Goal: Information Seeking & Learning: Learn about a topic

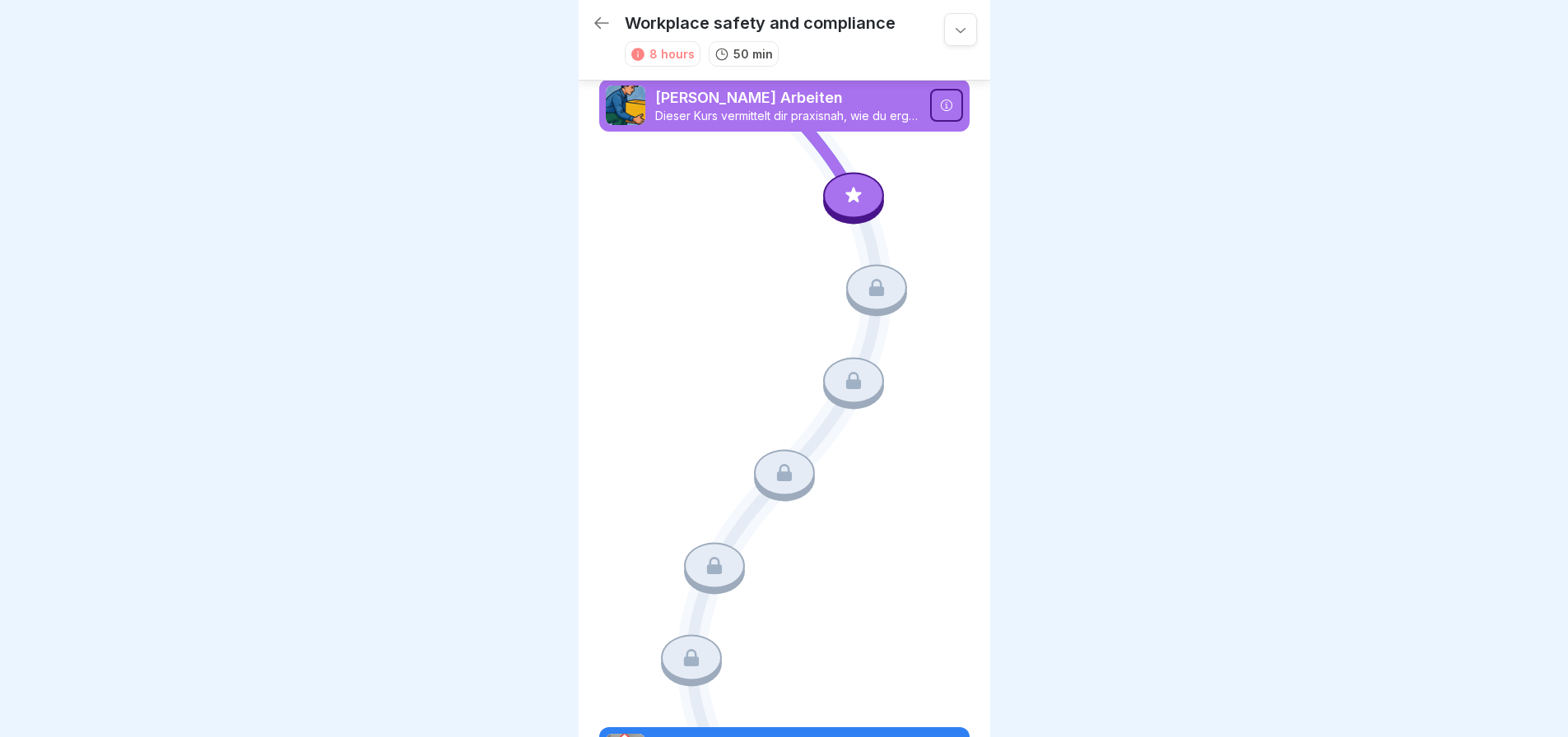
click at [812, 93] on p "[PERSON_NAME] Arbeiten" at bounding box center [787, 98] width 265 height 21
click at [843, 199] on icon at bounding box center [854, 194] width 21 height 21
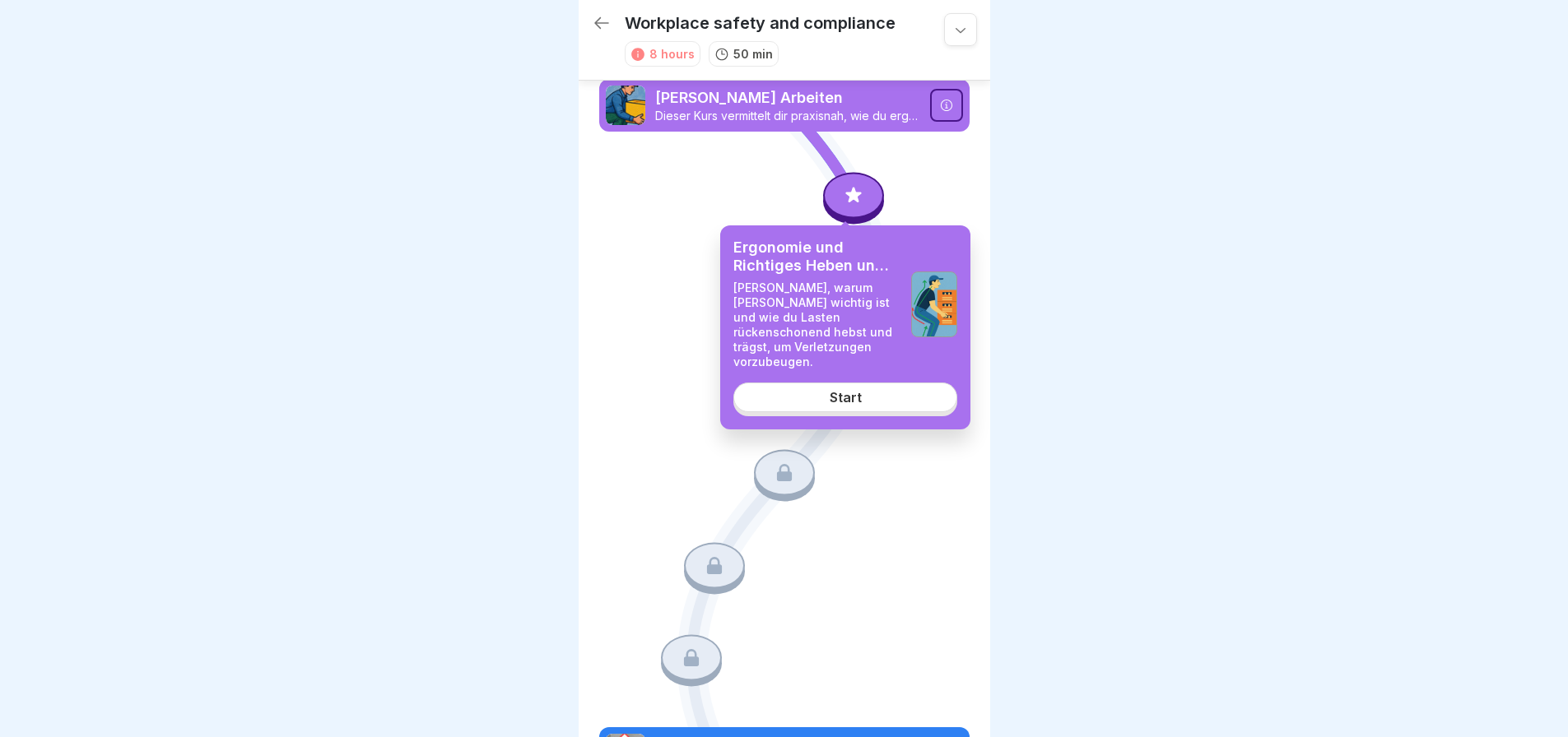
click at [846, 390] on div "Start" at bounding box center [846, 397] width 32 height 15
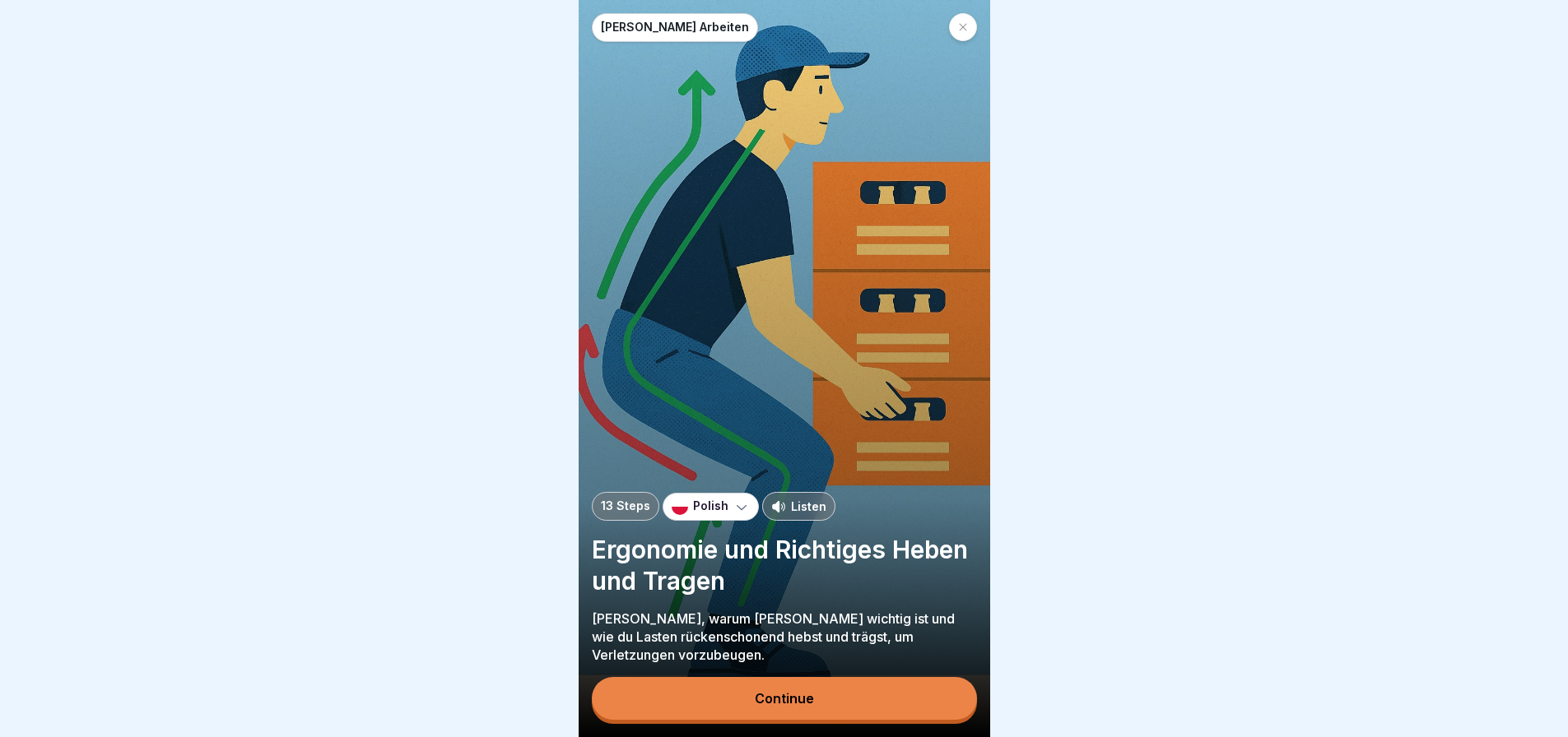
scroll to position [12, 0]
click at [792, 693] on div "Continue" at bounding box center [784, 698] width 60 height 15
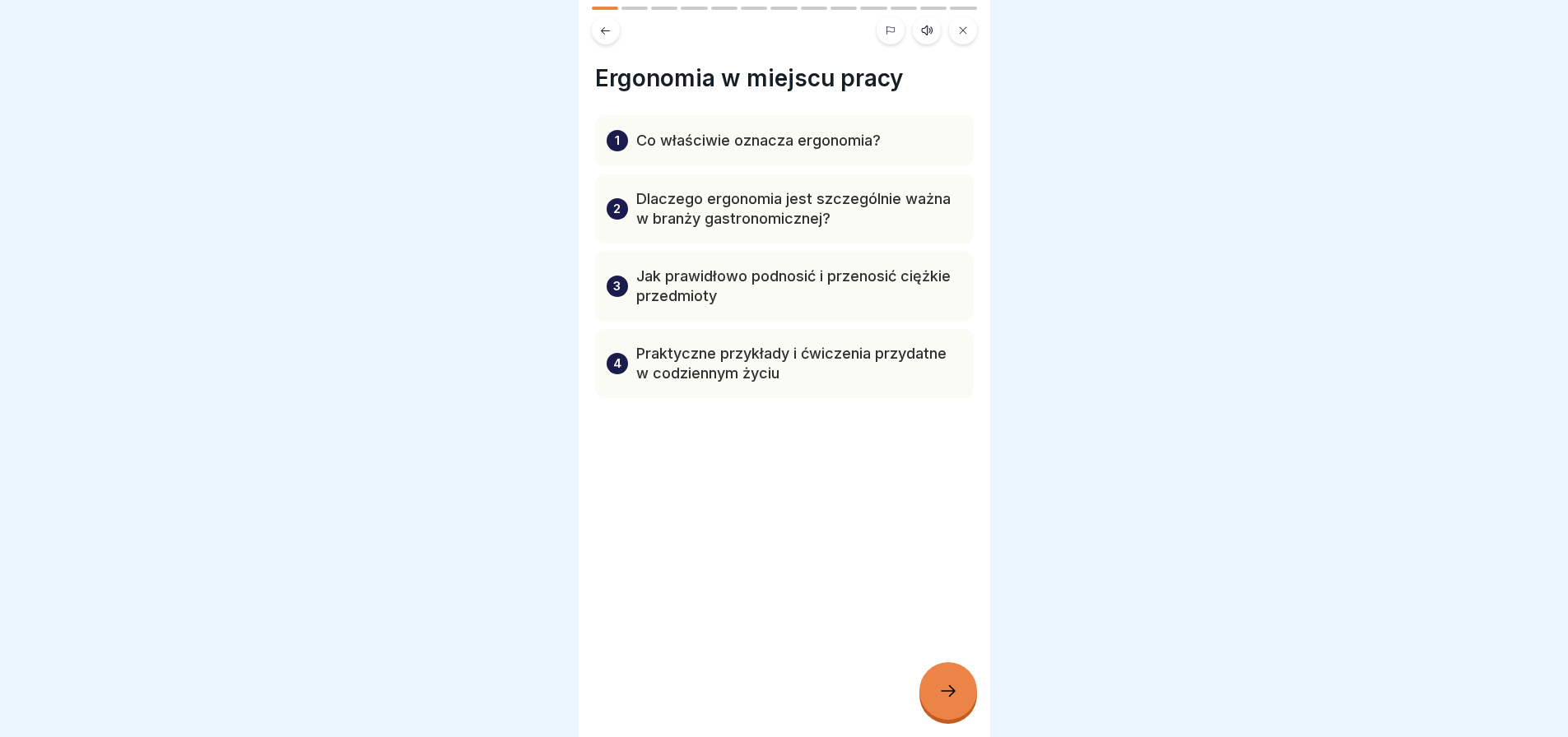
click at [806, 131] on p "Co właściwie oznacza ergonomia?" at bounding box center [758, 140] width 244 height 20
click at [617, 131] on p "1" at bounding box center [617, 140] width 5 height 20
click at [675, 131] on p "Co właściwie oznacza ergonomia?" at bounding box center [758, 140] width 244 height 20
click at [949, 682] on div at bounding box center [948, 691] width 58 height 58
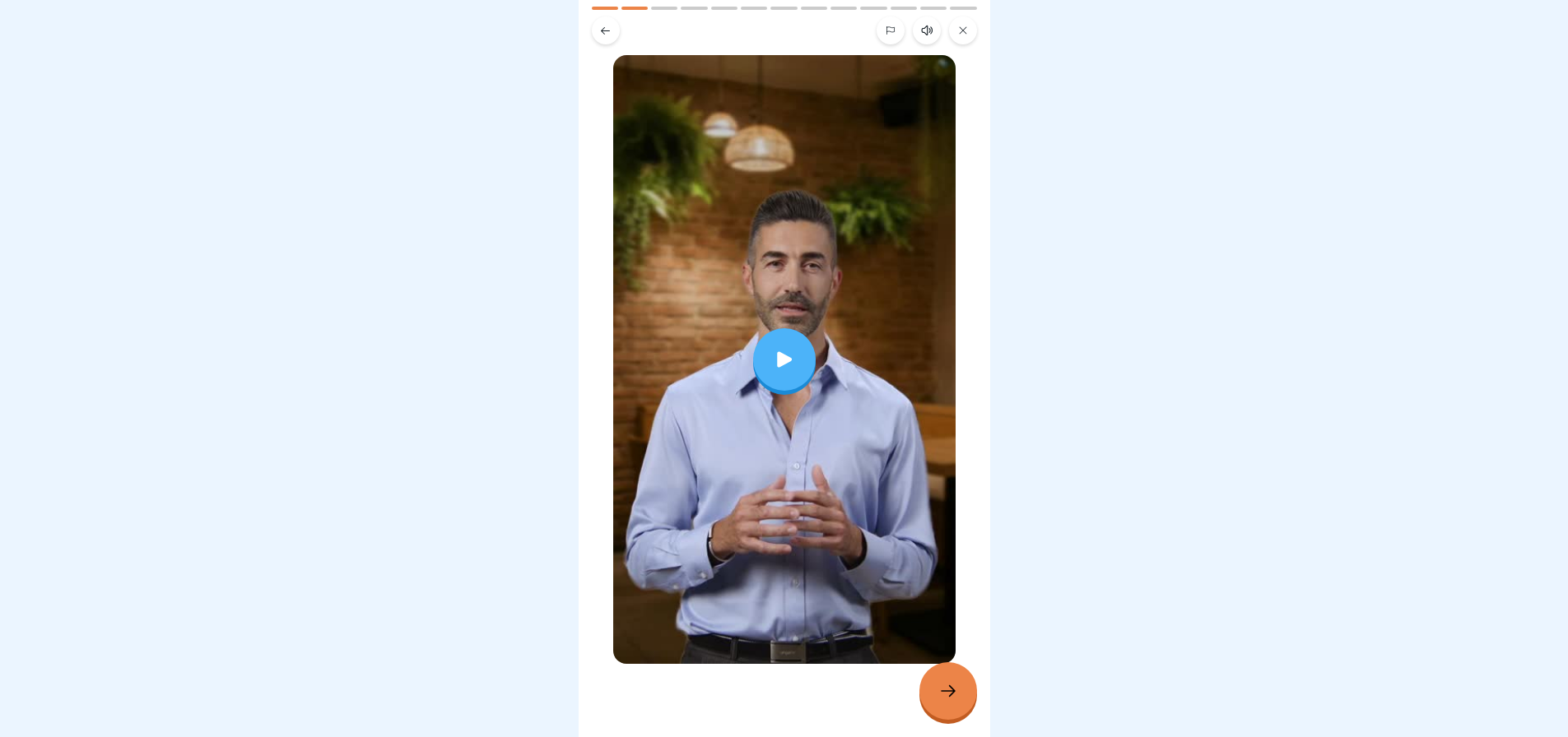
scroll to position [123, 0]
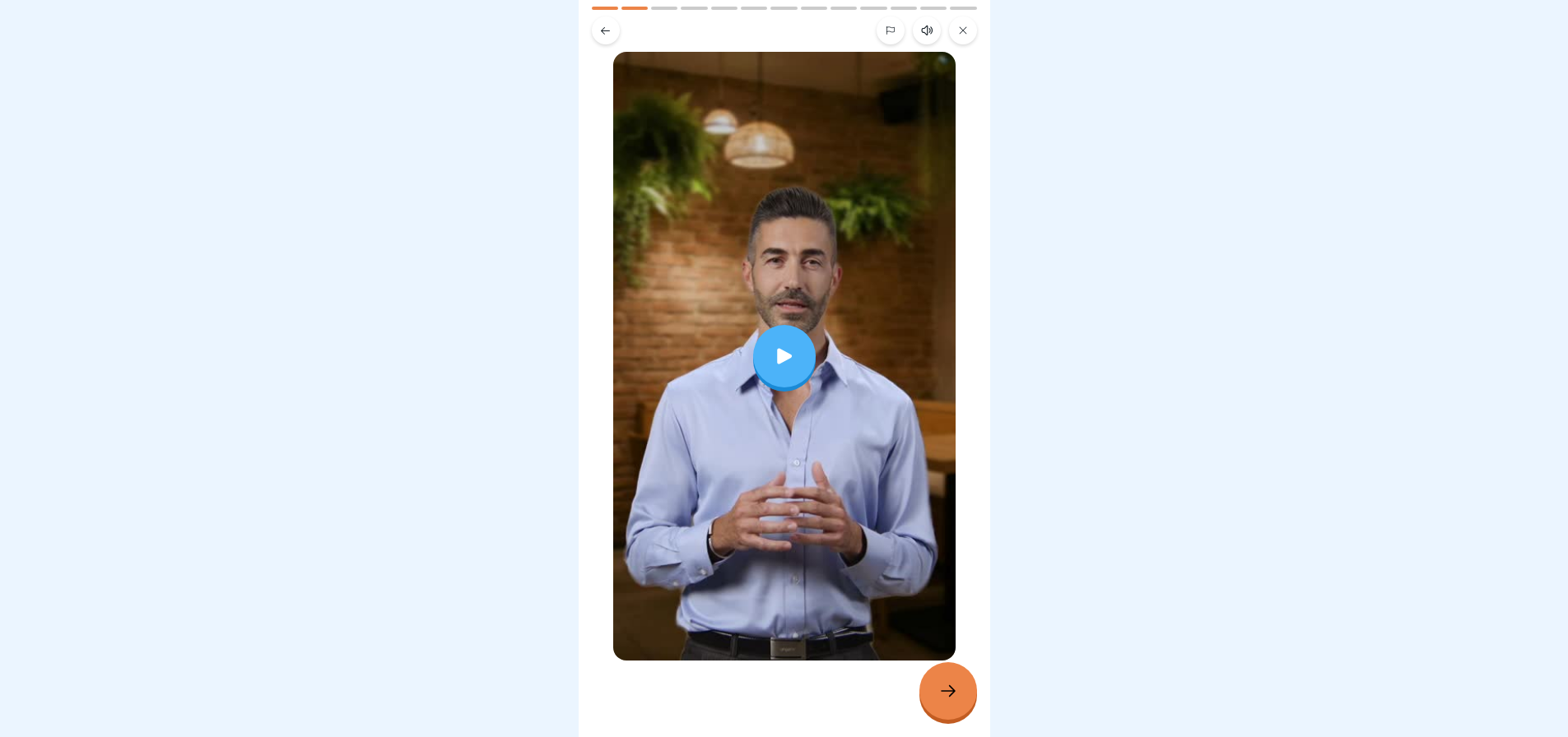
click at [789, 333] on div at bounding box center [784, 356] width 62 height 62
click at [776, 349] on icon at bounding box center [784, 356] width 16 height 14
click at [943, 698] on icon at bounding box center [948, 691] width 20 height 20
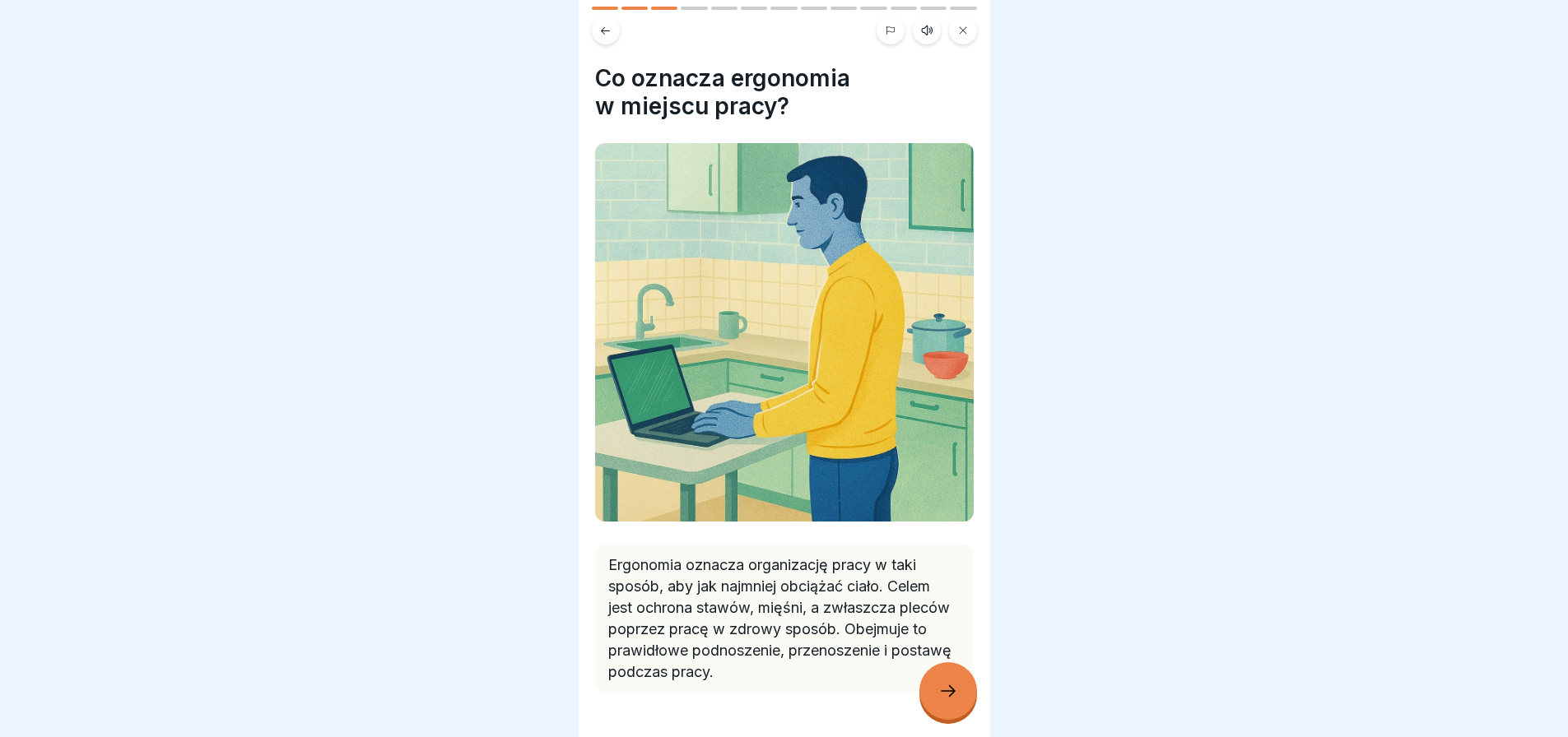
click at [955, 698] on icon at bounding box center [948, 691] width 20 height 20
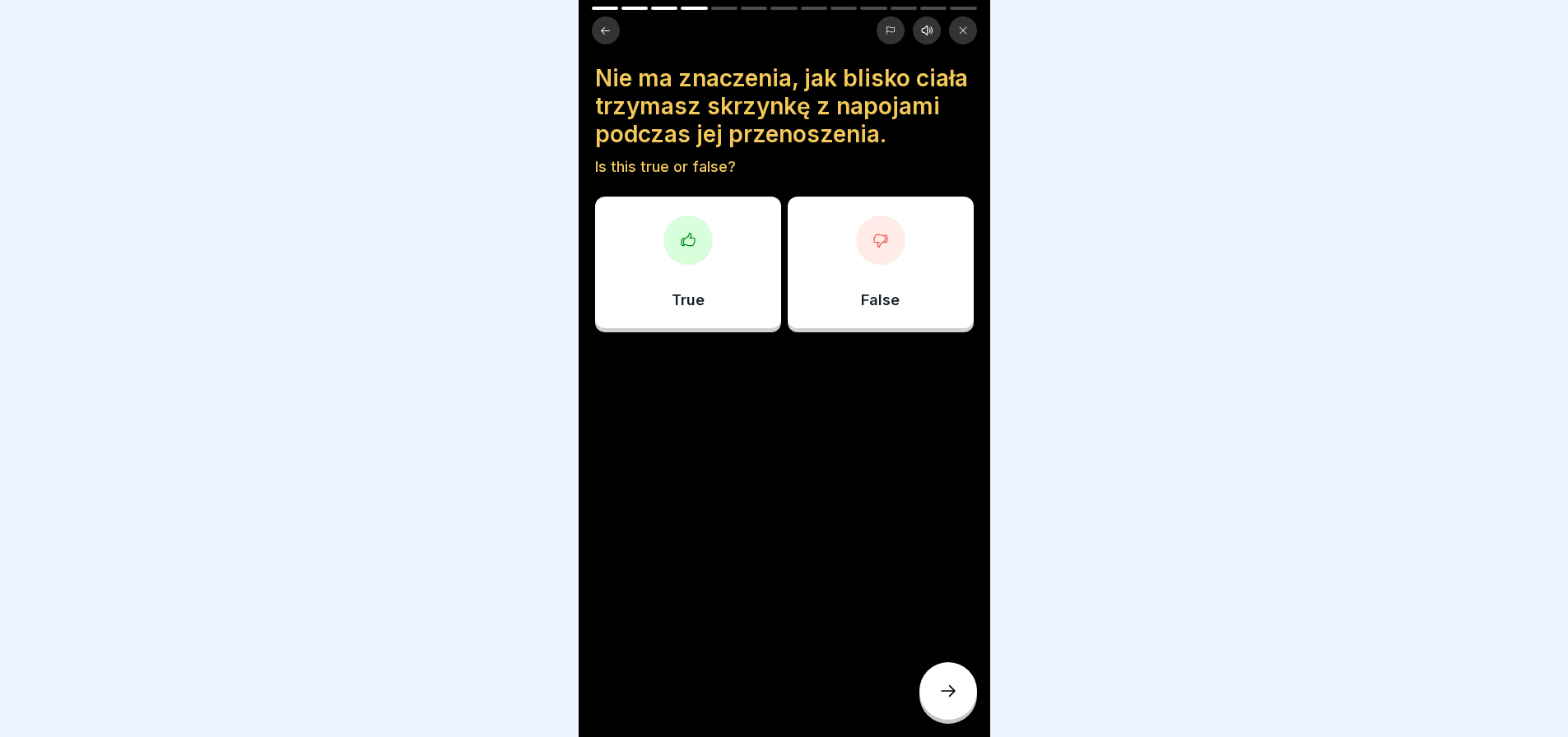
click at [946, 685] on icon at bounding box center [948, 691] width 20 height 20
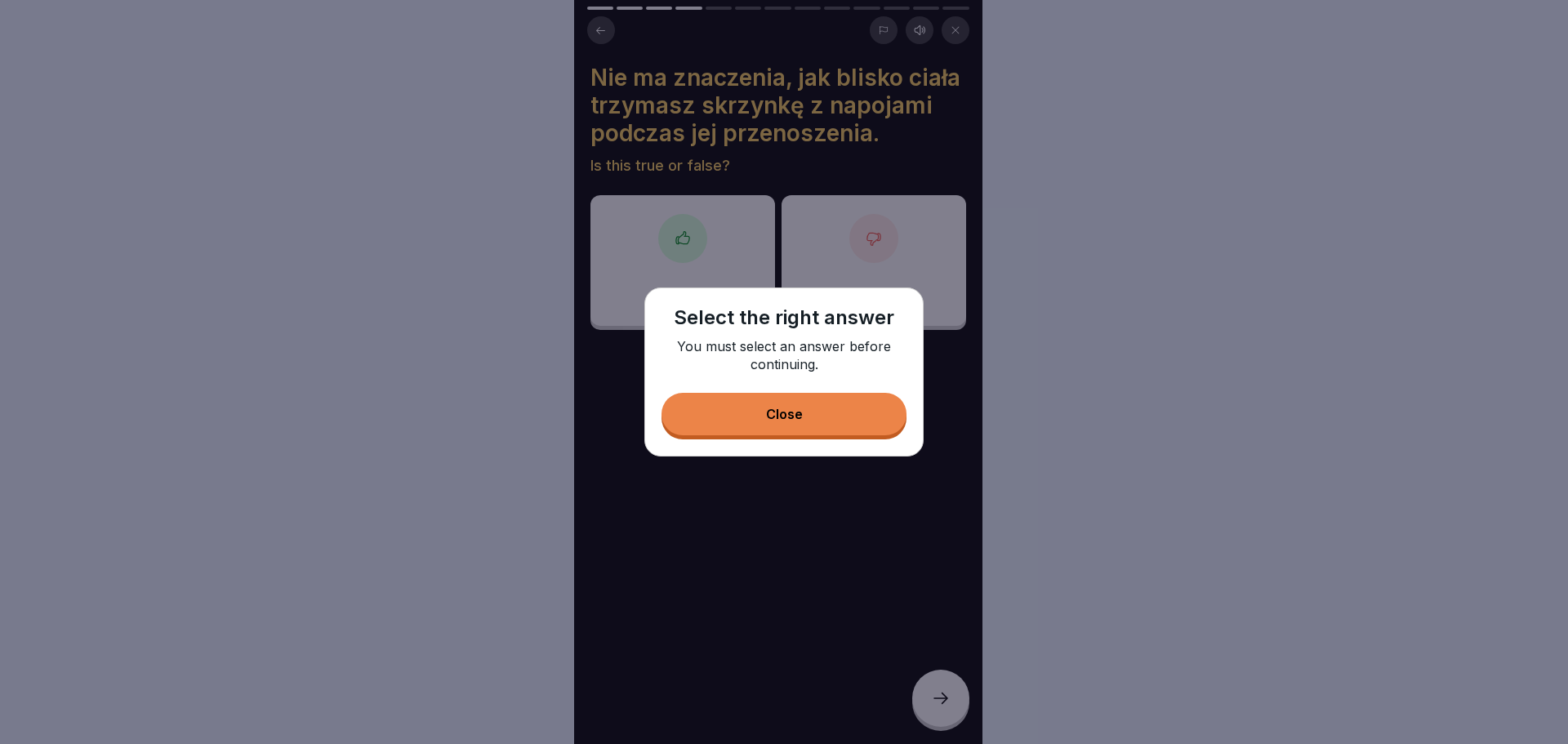
click at [825, 419] on button "Close" at bounding box center [784, 414] width 245 height 42
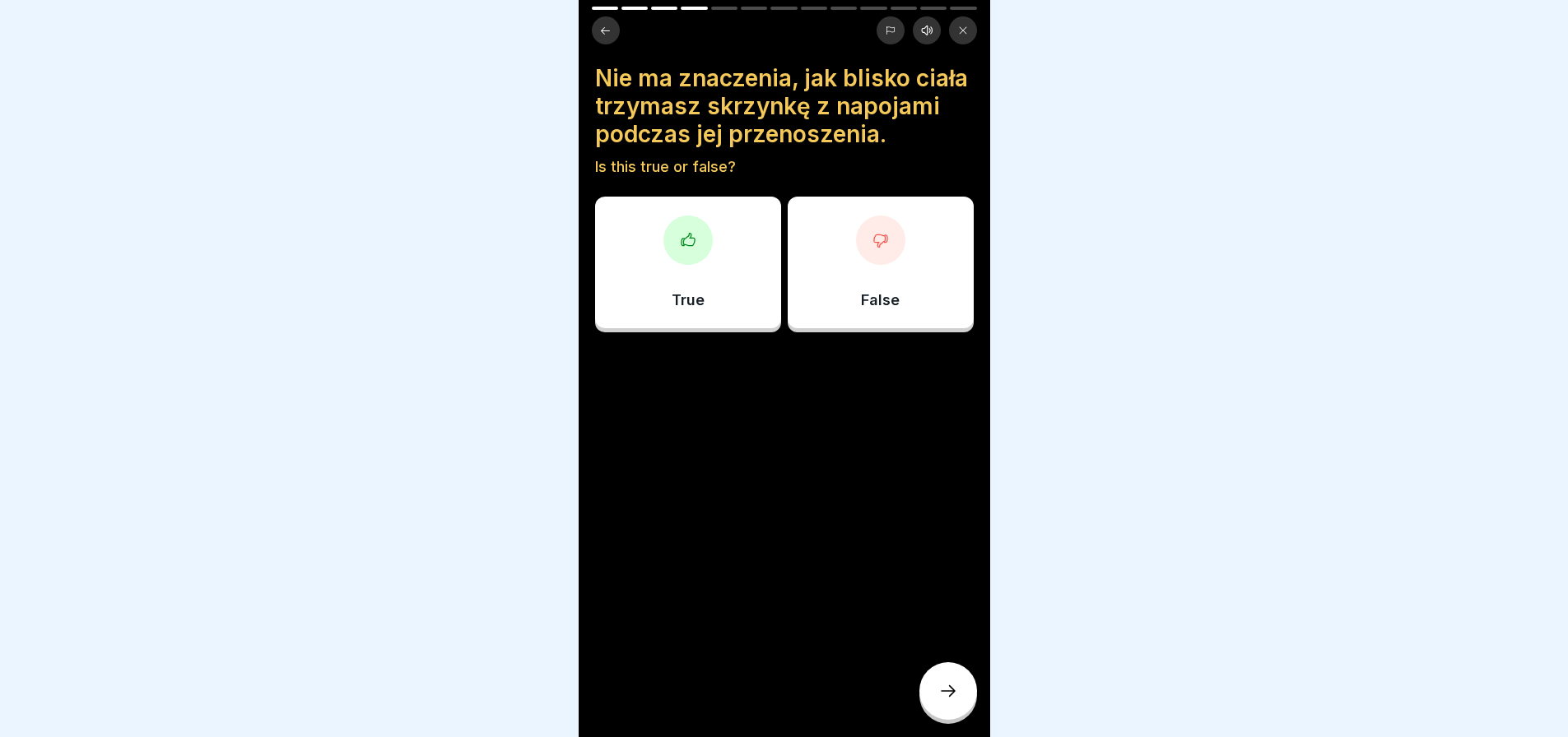
click at [894, 309] on div "False" at bounding box center [880, 262] width 186 height 131
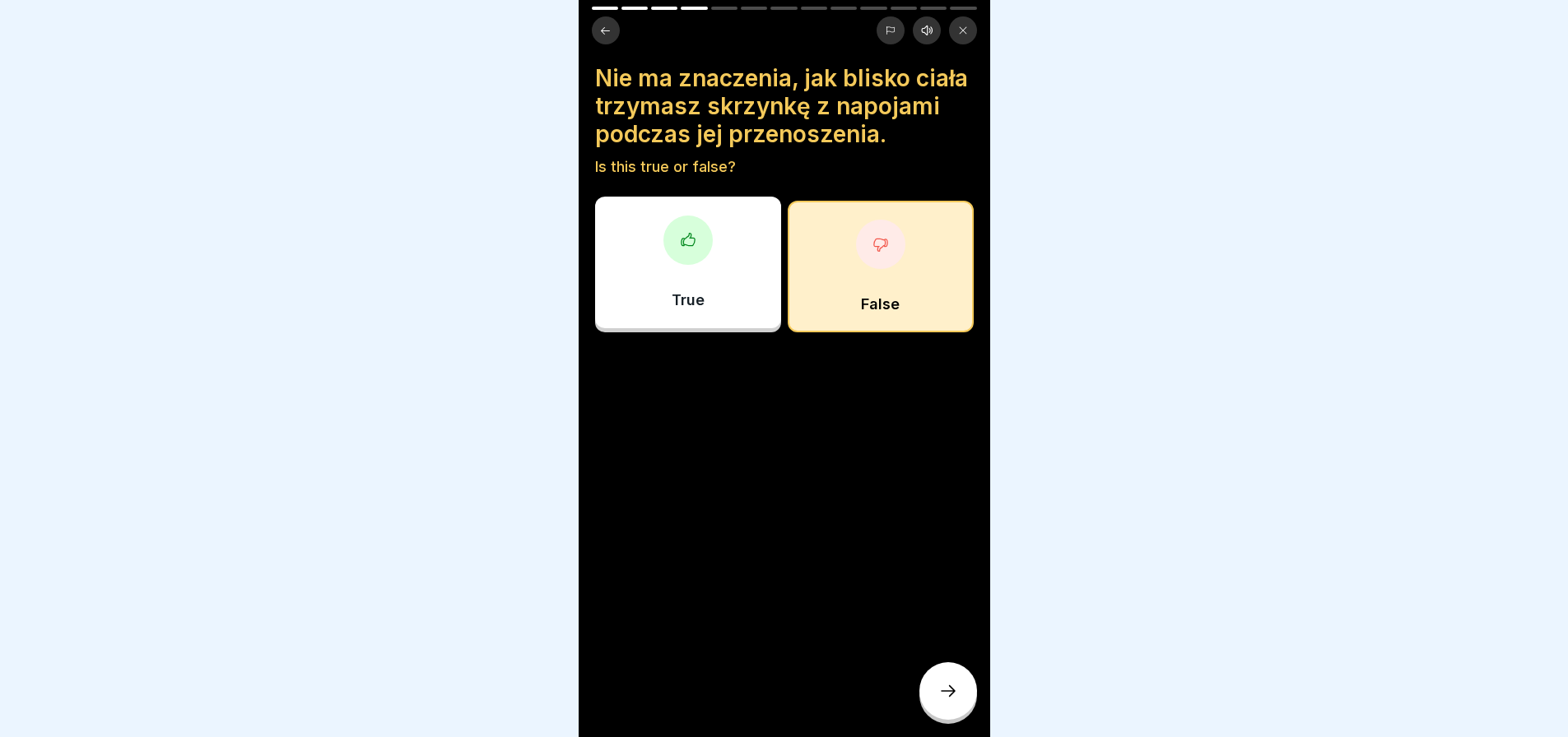
click at [945, 701] on icon at bounding box center [948, 691] width 20 height 20
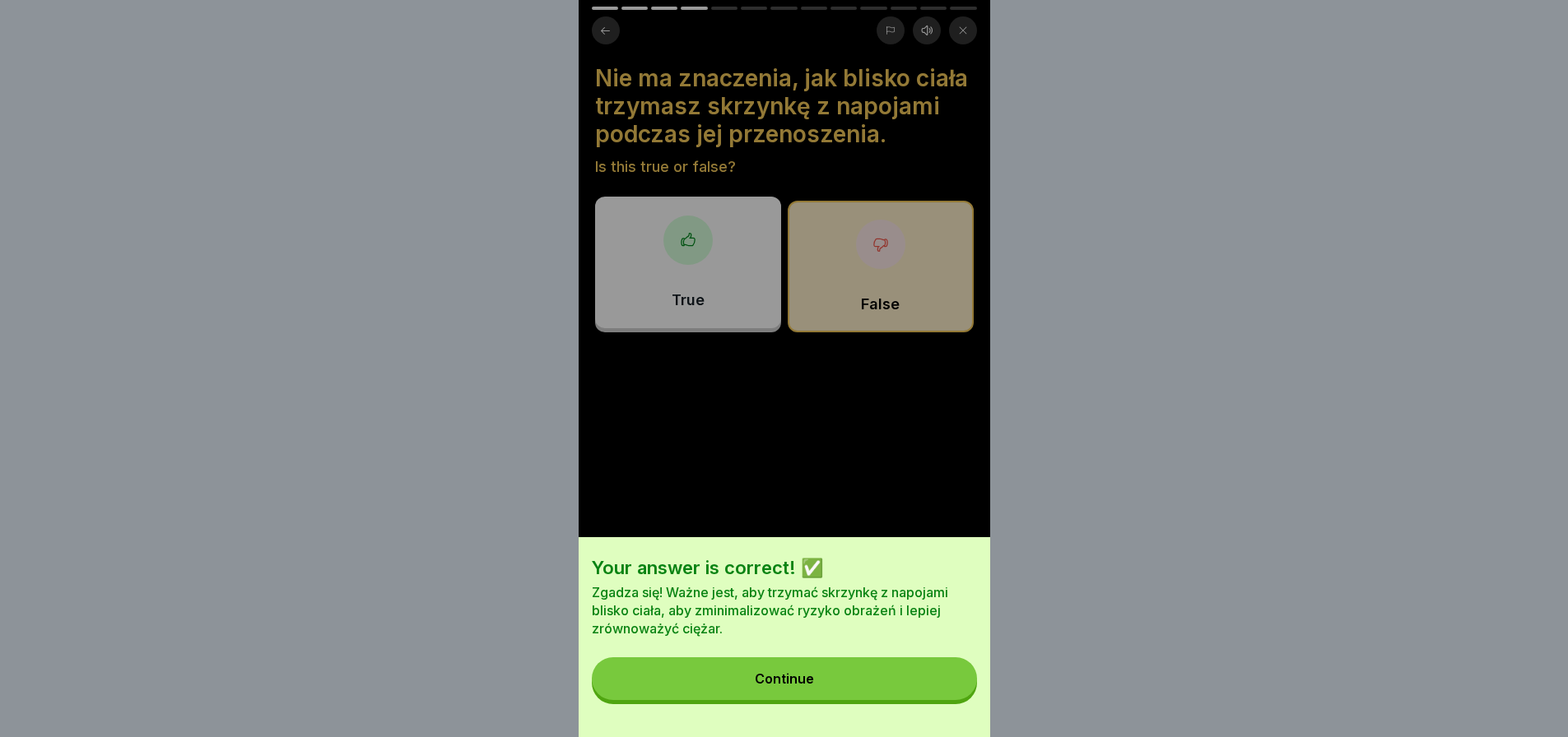
click at [831, 693] on button "Continue" at bounding box center [784, 678] width 386 height 43
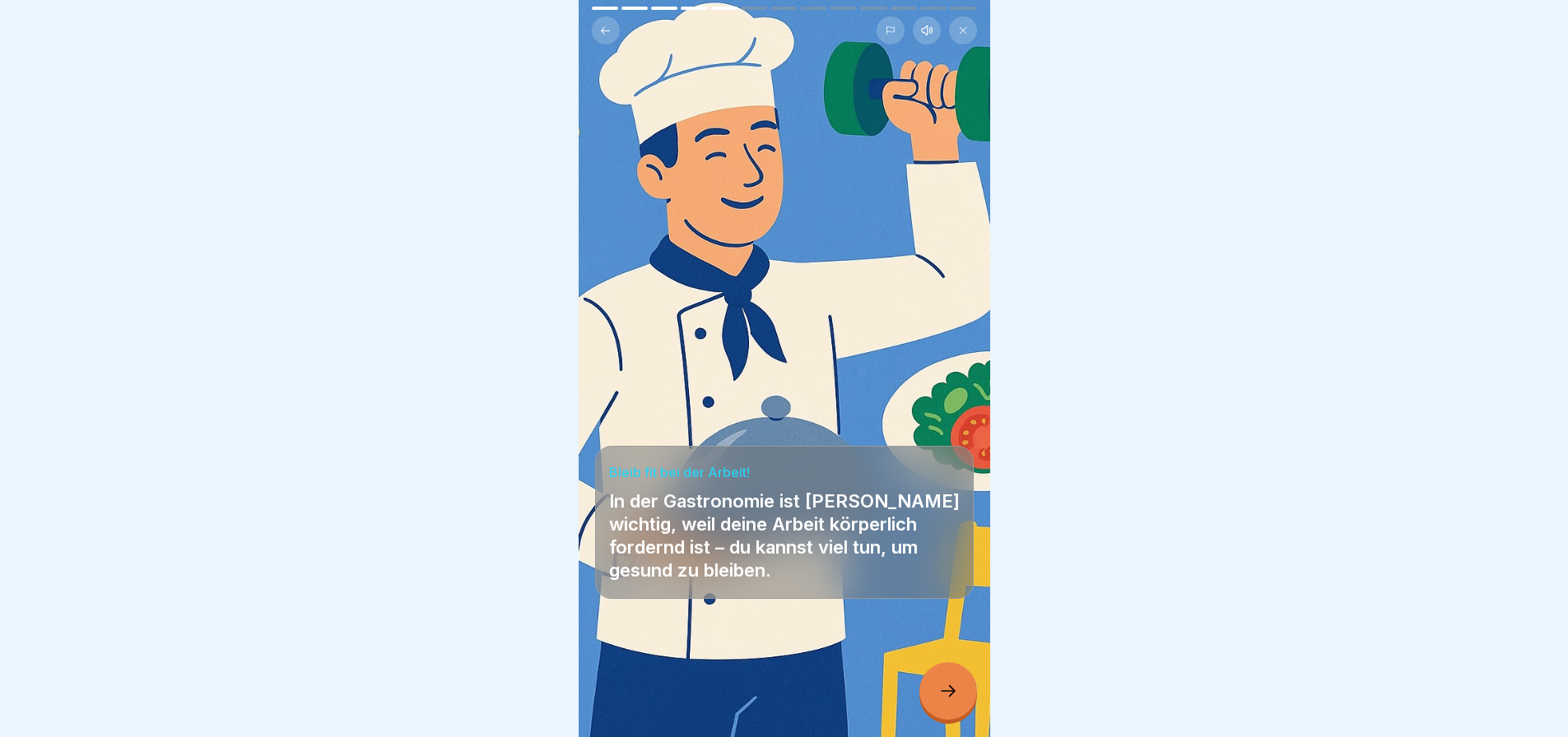
scroll to position [12, 0]
click at [959, 701] on div at bounding box center [948, 691] width 58 height 58
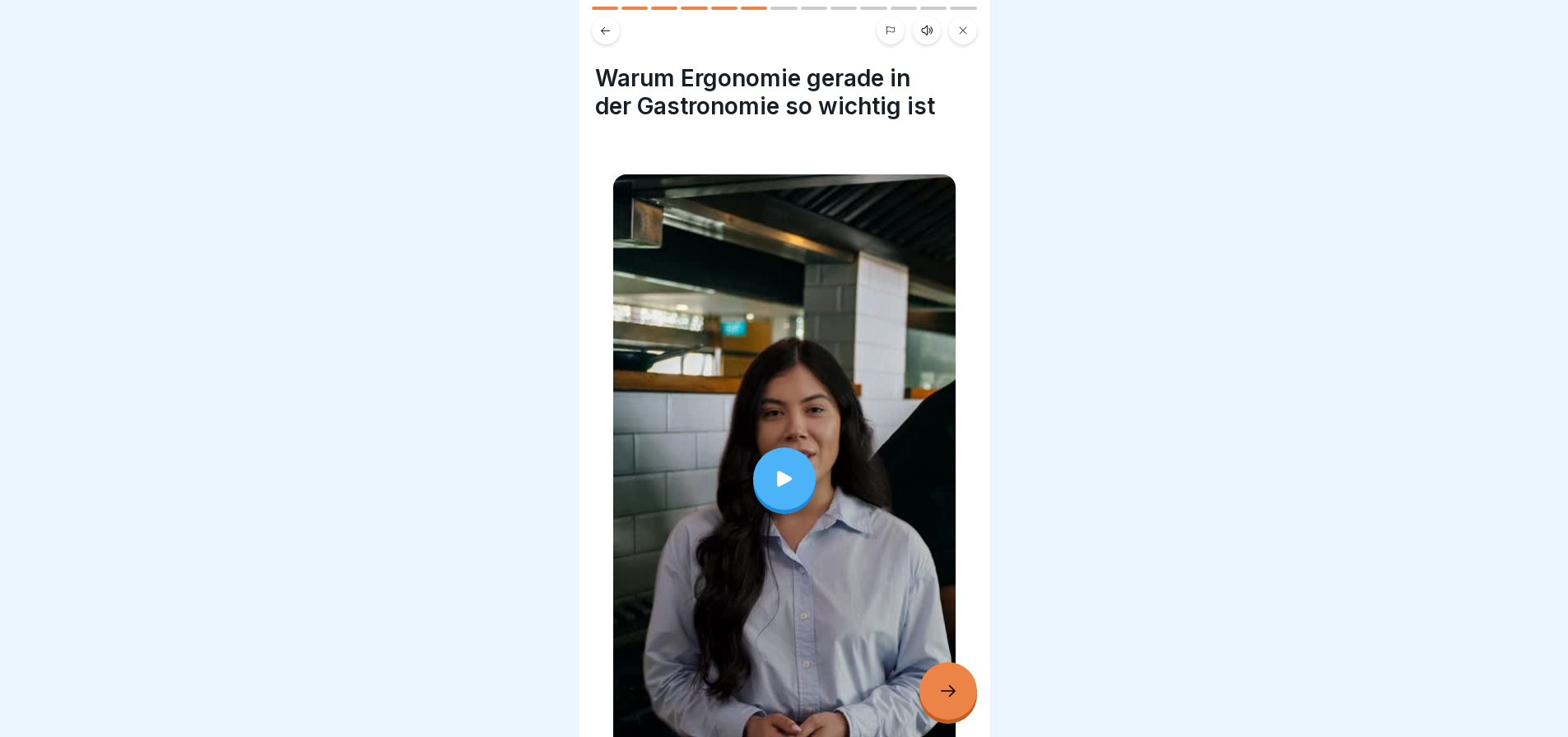
scroll to position [83, 0]
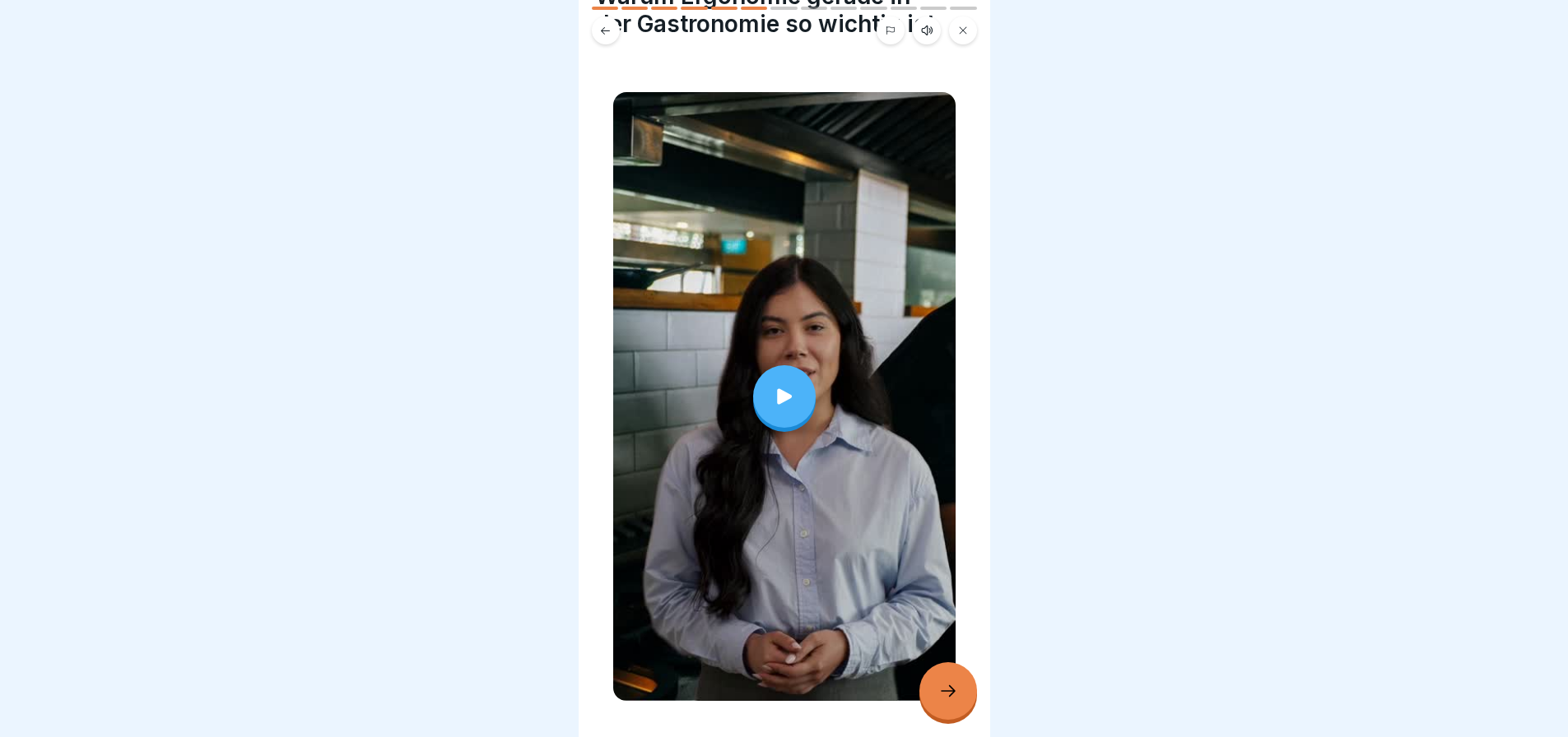
click at [780, 385] on icon at bounding box center [784, 397] width 23 height 23
click at [954, 693] on icon at bounding box center [948, 691] width 20 height 20
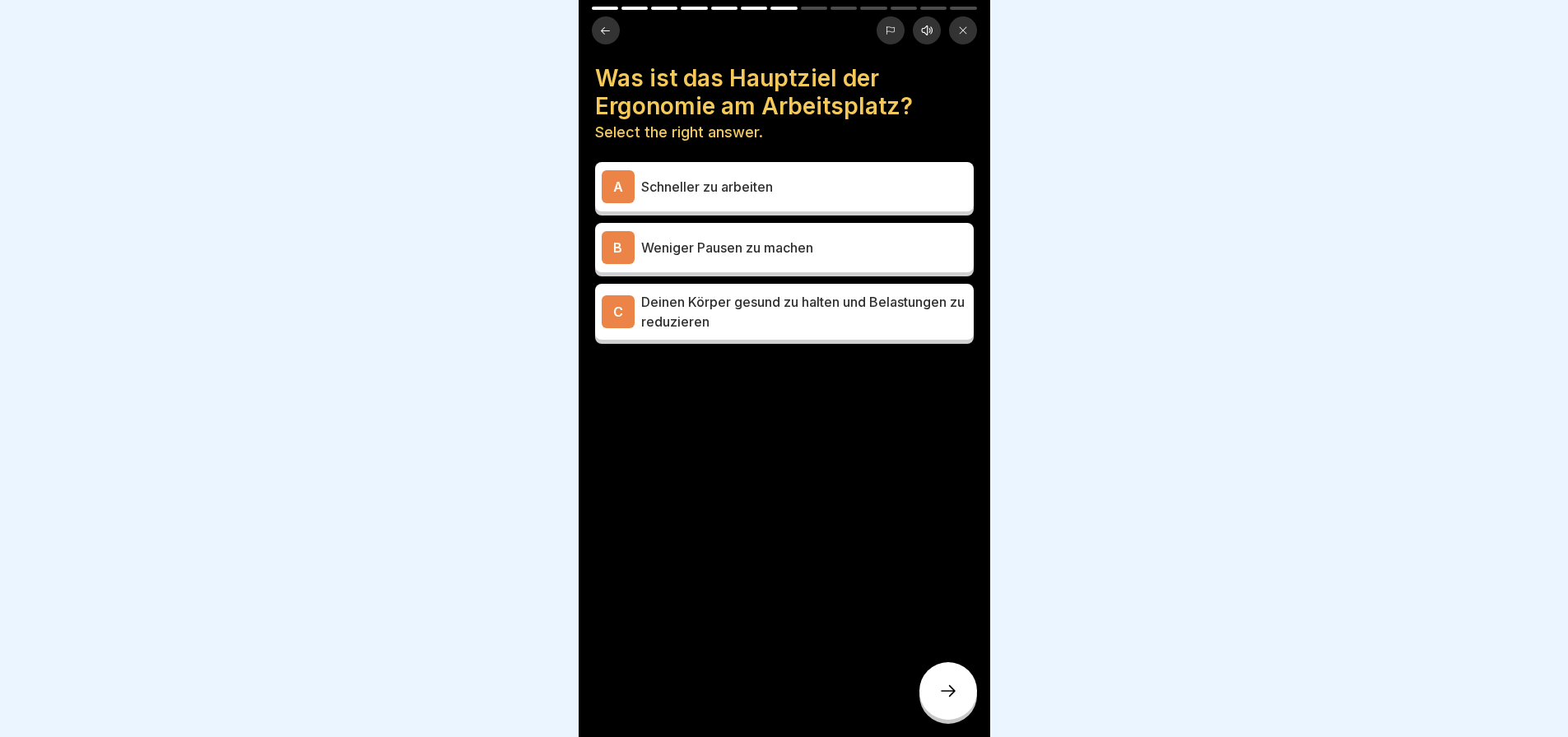
click at [790, 238] on p "Weniger Pausen zu machen" at bounding box center [804, 248] width 326 height 20
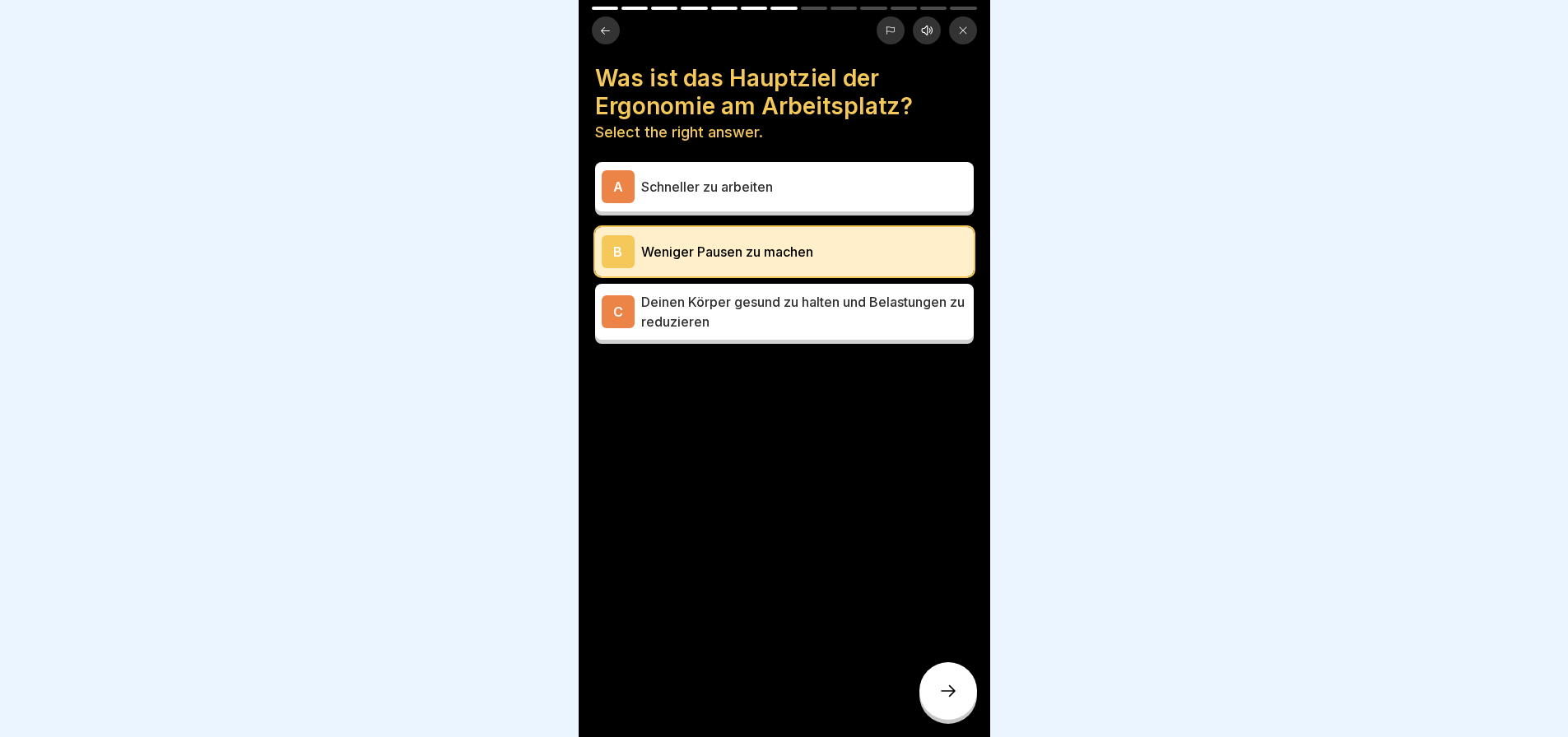
click at [745, 177] on p "Schneller zu arbeiten" at bounding box center [804, 186] width 326 height 20
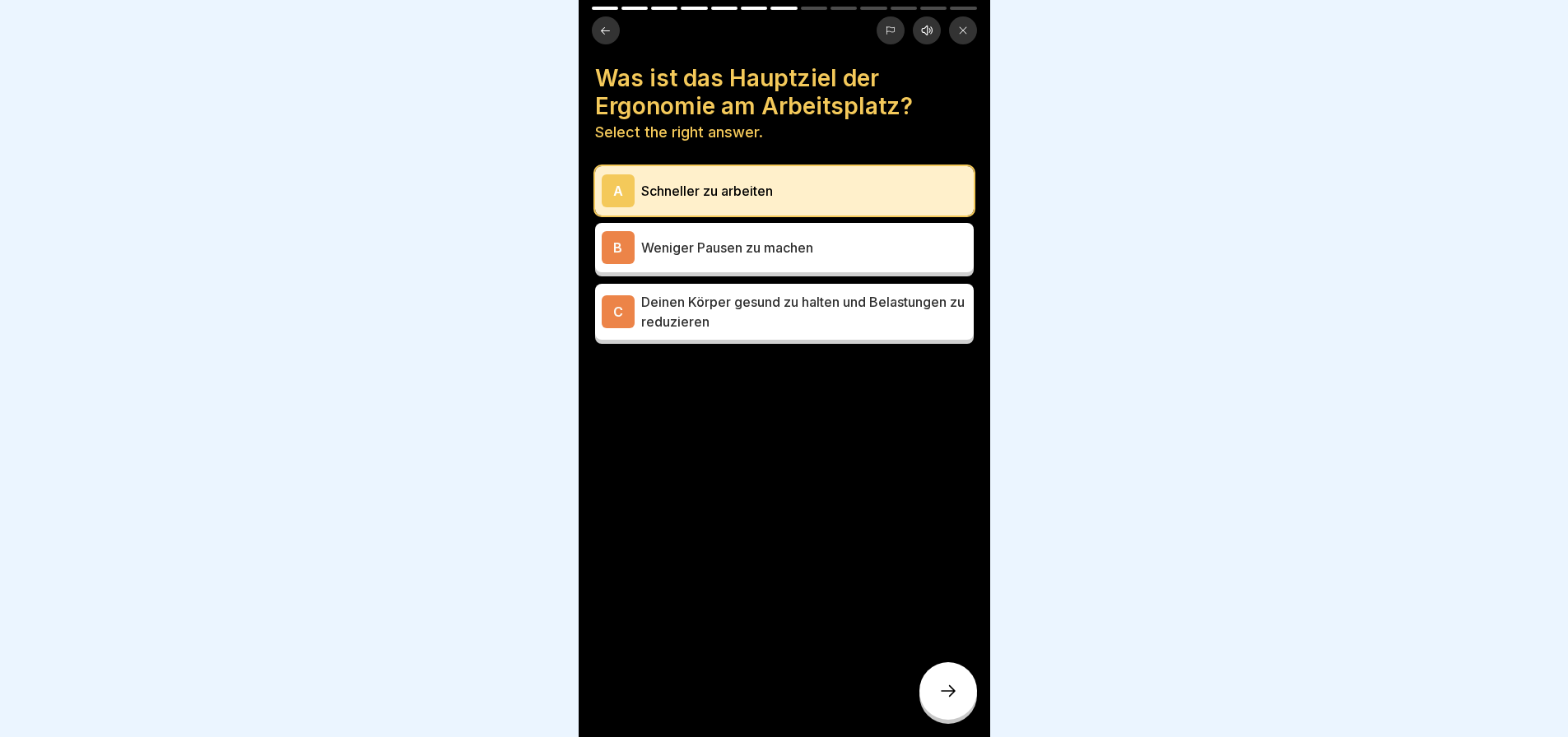
click at [740, 181] on p "Schneller zu arbeiten" at bounding box center [804, 191] width 326 height 20
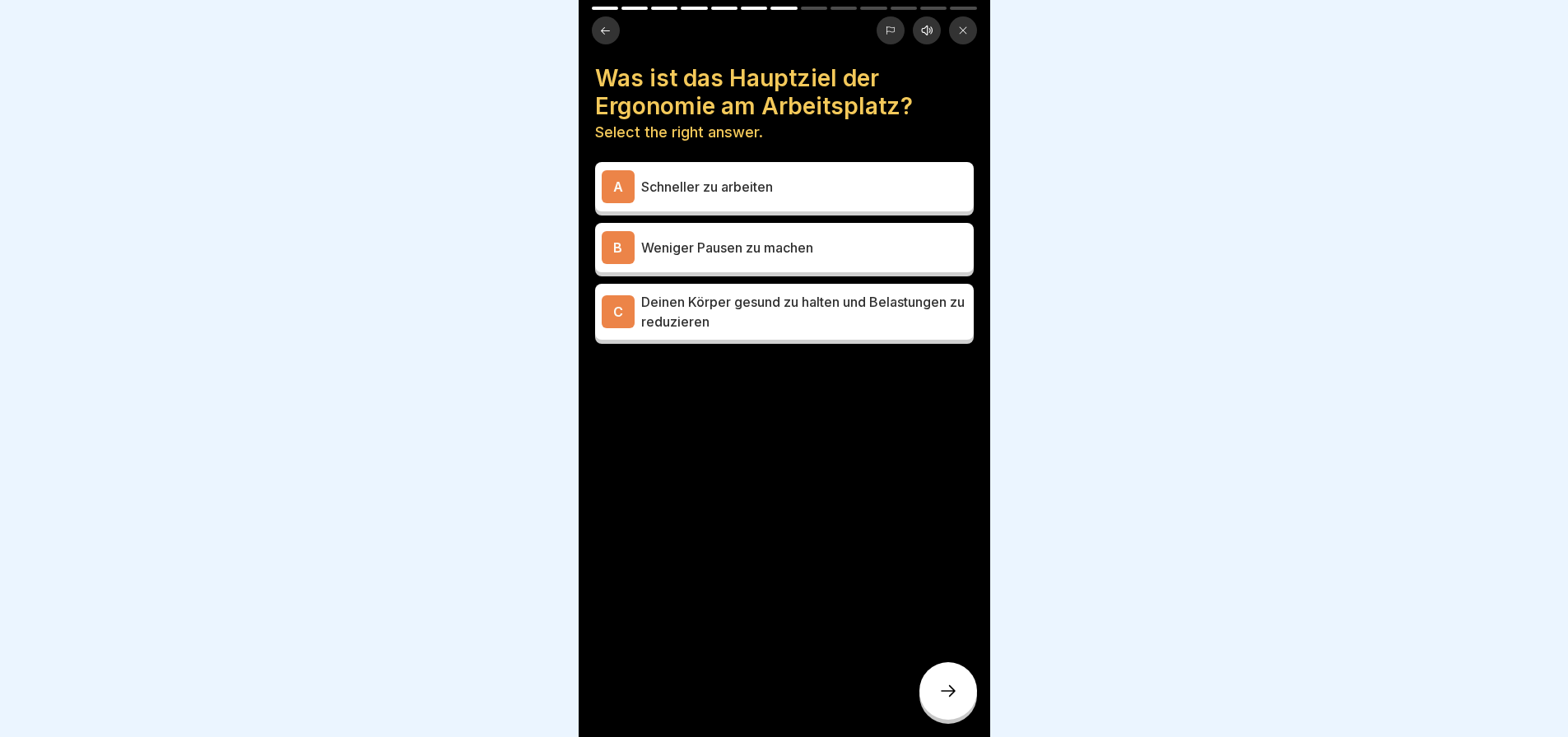
click at [736, 302] on p "Deinen Körper gesund zu halten und Belastungen zu reduzieren" at bounding box center [804, 312] width 326 height 39
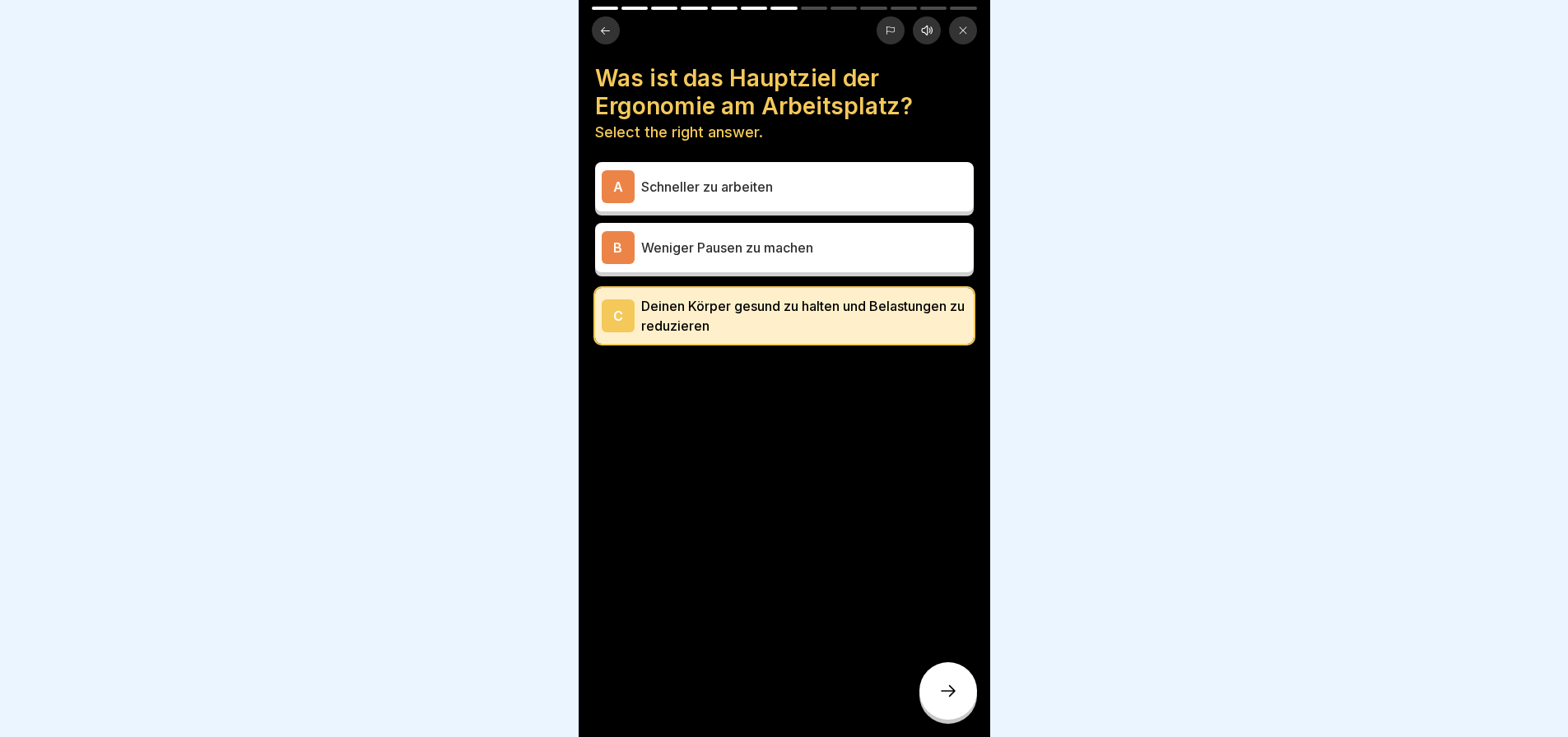
click at [959, 701] on div at bounding box center [948, 691] width 58 height 58
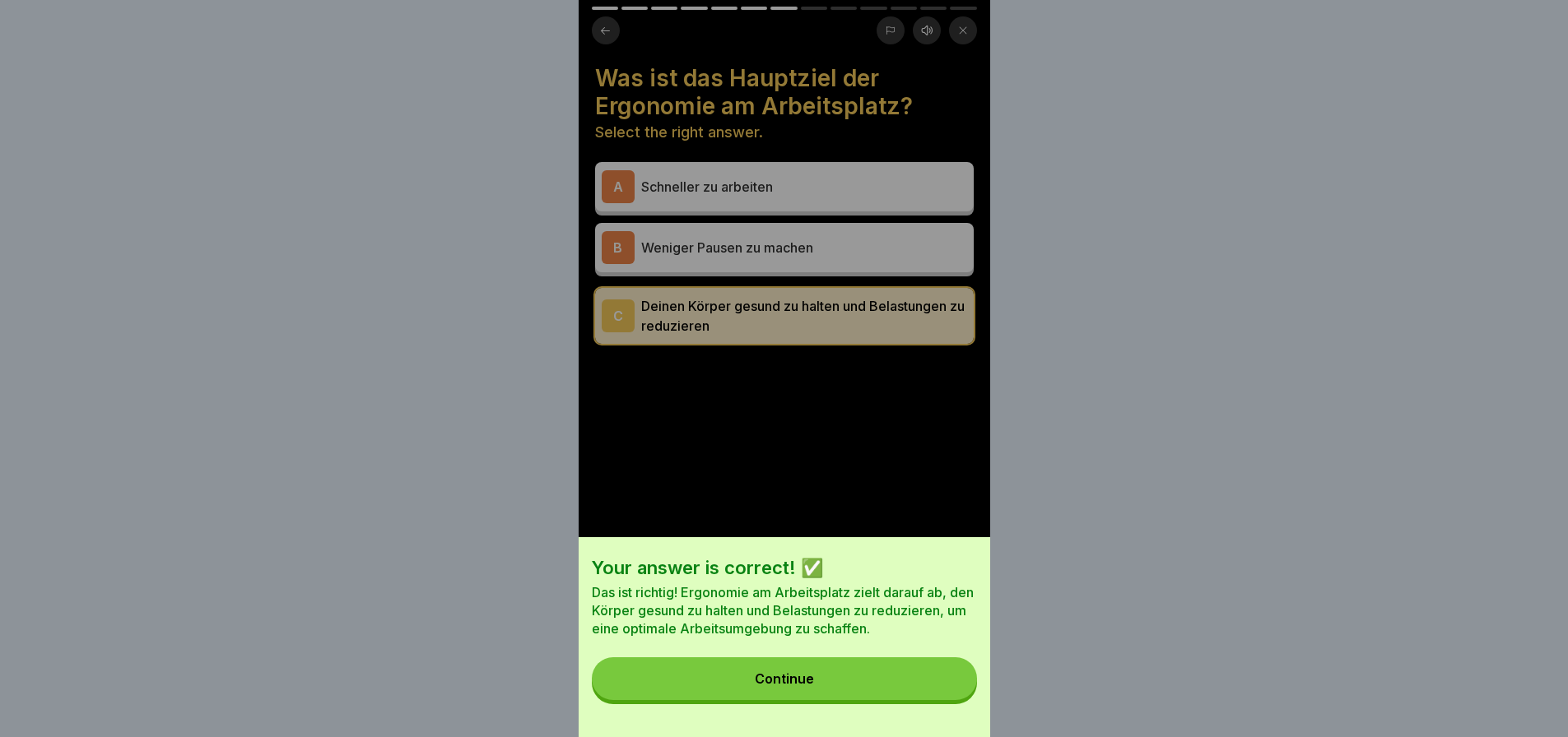
click at [887, 700] on button "Continue" at bounding box center [784, 678] width 386 height 43
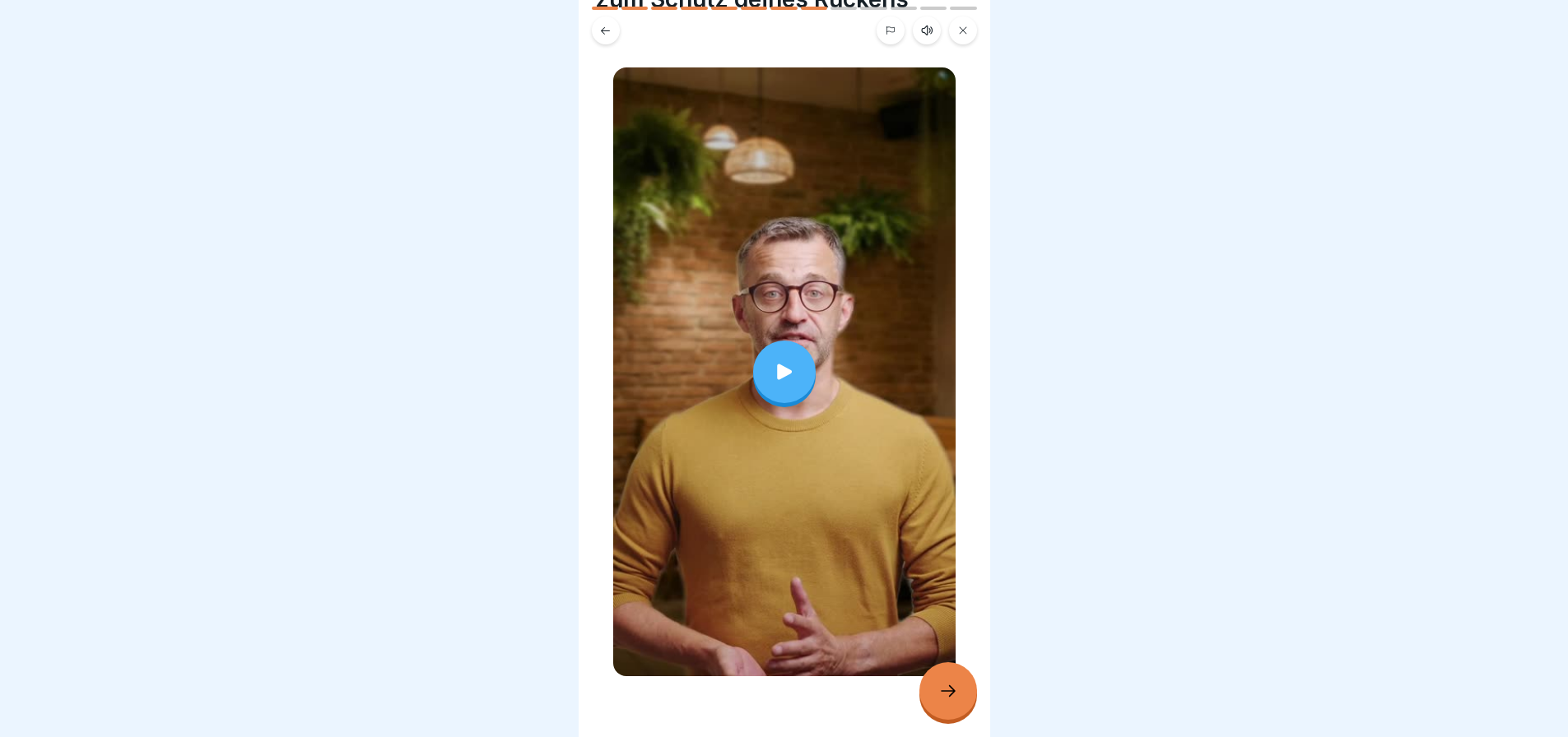
scroll to position [123, 0]
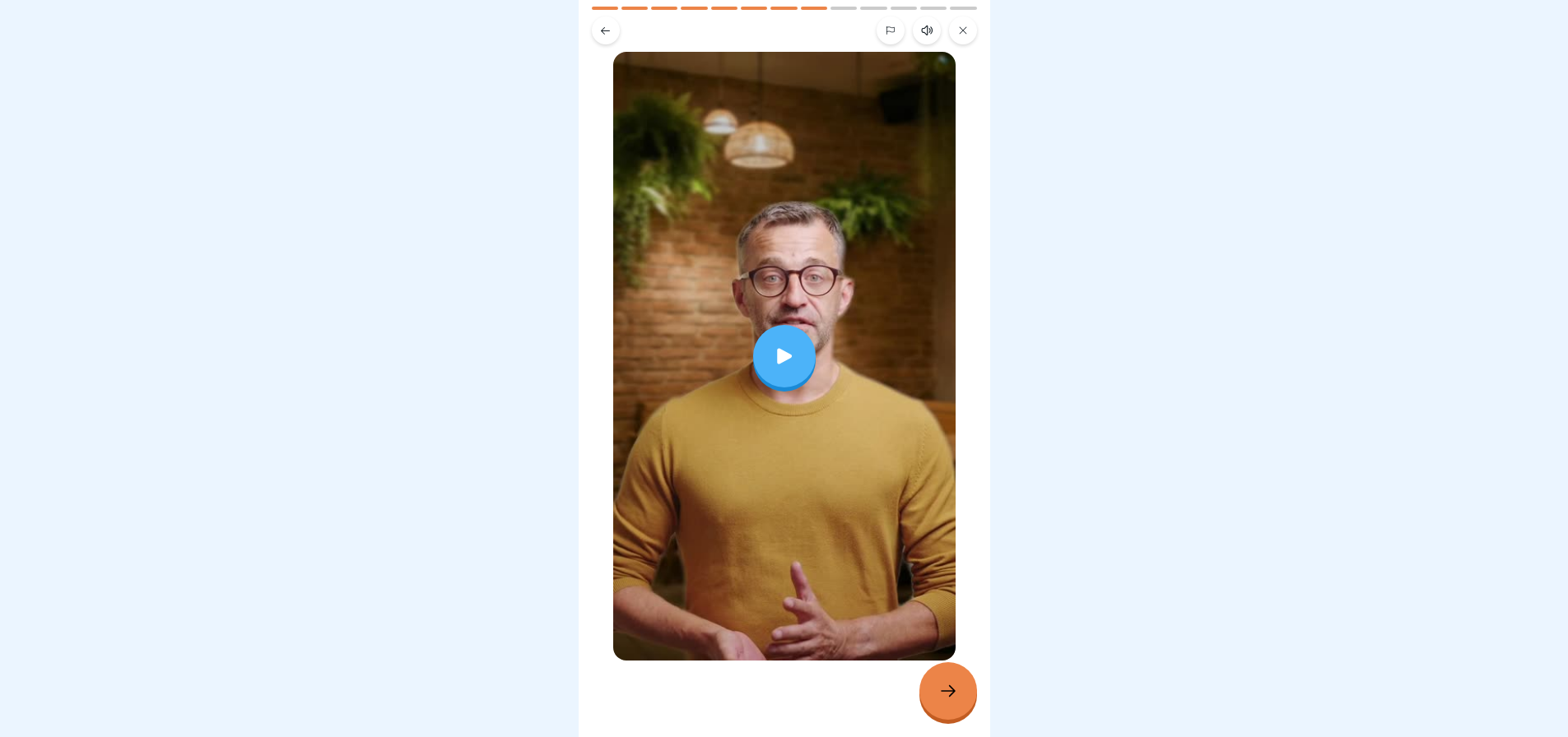
click at [783, 345] on icon at bounding box center [784, 356] width 23 height 23
click at [927, 690] on div at bounding box center [948, 691] width 58 height 58
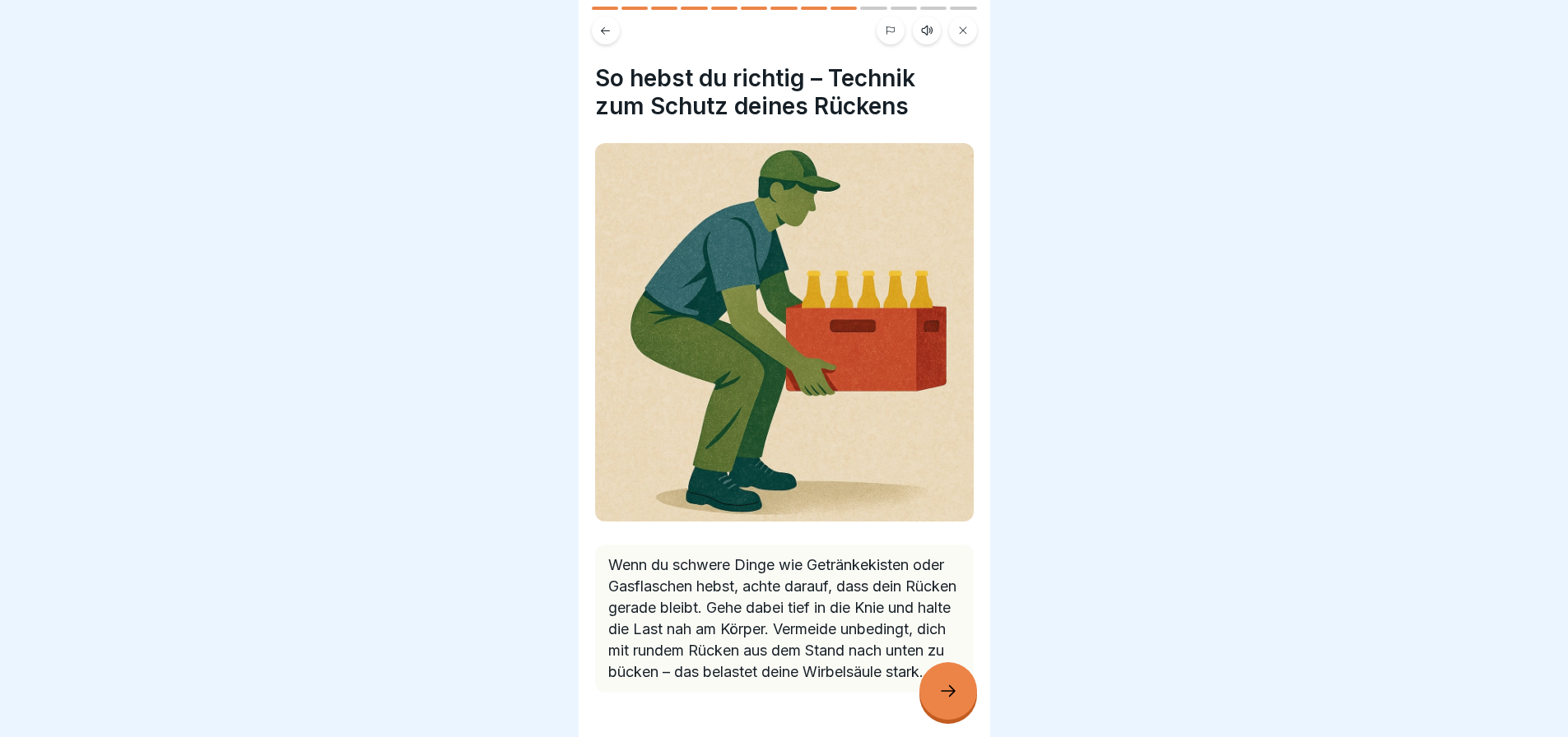
click at [958, 700] on div at bounding box center [948, 691] width 58 height 58
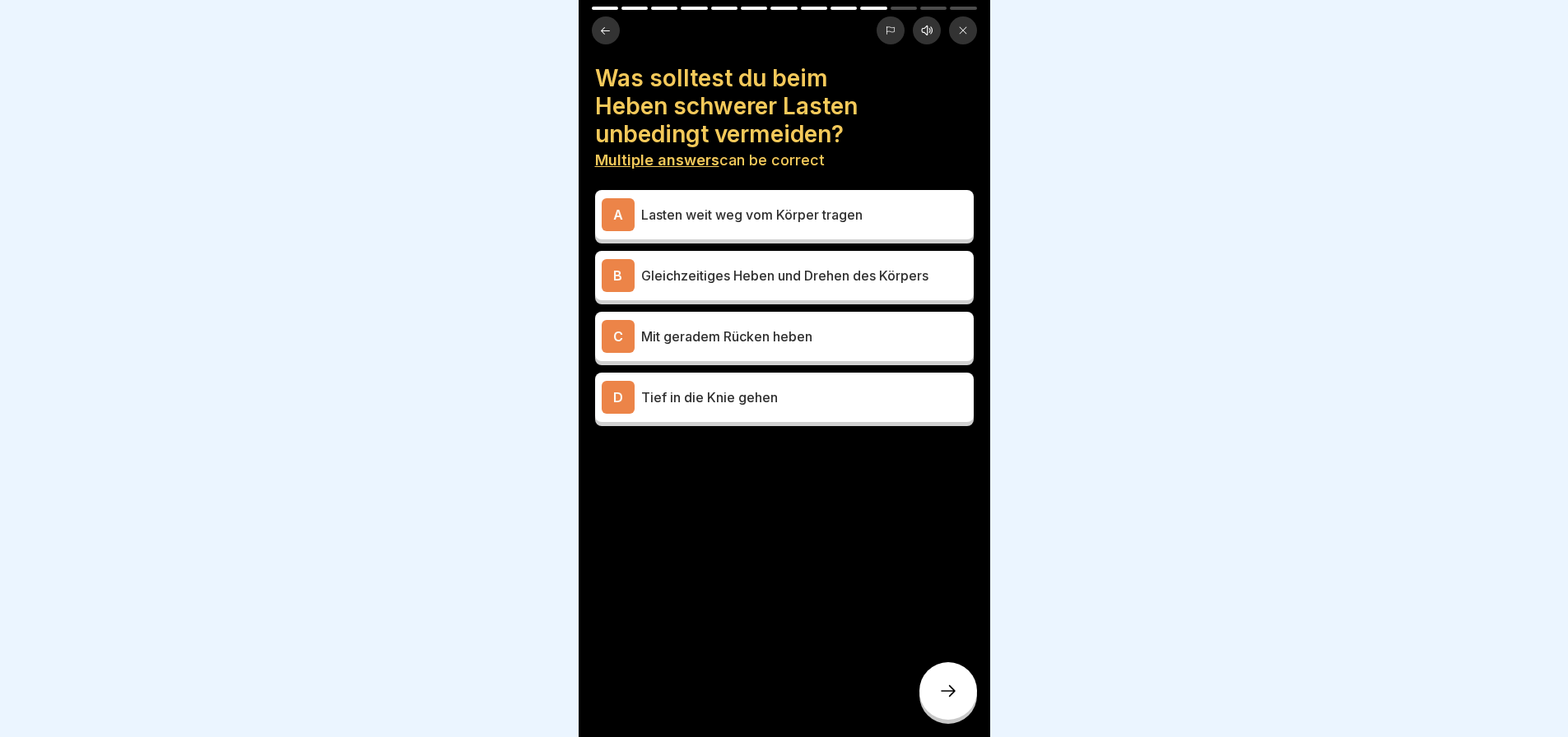
click at [803, 329] on p "Mit geradem Rücken heben" at bounding box center [804, 337] width 326 height 20
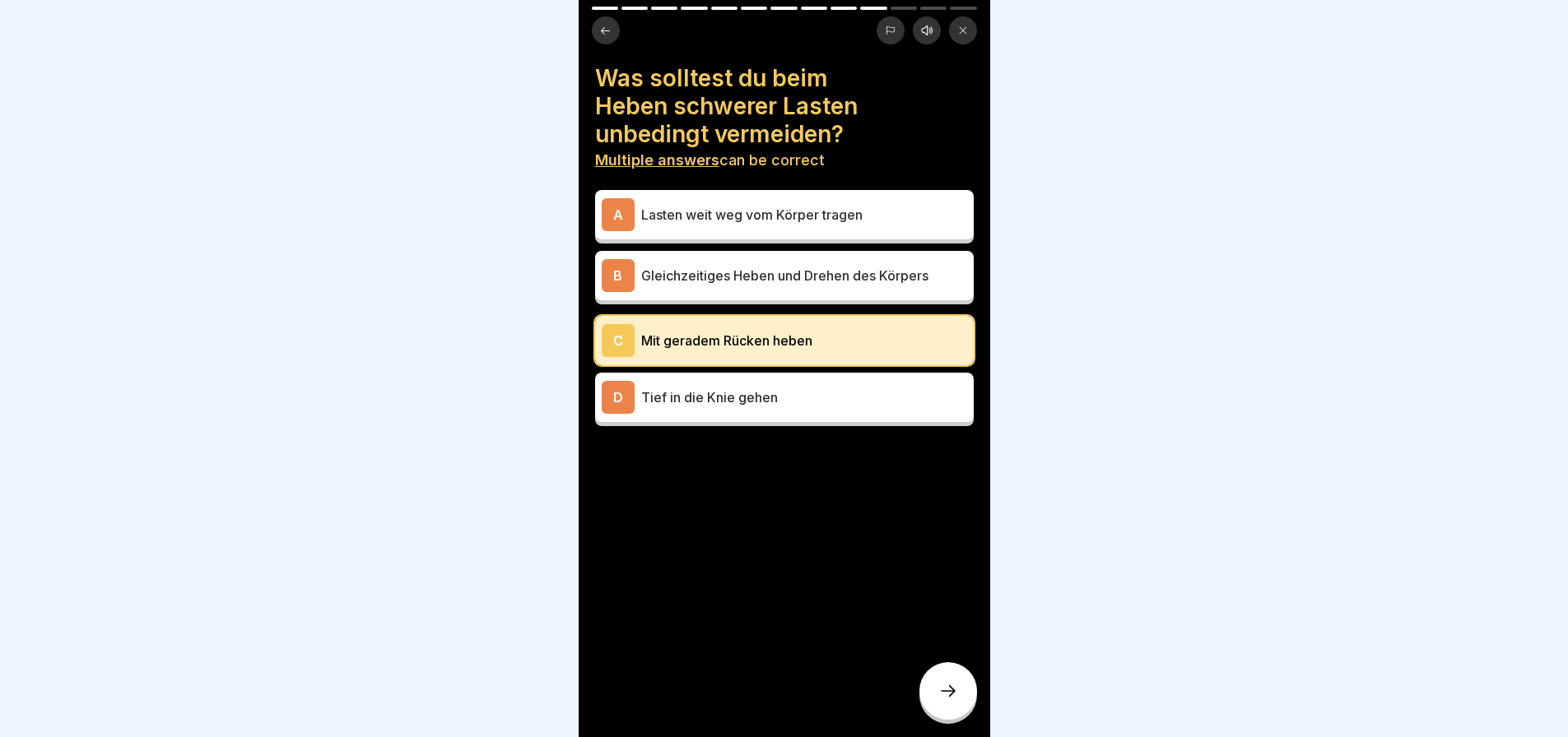
click at [936, 699] on div at bounding box center [948, 691] width 58 height 58
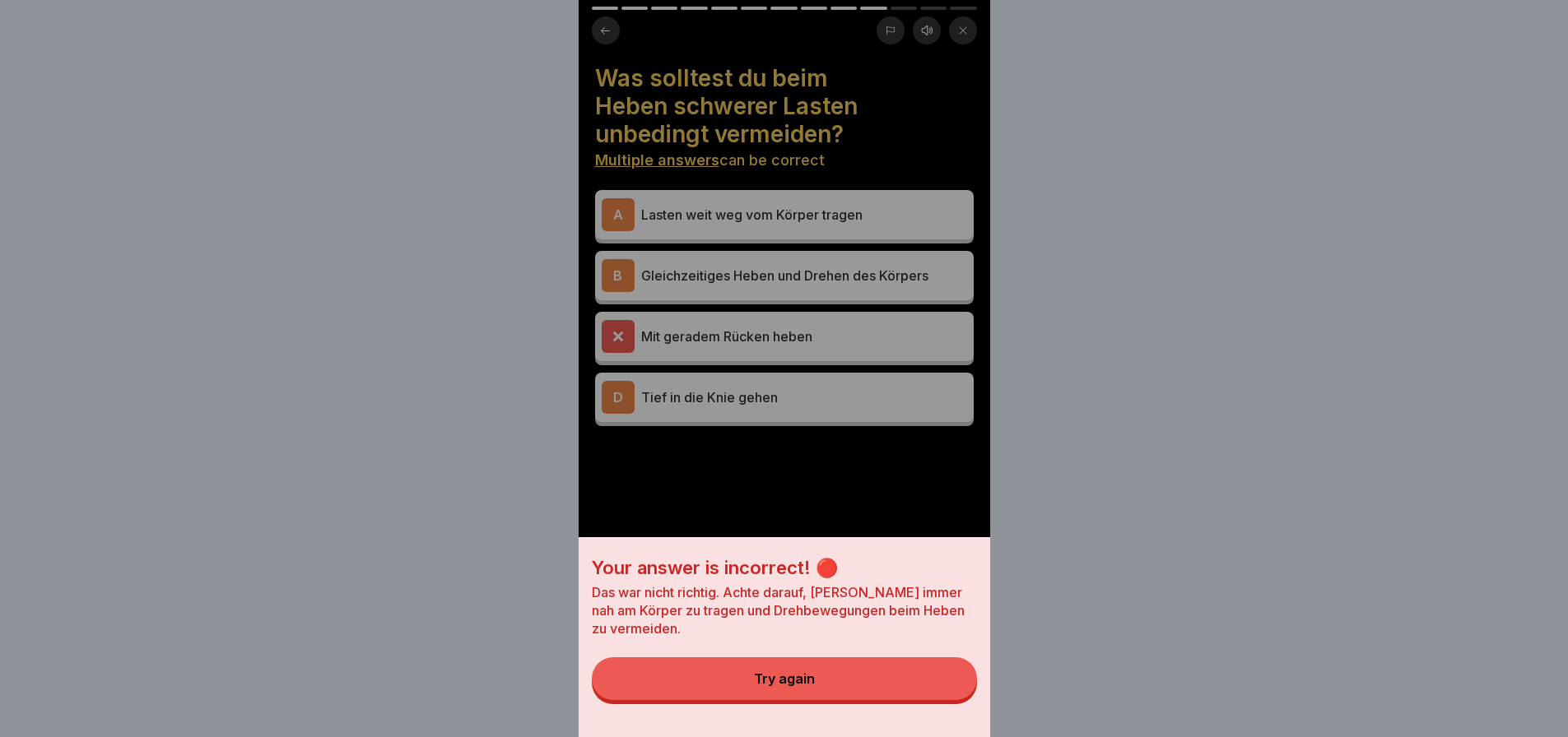
click at [922, 697] on button "Try again" at bounding box center [784, 678] width 386 height 43
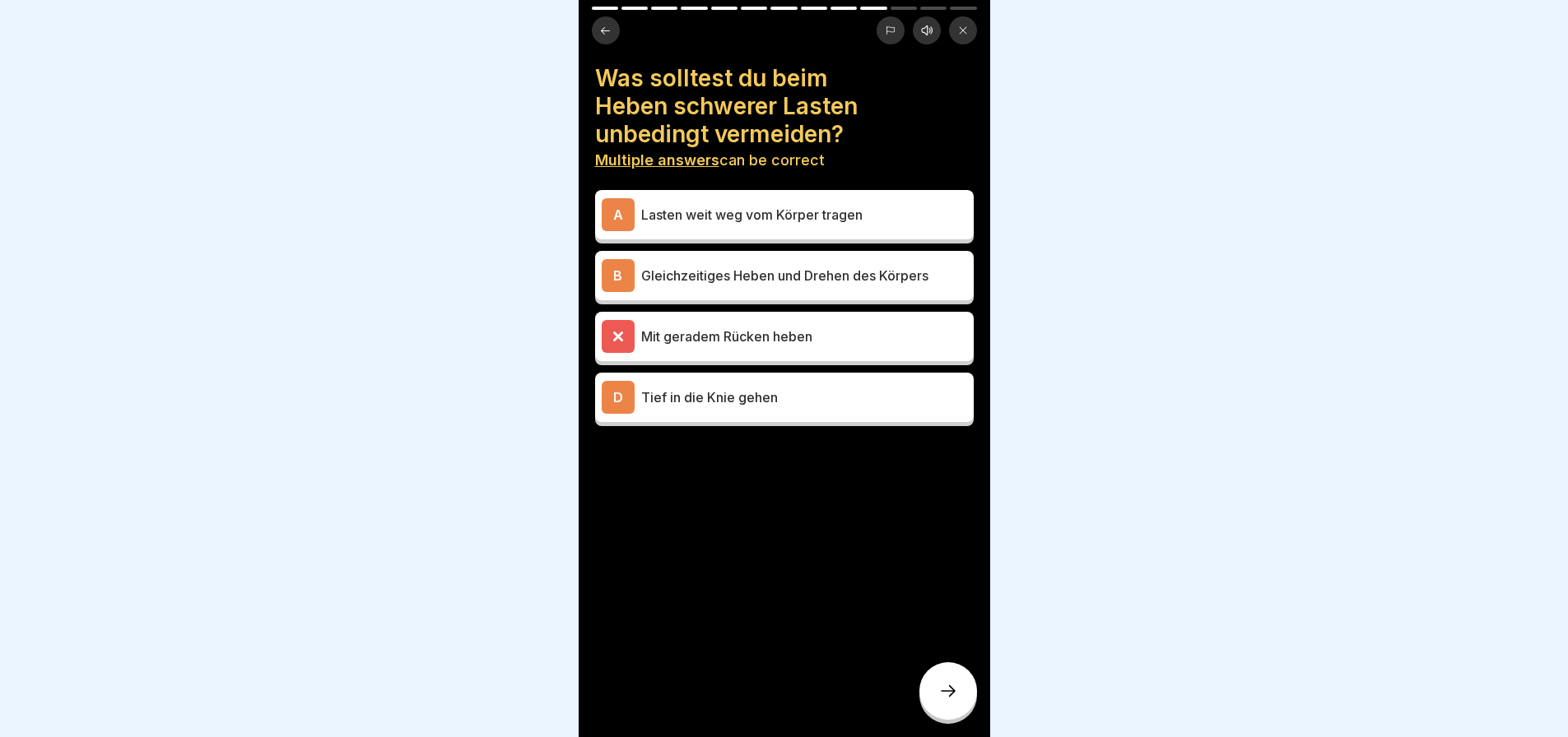
click at [688, 389] on p "Tief in die Knie gehen" at bounding box center [804, 397] width 326 height 20
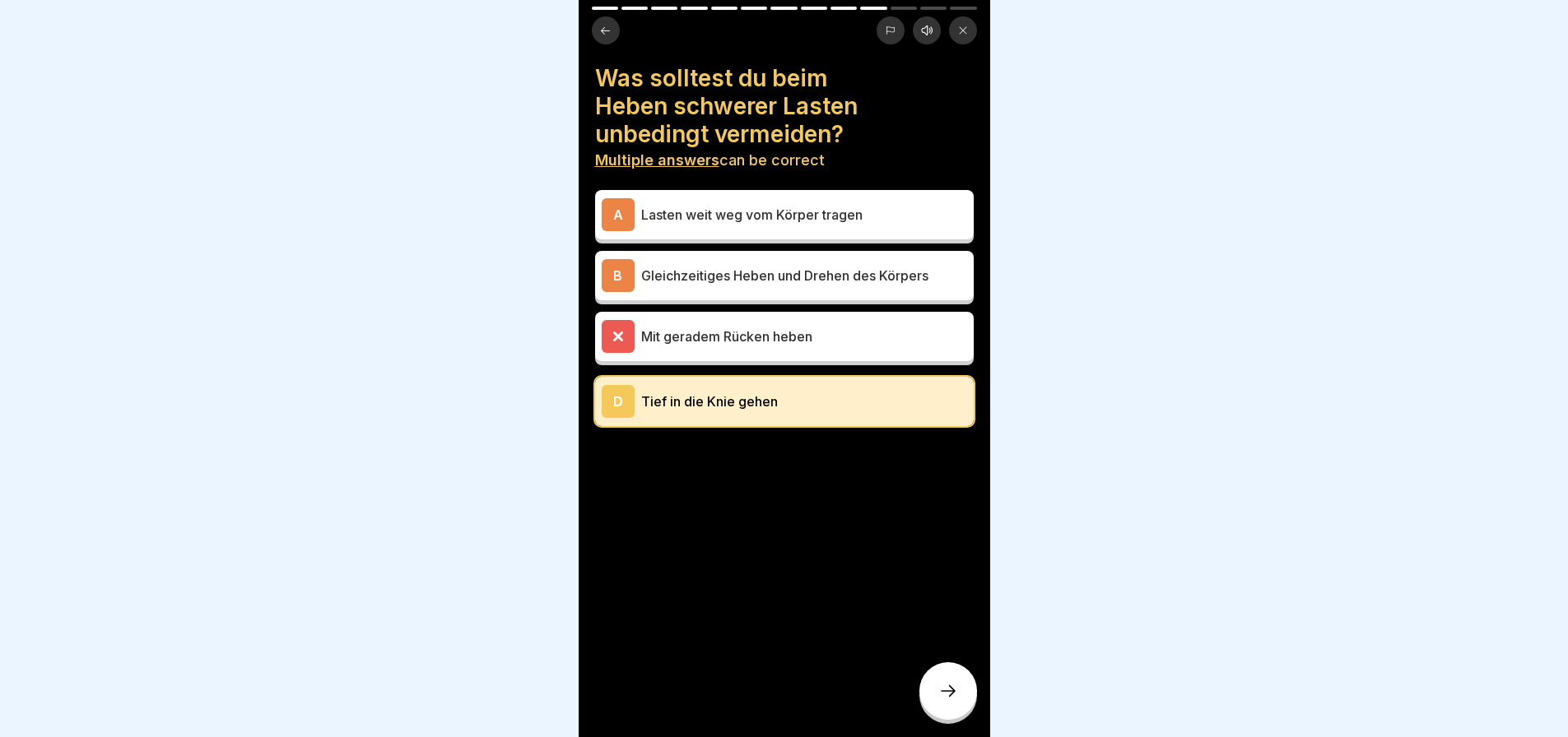
click at [936, 697] on div at bounding box center [948, 691] width 58 height 58
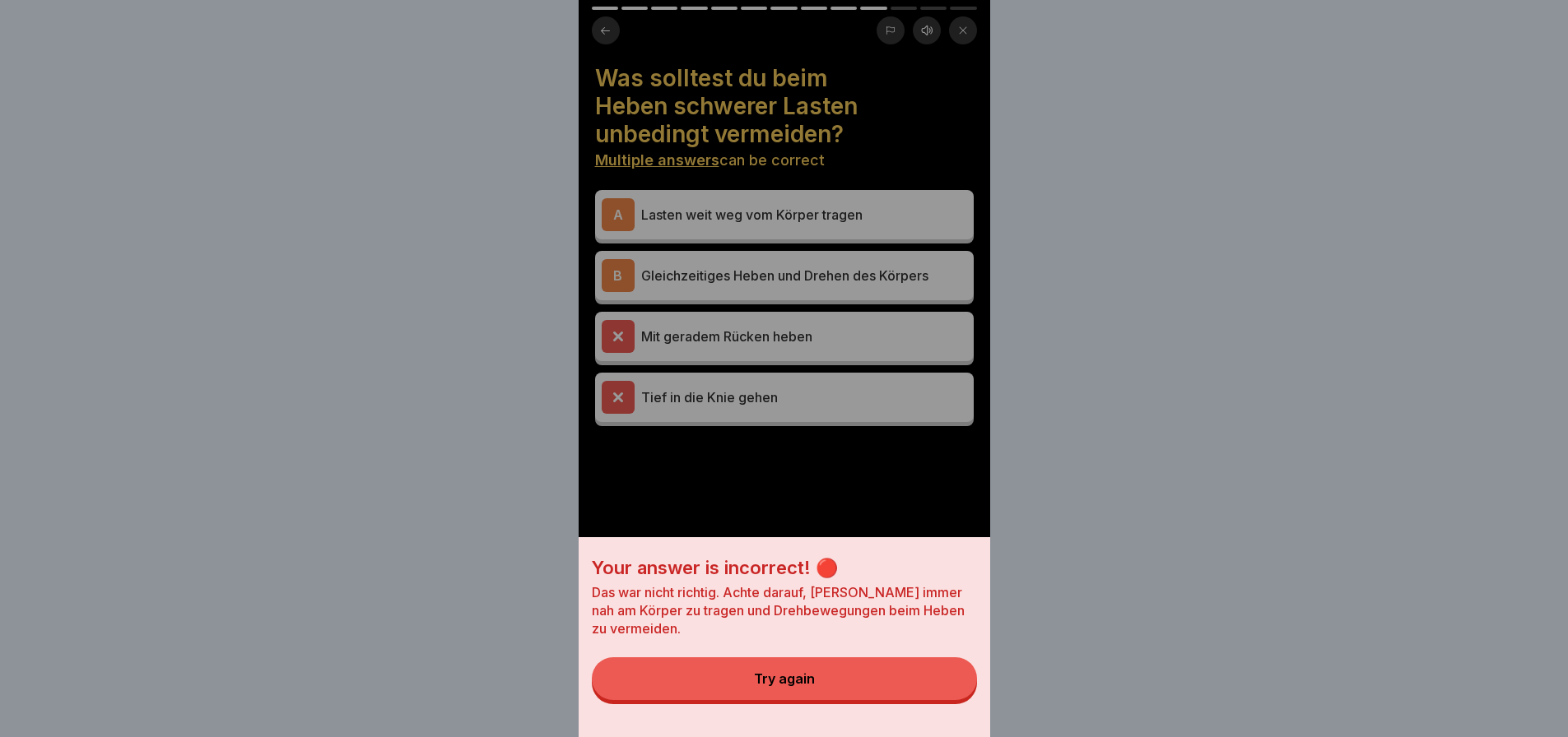
click at [936, 697] on button "Try again" at bounding box center [784, 678] width 386 height 43
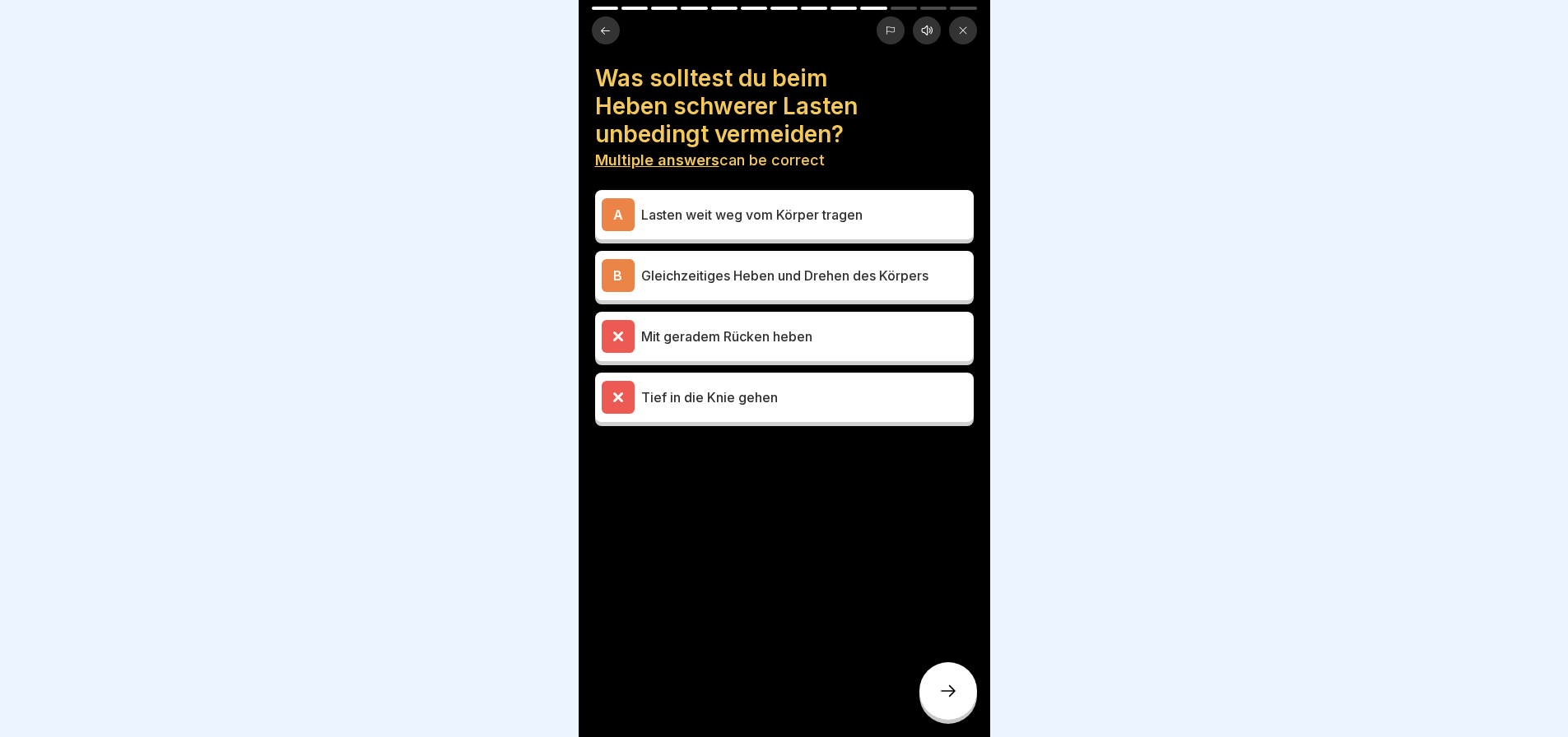
click at [613, 329] on icon at bounding box center [617, 337] width 15 height 15
click at [736, 205] on p "Lasten weit weg vom Körper tragen" at bounding box center [804, 215] width 326 height 20
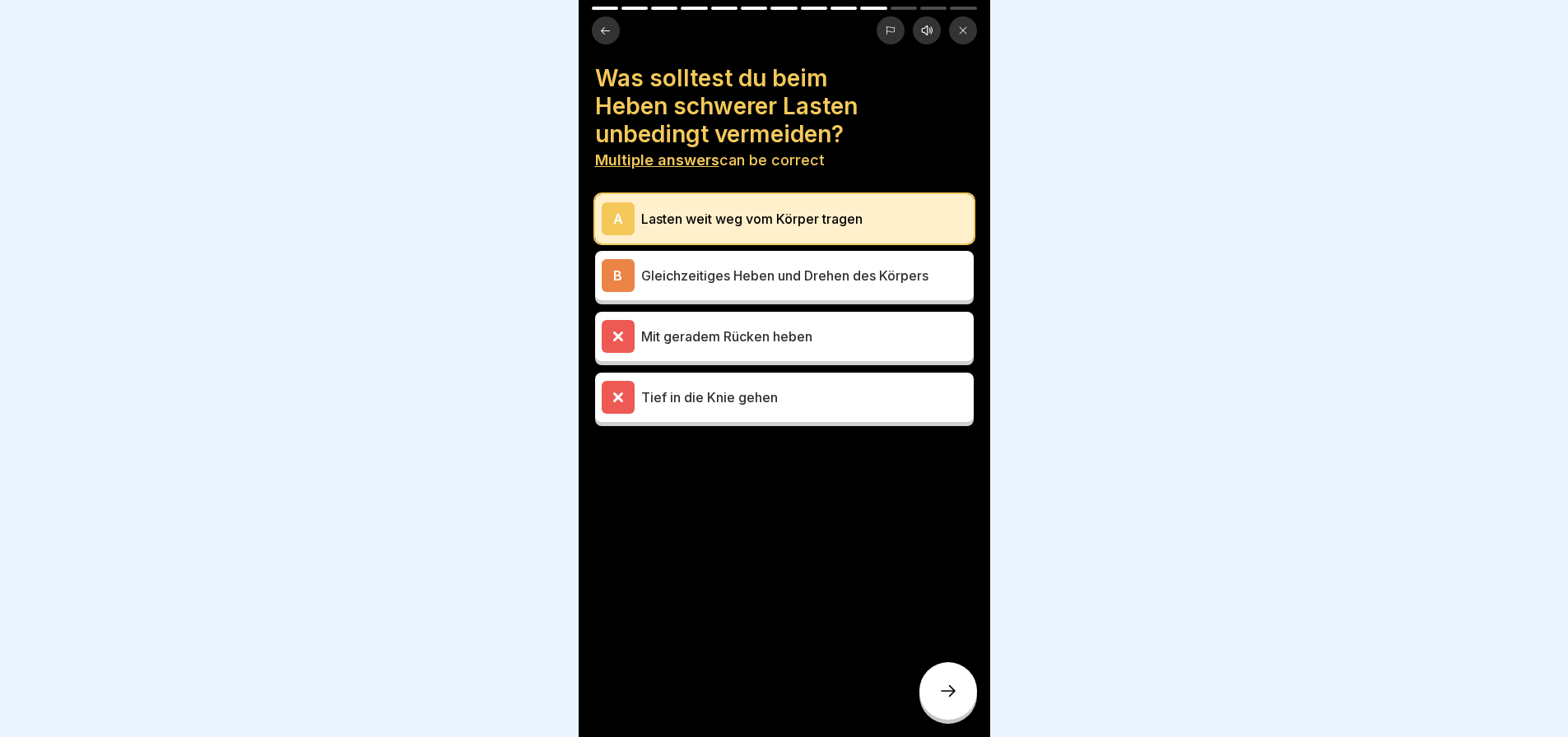
click at [952, 696] on icon at bounding box center [948, 691] width 20 height 20
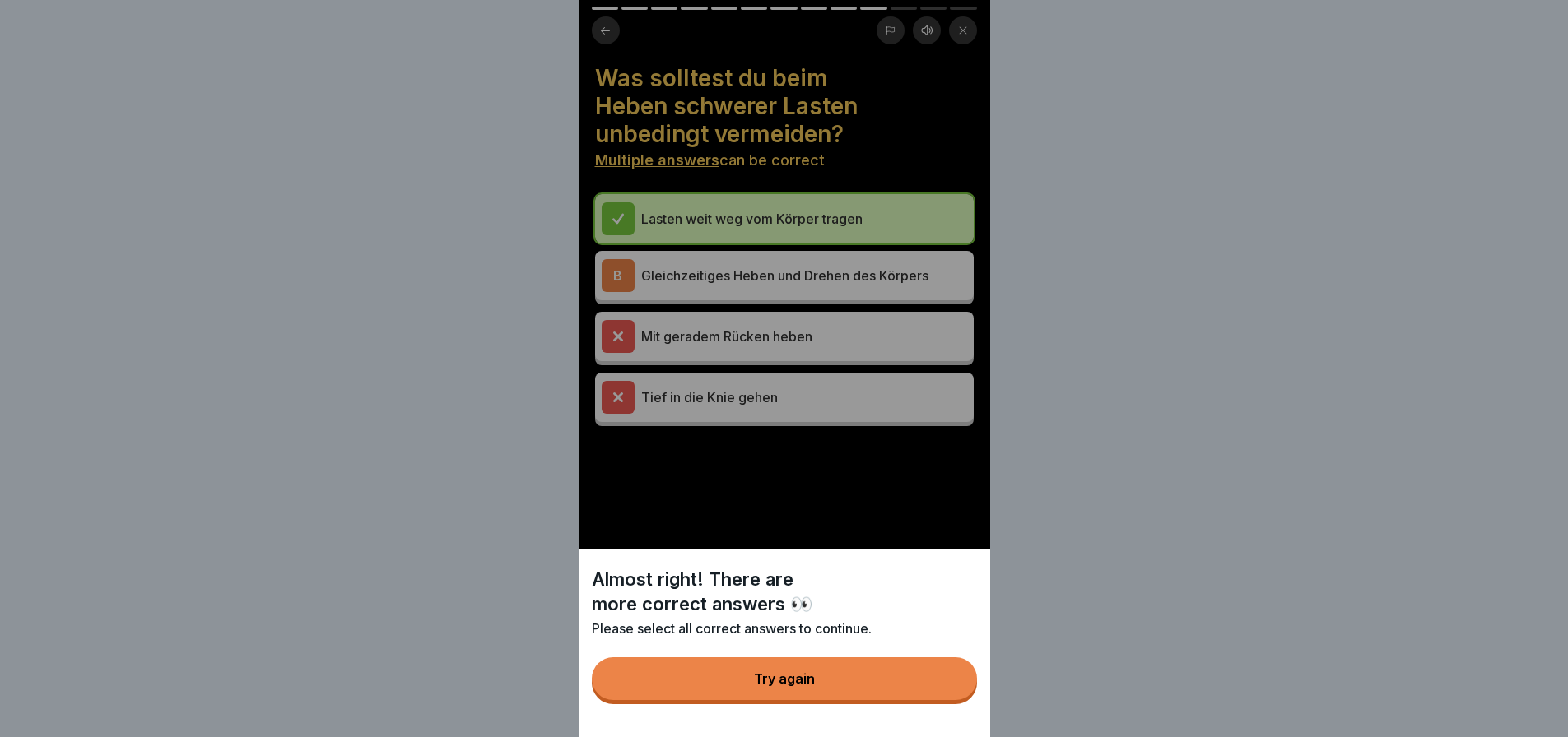
click at [952, 696] on button "Try again" at bounding box center [784, 678] width 386 height 43
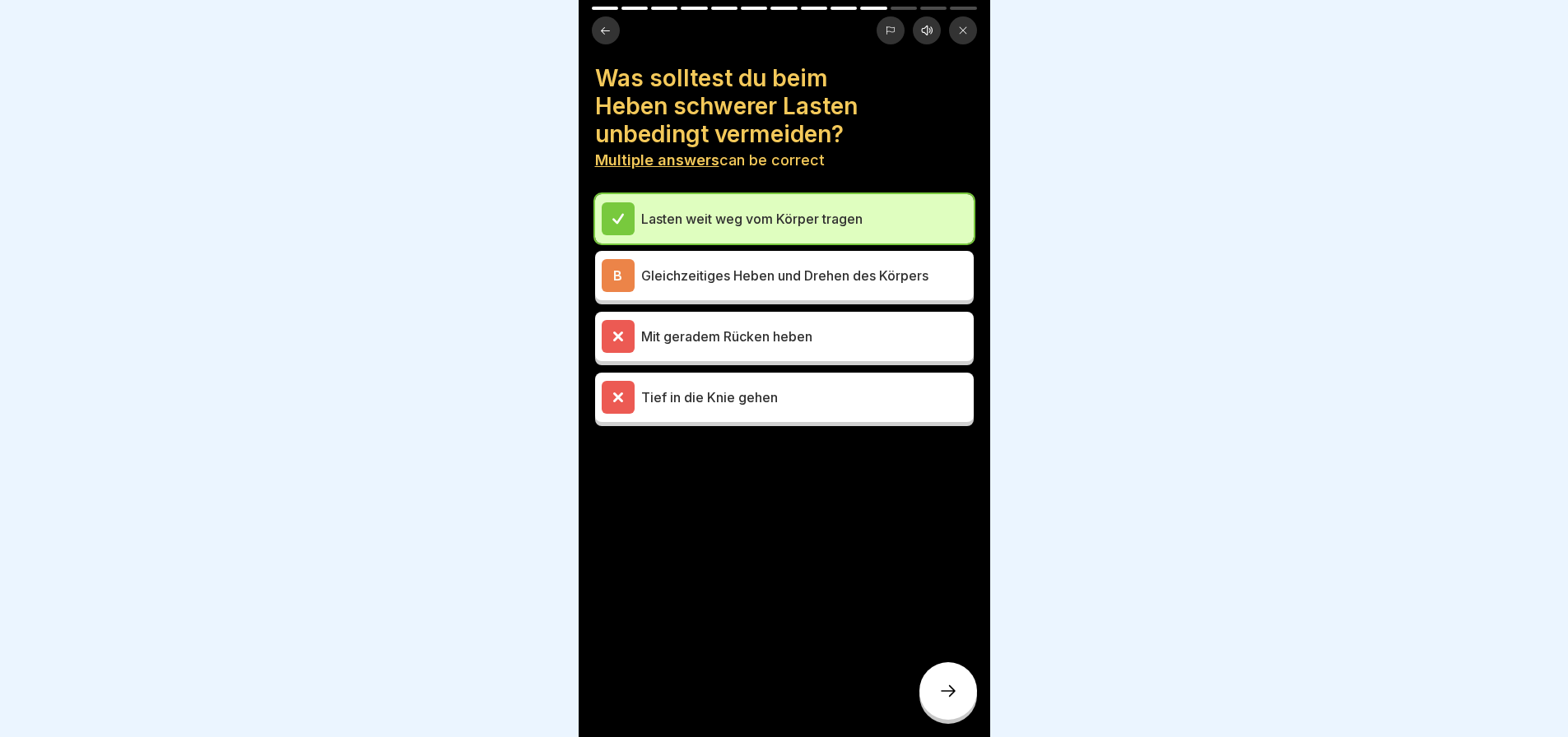
click at [951, 685] on icon at bounding box center [948, 691] width 20 height 20
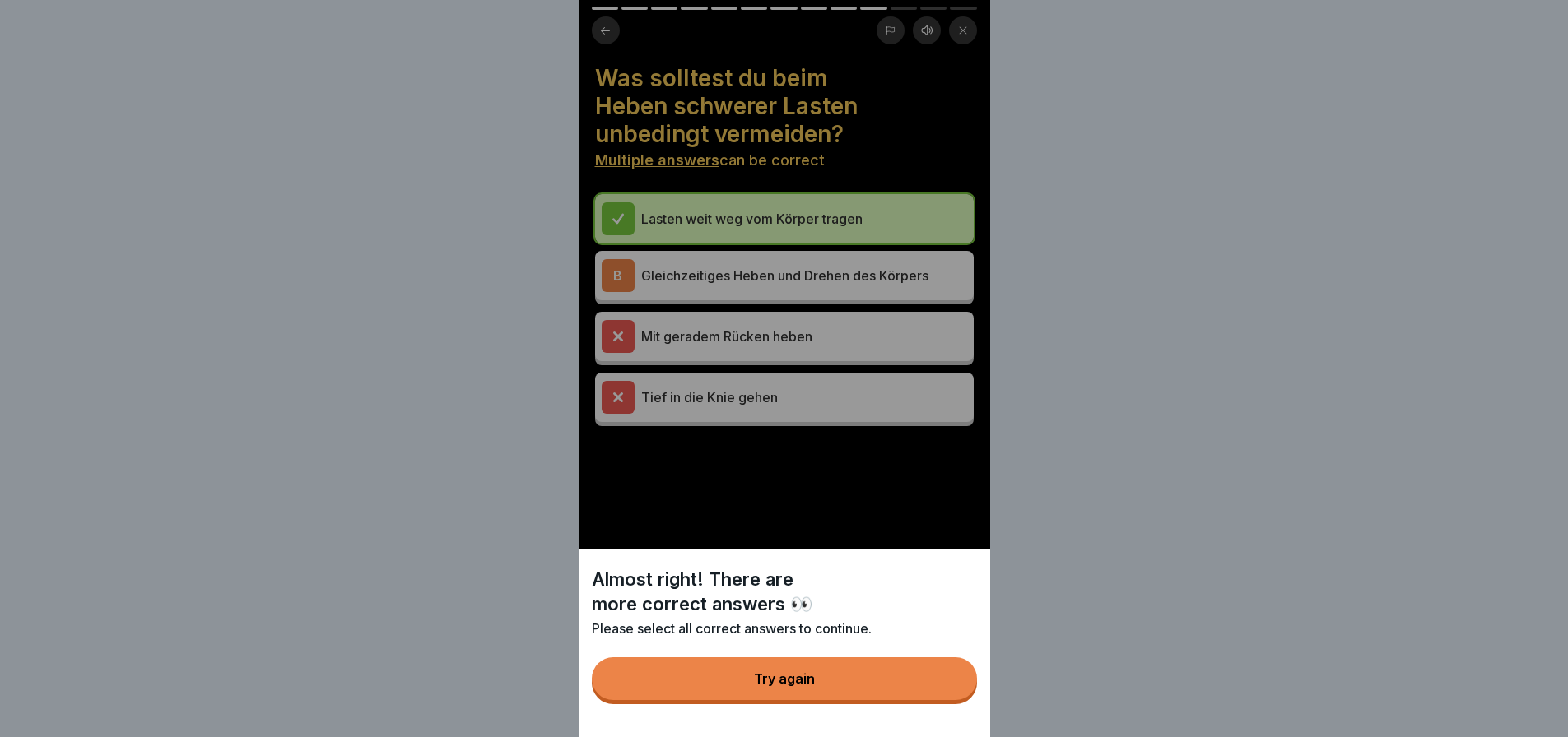
click at [877, 691] on button "Try again" at bounding box center [784, 678] width 386 height 43
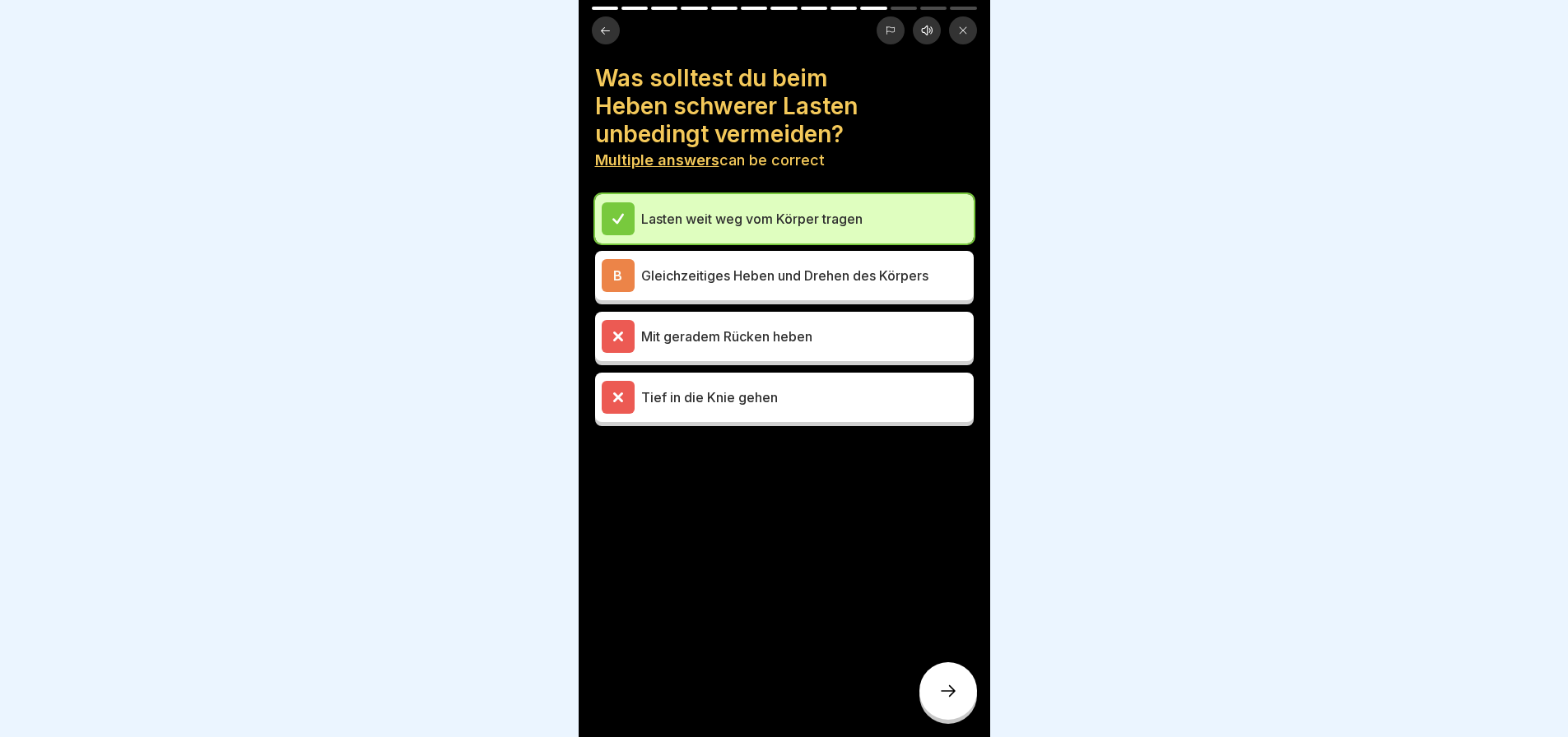
click at [728, 265] on p "Gleichzeitiges Heben und Drehen des Körpers" at bounding box center [804, 275] width 326 height 20
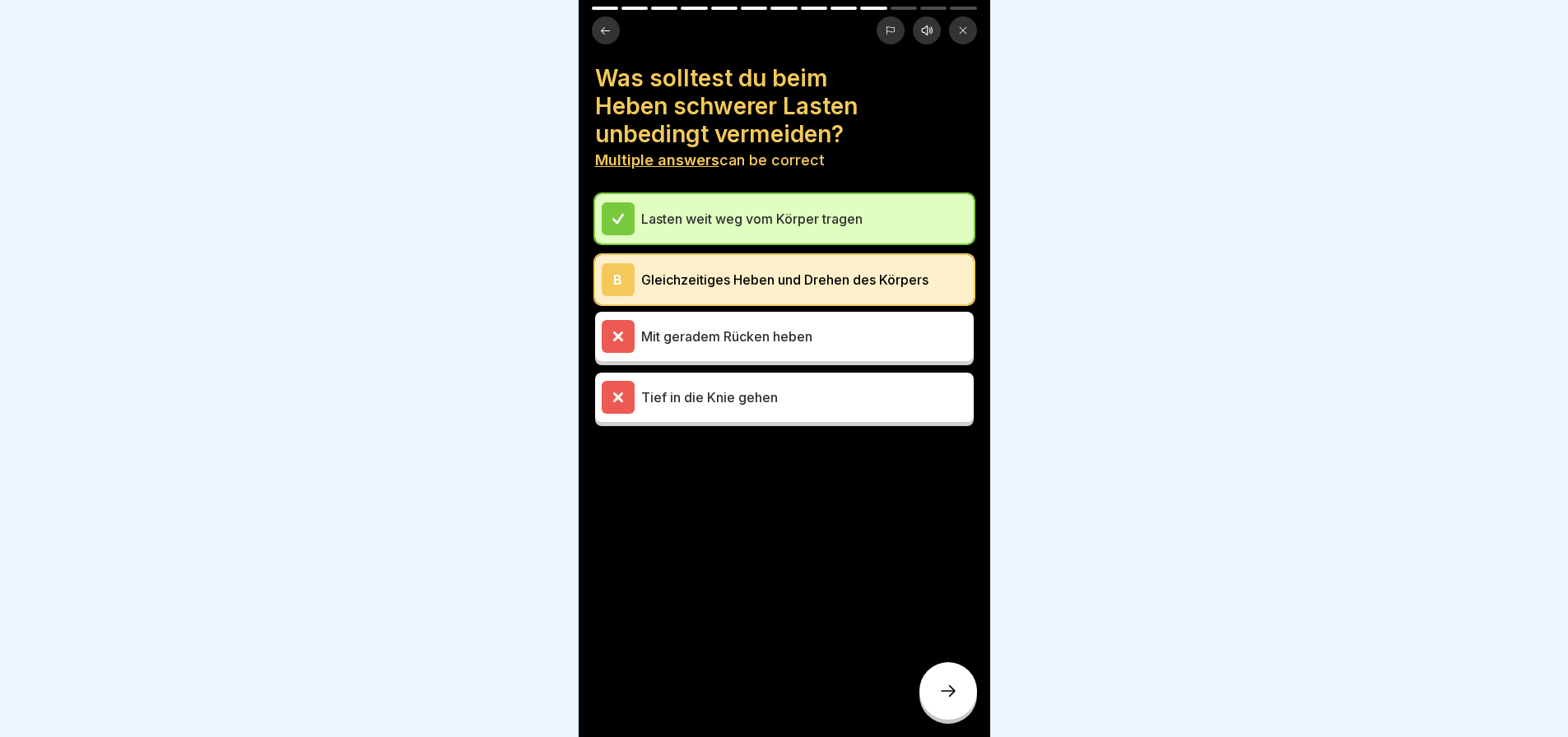
click at [921, 686] on div at bounding box center [948, 691] width 58 height 58
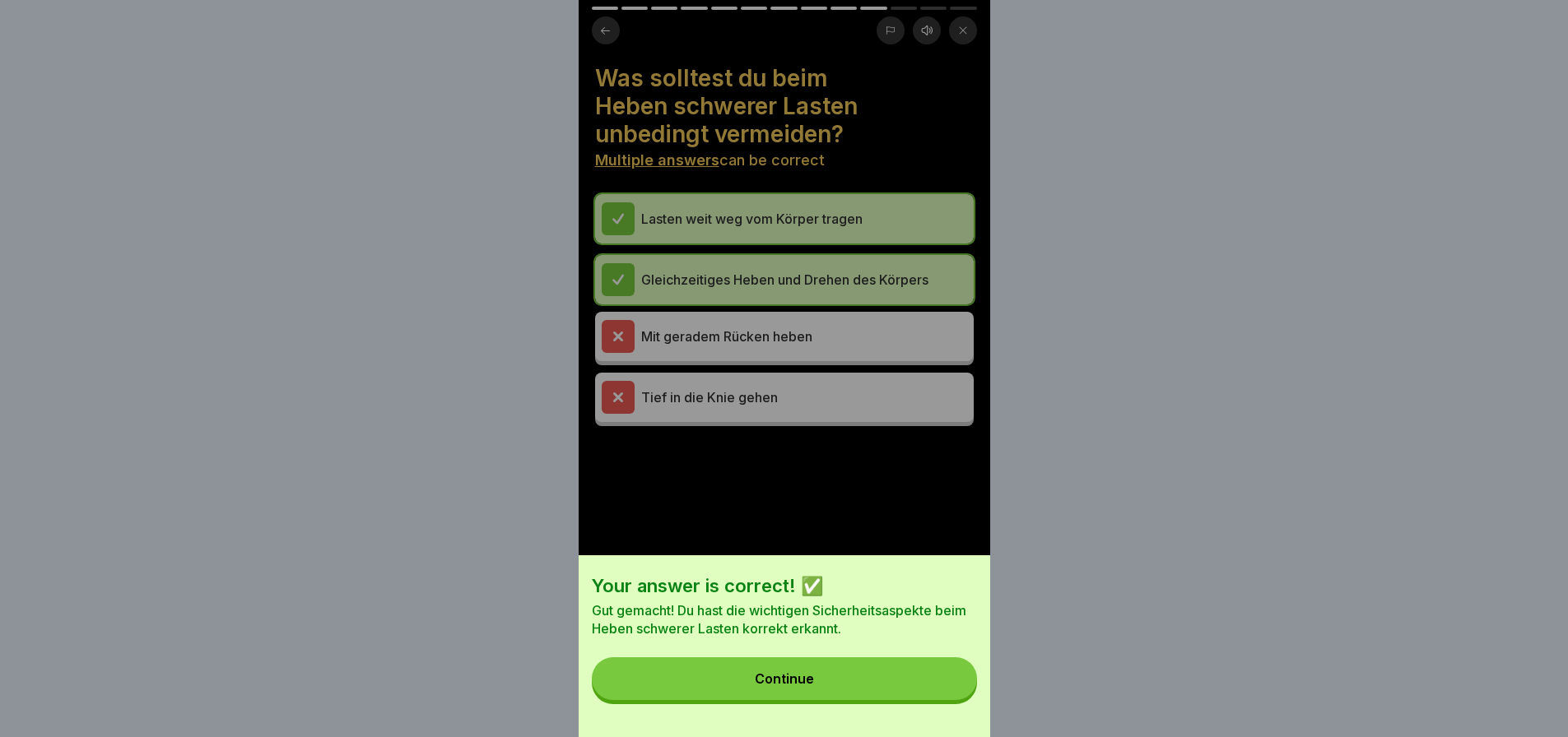
click at [911, 692] on button "Continue" at bounding box center [784, 678] width 386 height 43
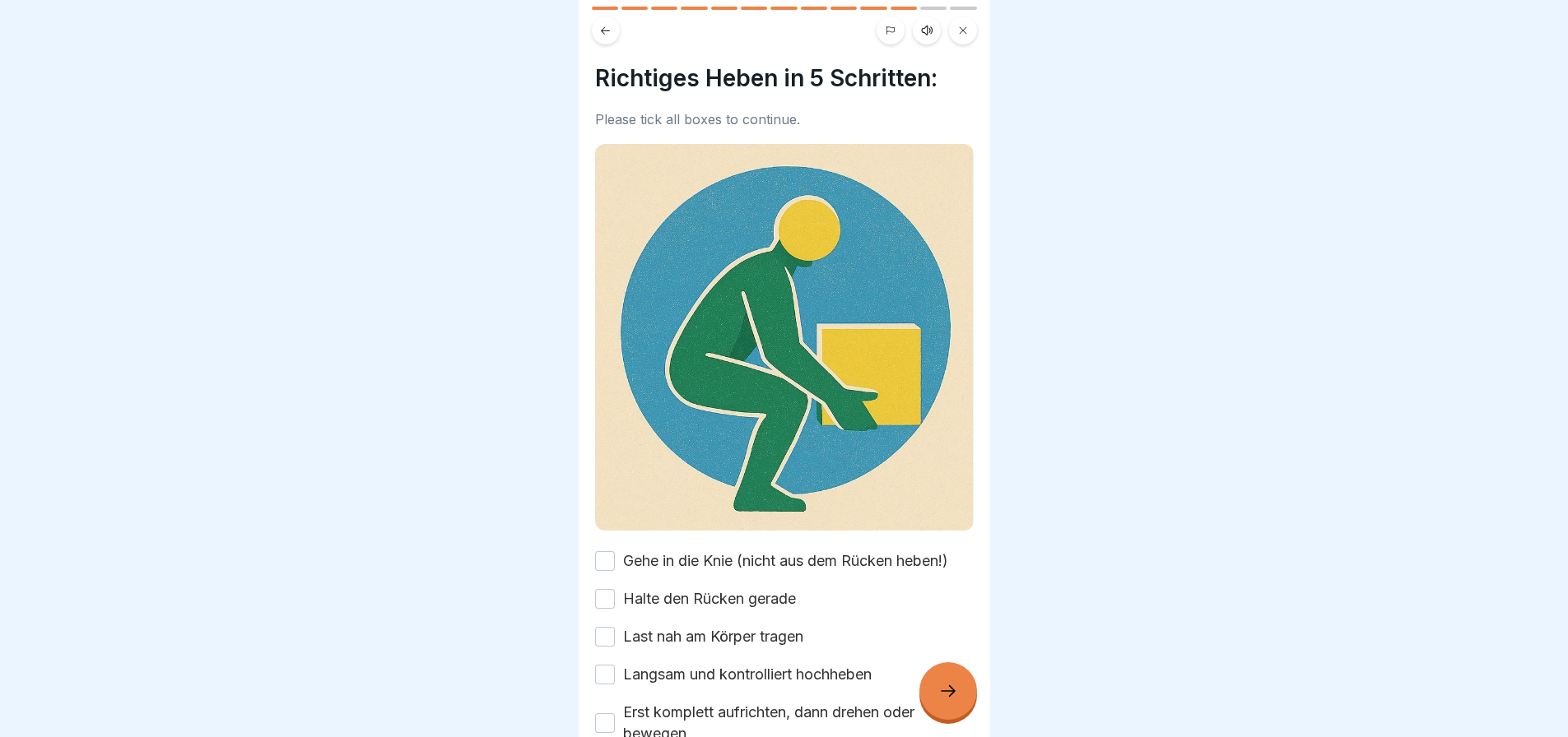
click at [612, 551] on button "Gehe in die Knie (nicht aus dem Rücken heben!)" at bounding box center [605, 561] width 20 height 20
click at [610, 589] on button "Halte den Rücken gerade" at bounding box center [605, 598] width 20 height 20
click at [609, 627] on button "Last nah am Körper tragen" at bounding box center [605, 637] width 20 height 20
drag, startPoint x: 605, startPoint y: 649, endPoint x: 605, endPoint y: 658, distance: 9.0
click at [605, 664] on button "Langsam und kontrolliert hochheben" at bounding box center [605, 674] width 20 height 20
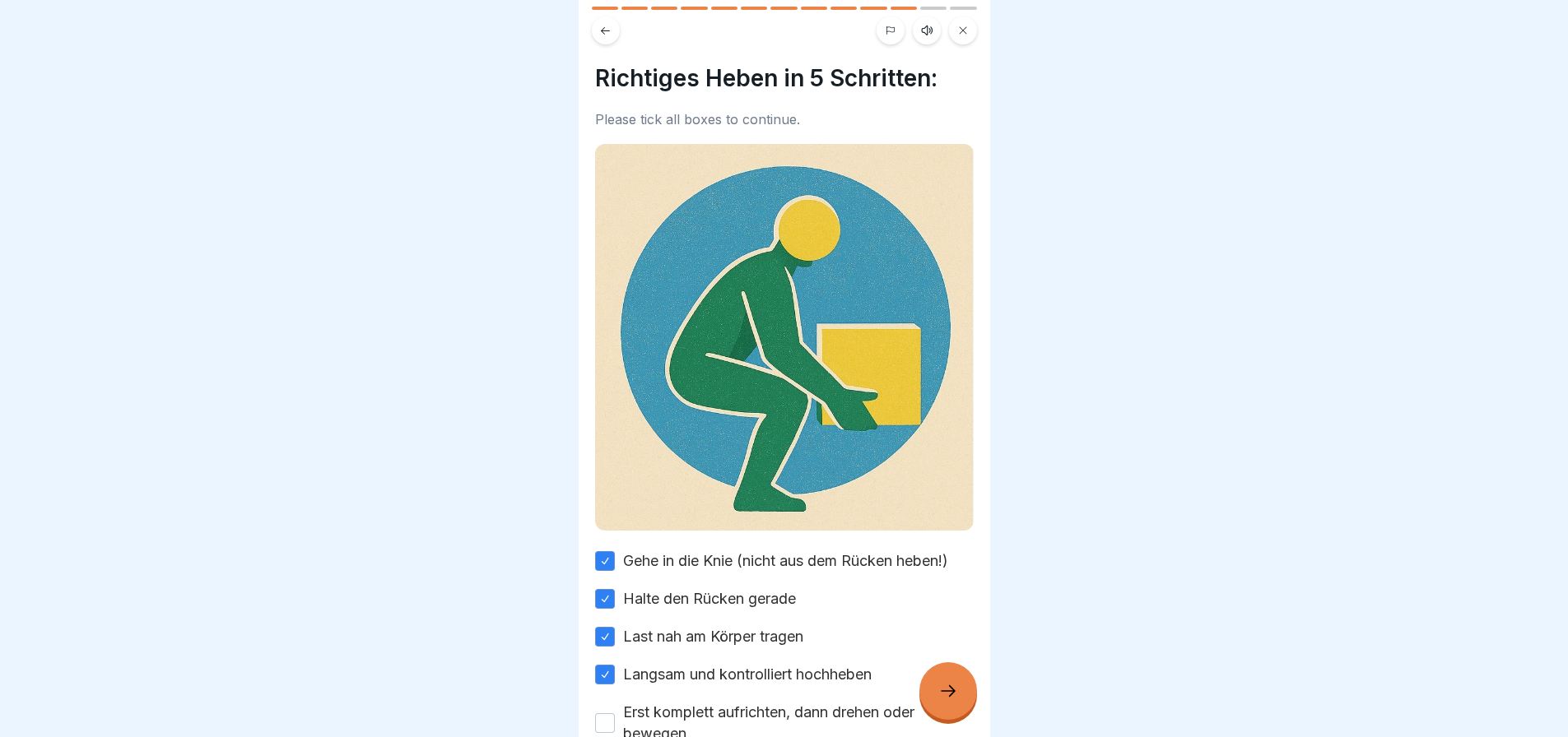
click at [601, 713] on button "Erst komplett aufrichten, dann drehen oder bewegen" at bounding box center [605, 723] width 20 height 20
click at [944, 695] on icon at bounding box center [948, 691] width 20 height 20
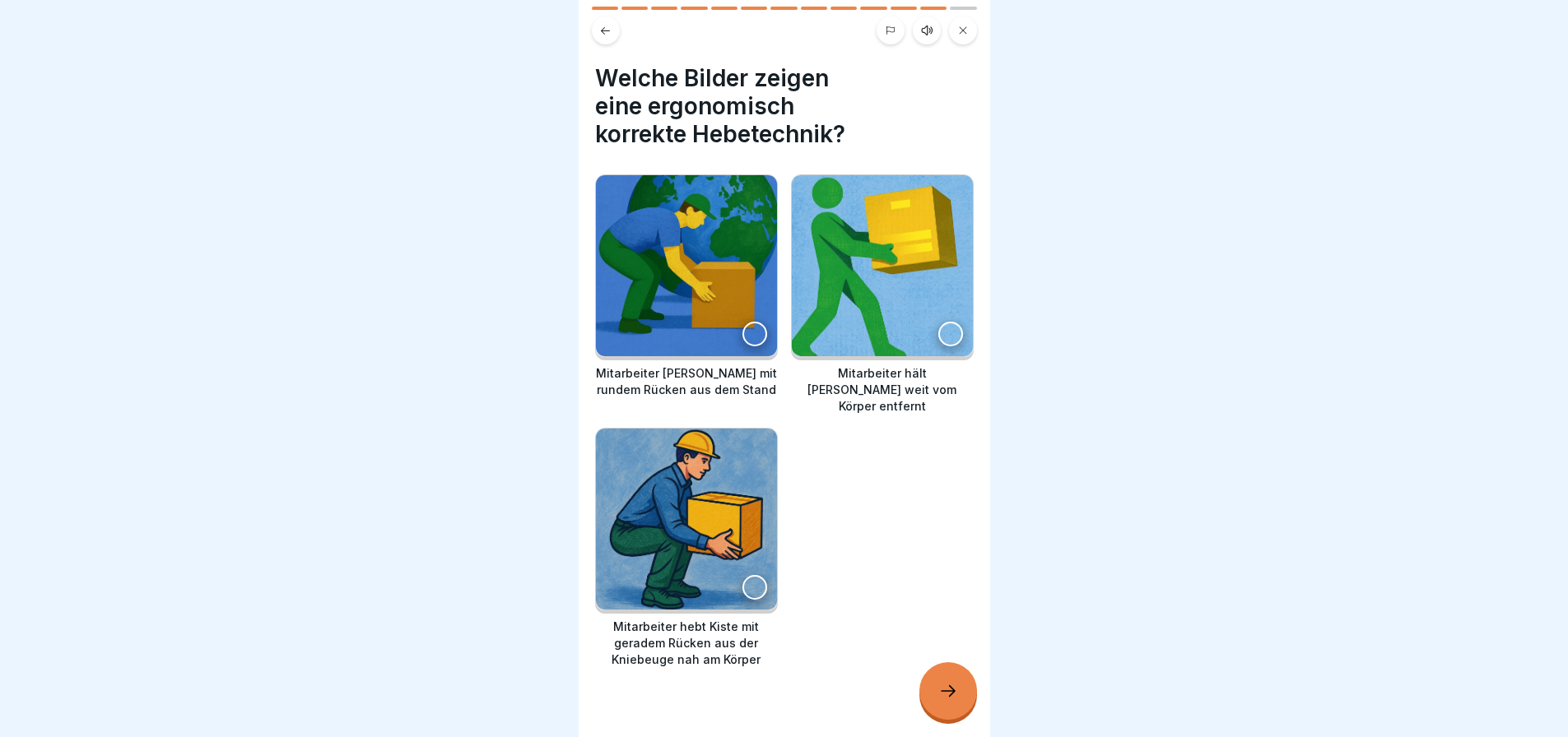
click at [748, 575] on div at bounding box center [755, 587] width 25 height 25
click at [943, 677] on div at bounding box center [948, 691] width 58 height 58
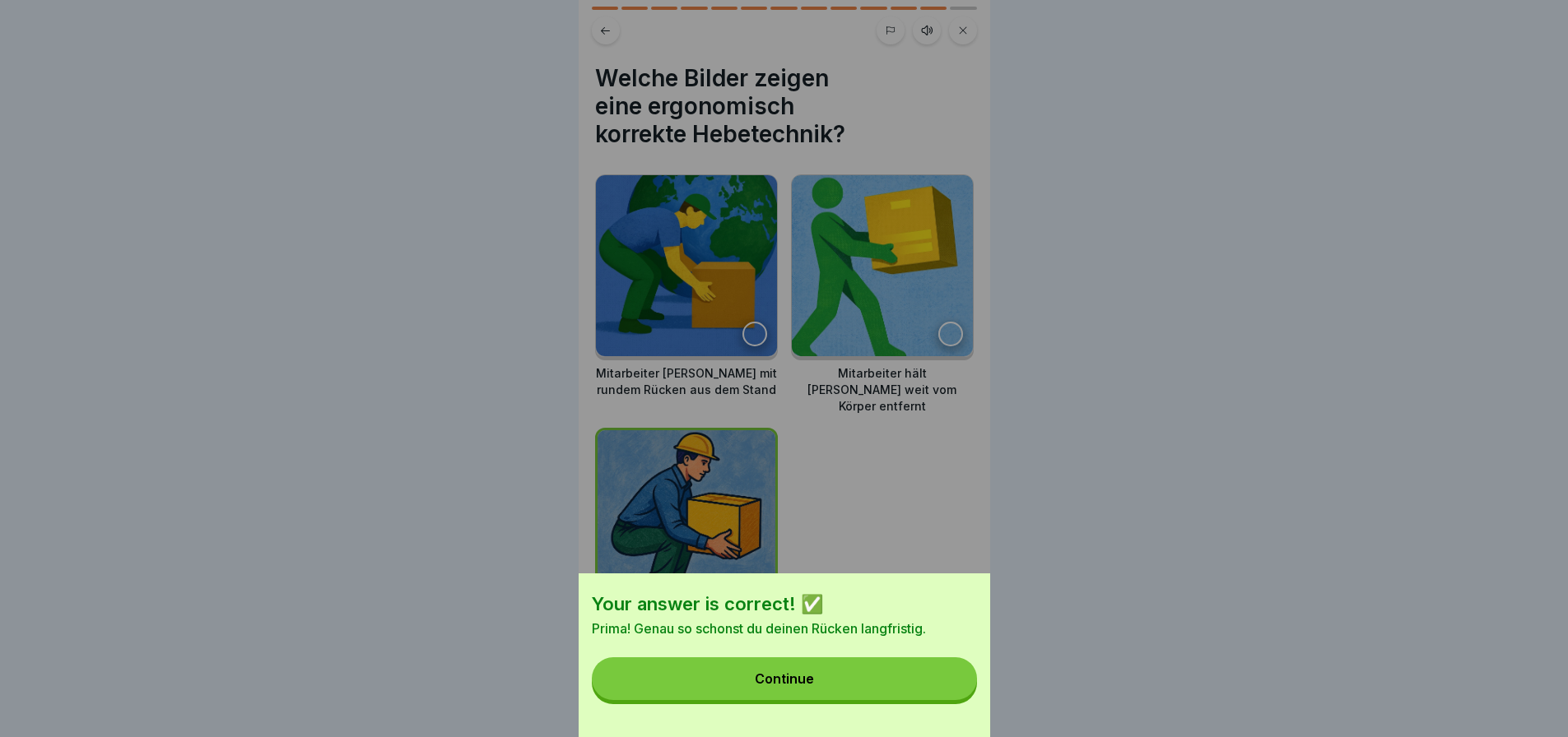
click at [919, 688] on button "Continue" at bounding box center [784, 678] width 386 height 43
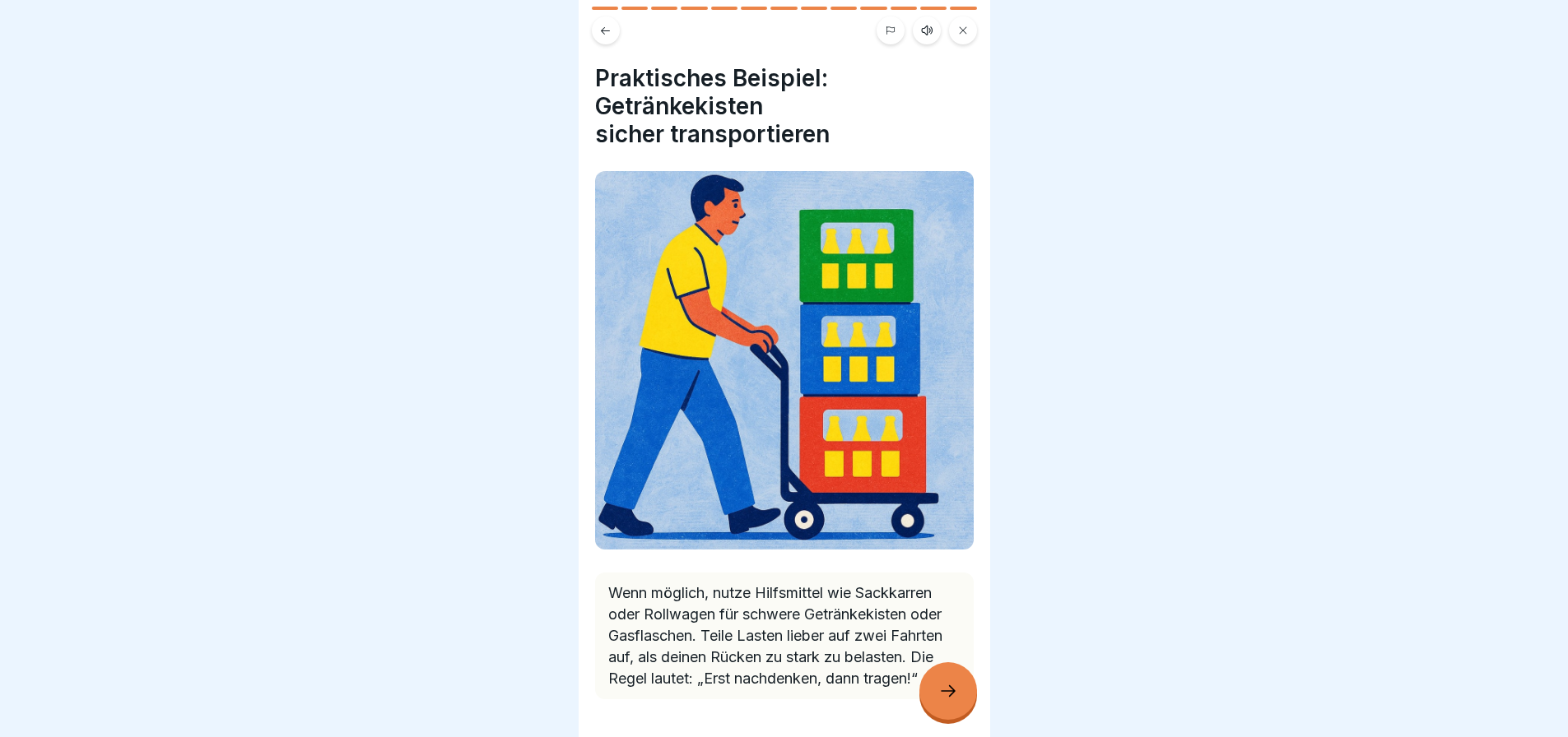
click at [955, 697] on icon at bounding box center [948, 691] width 20 height 20
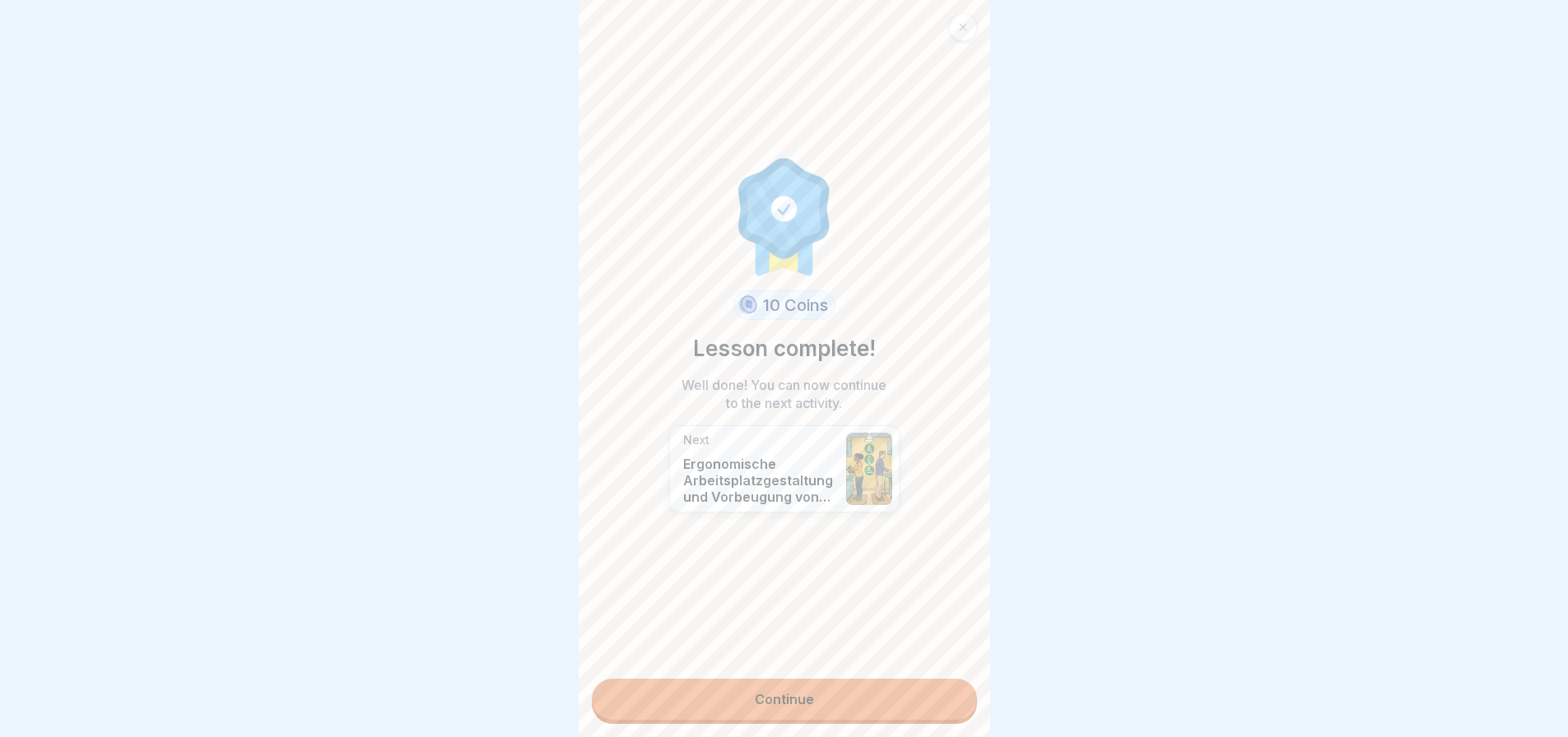
click at [855, 698] on link "Continue" at bounding box center [784, 699] width 386 height 41
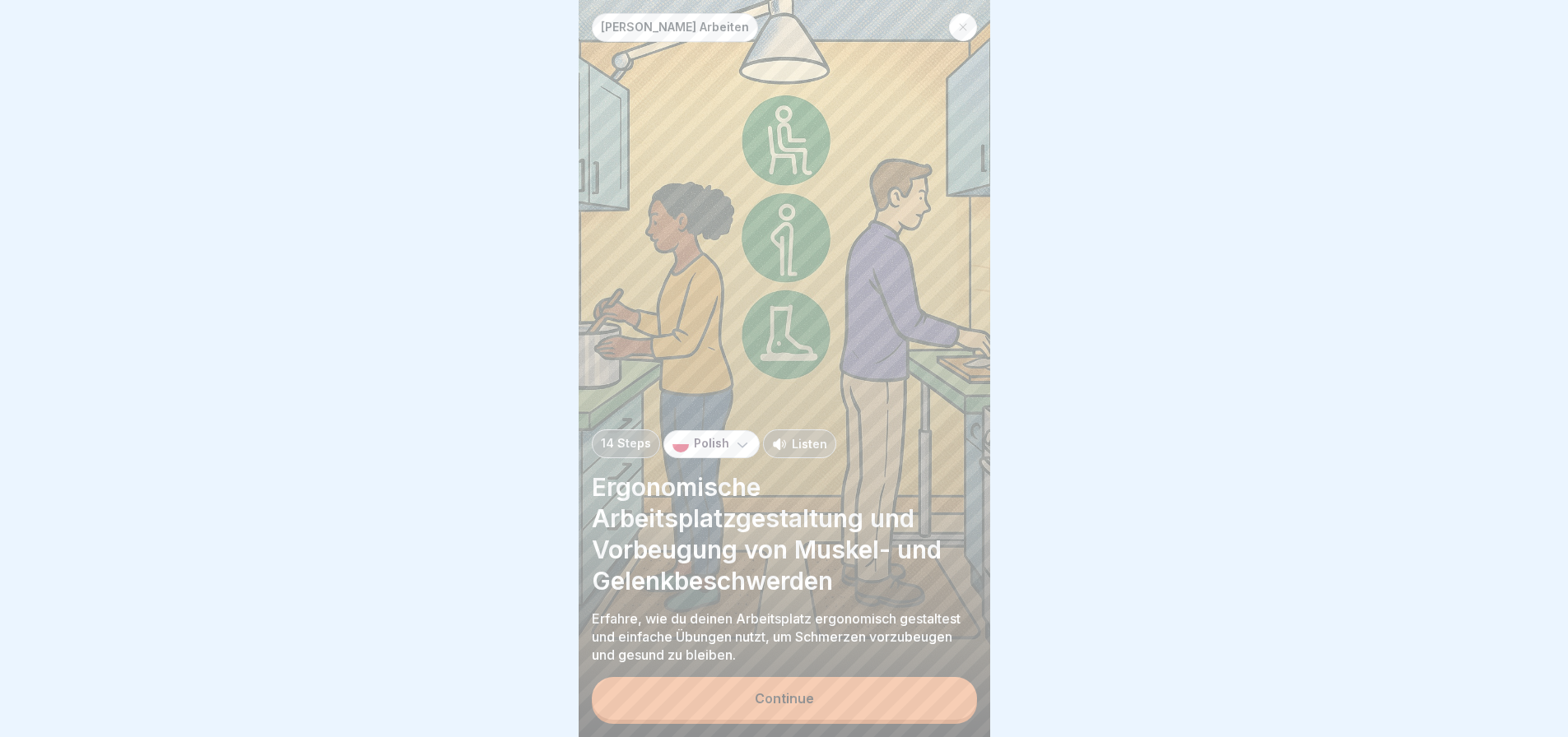
click at [967, 22] on icon at bounding box center [962, 27] width 10 height 10
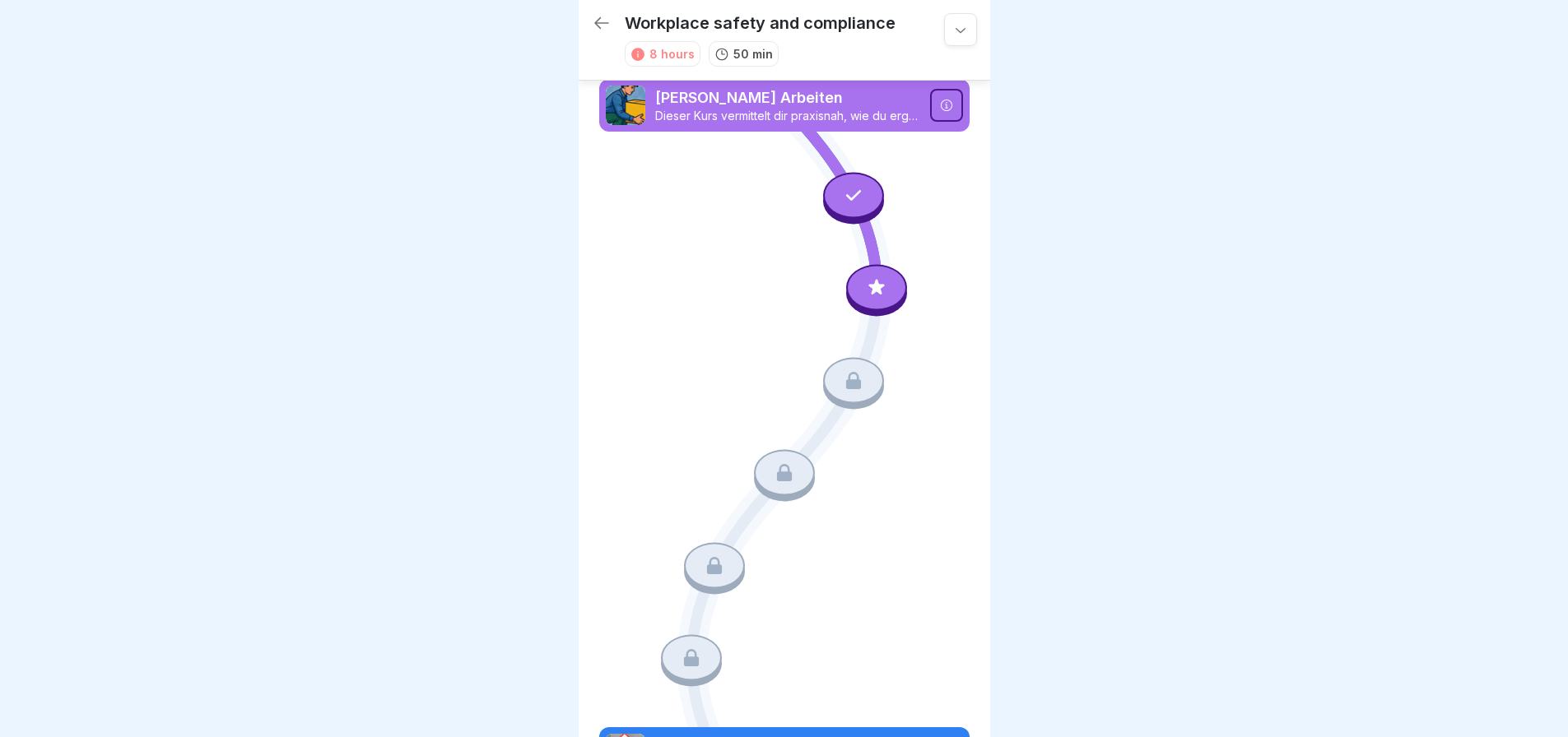
click at [872, 277] on icon at bounding box center [876, 288] width 21 height 21
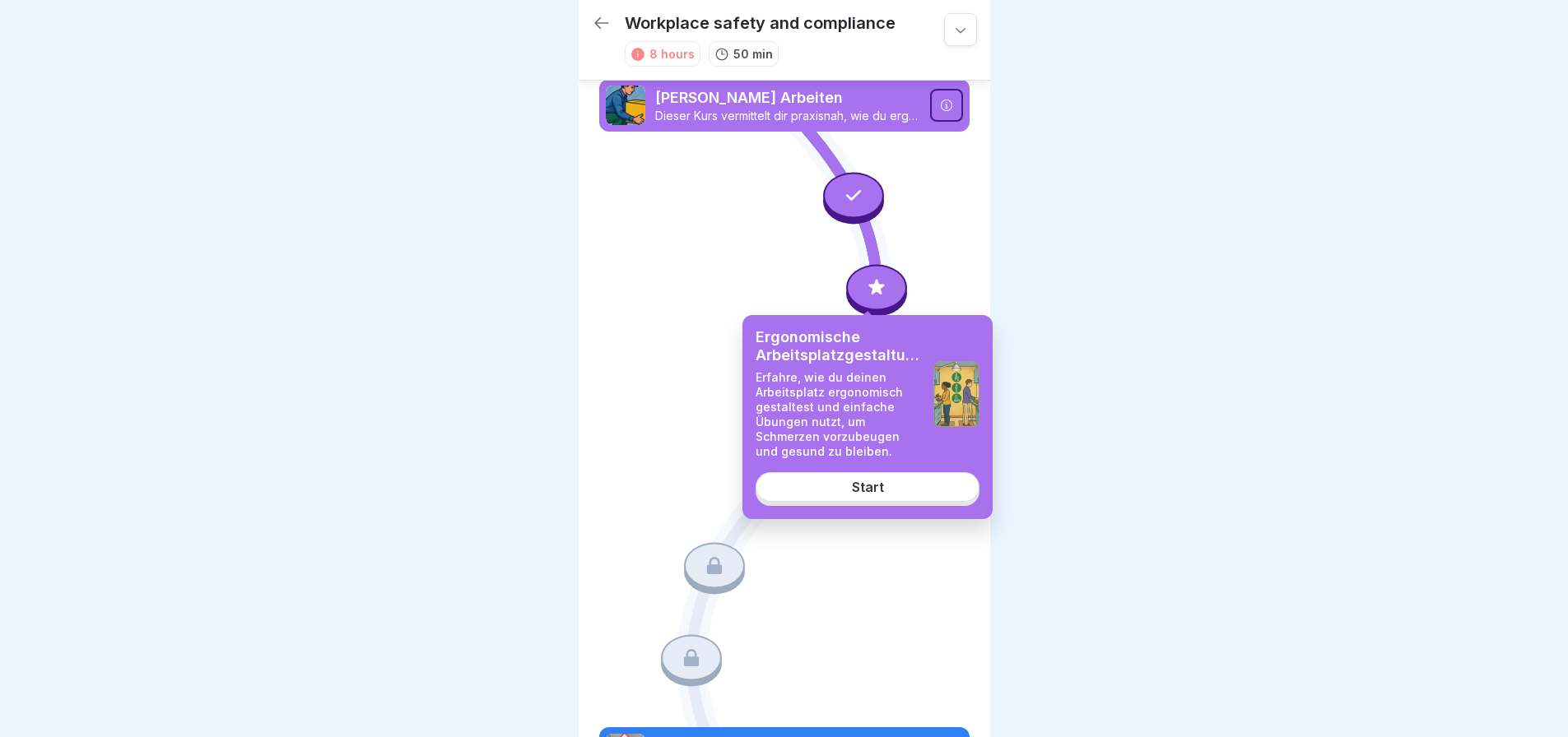
click at [862, 486] on div "Start" at bounding box center [868, 487] width 32 height 15
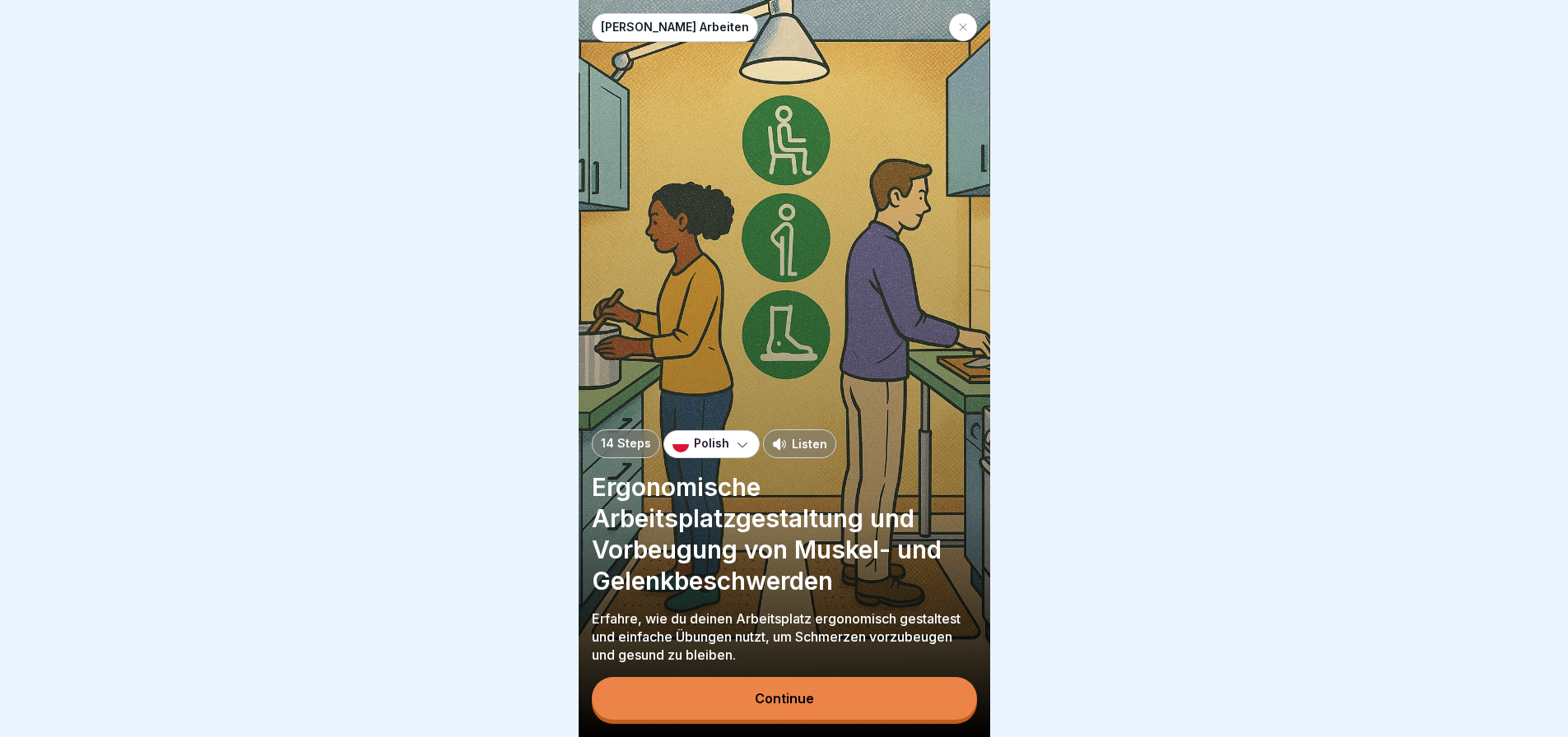
click at [825, 717] on button "Continue" at bounding box center [784, 698] width 386 height 43
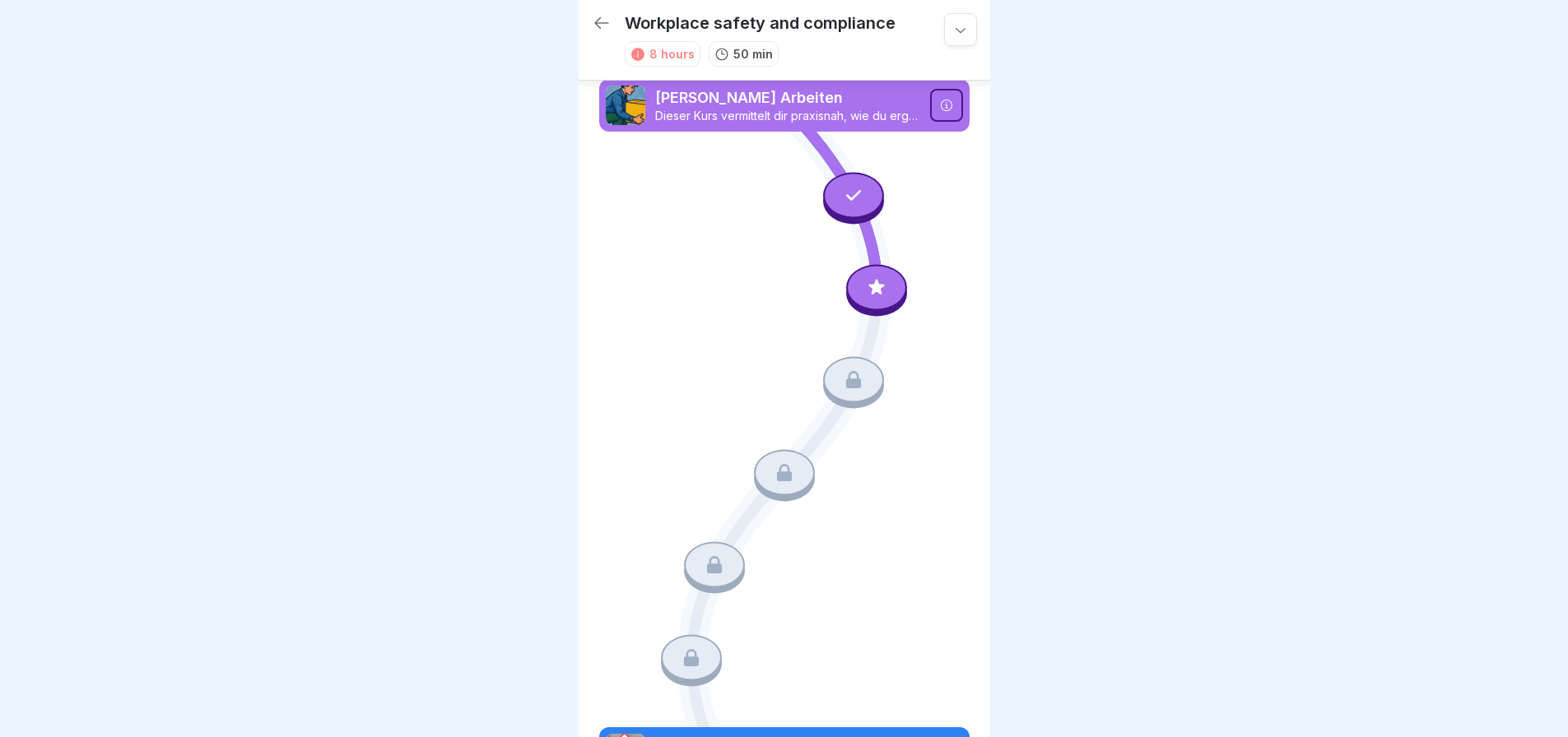
click at [964, 33] on div at bounding box center [959, 29] width 33 height 33
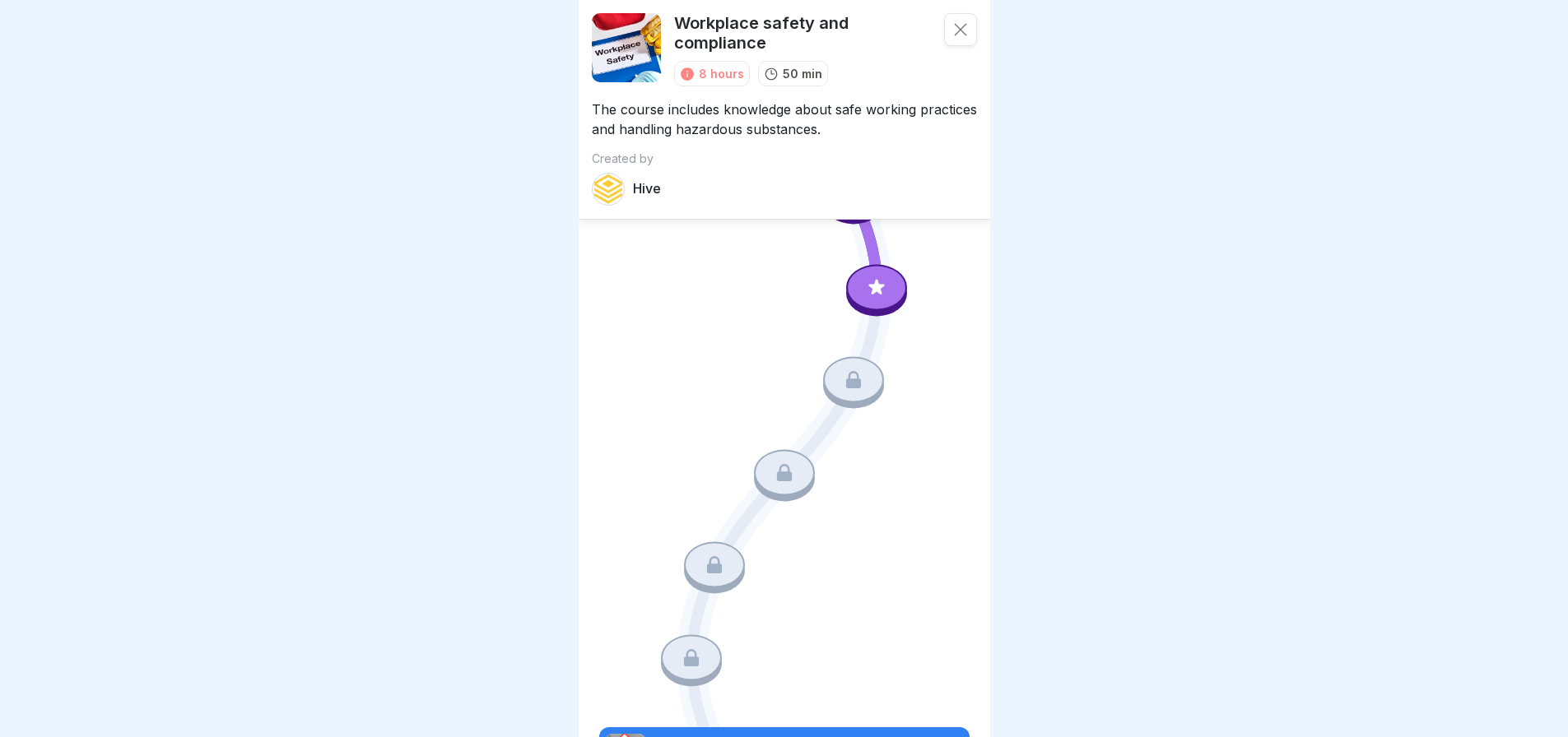
click at [692, 294] on icon at bounding box center [784, 614] width 370 height 1018
click at [952, 27] on icon at bounding box center [960, 29] width 17 height 17
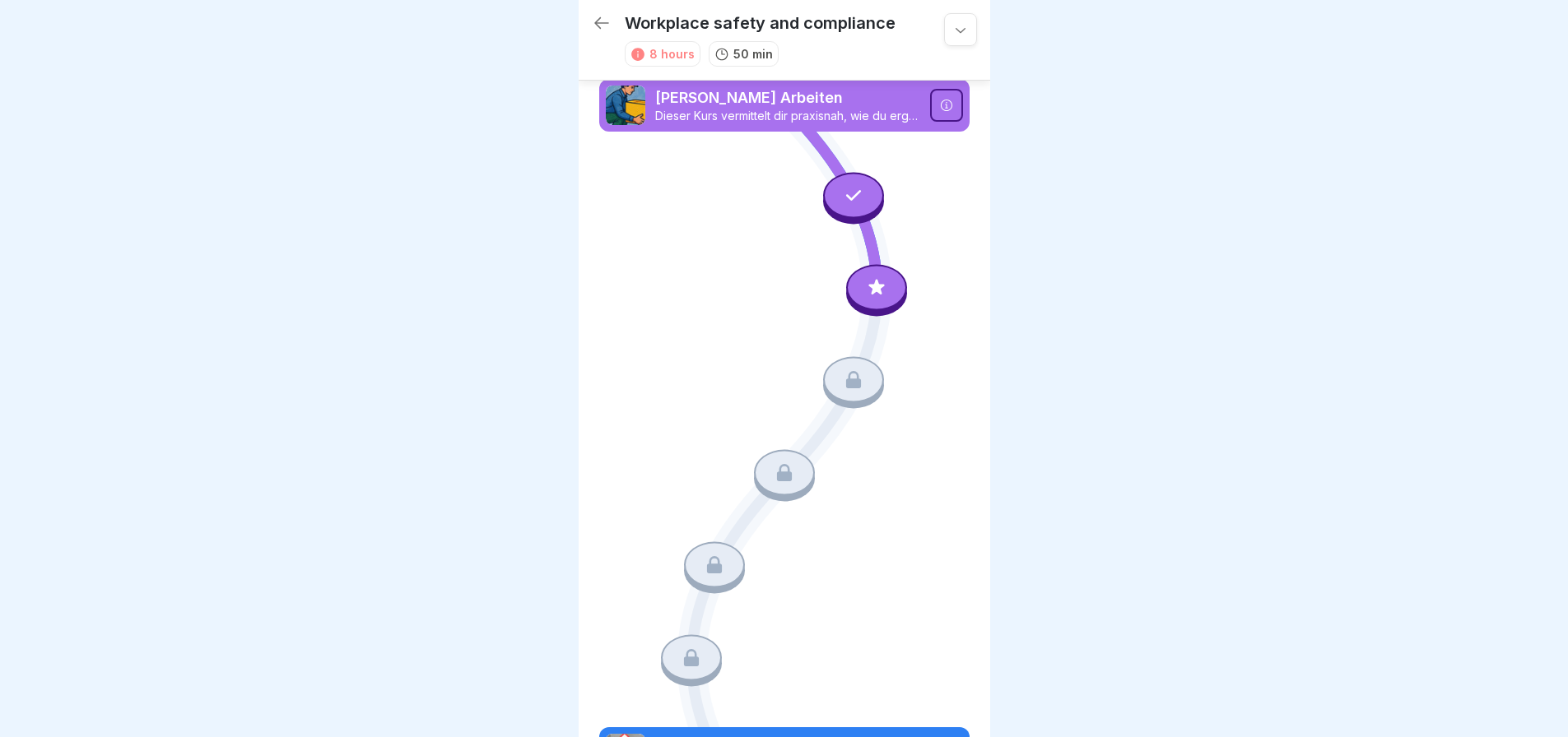
click at [940, 109] on icon at bounding box center [945, 105] width 12 height 12
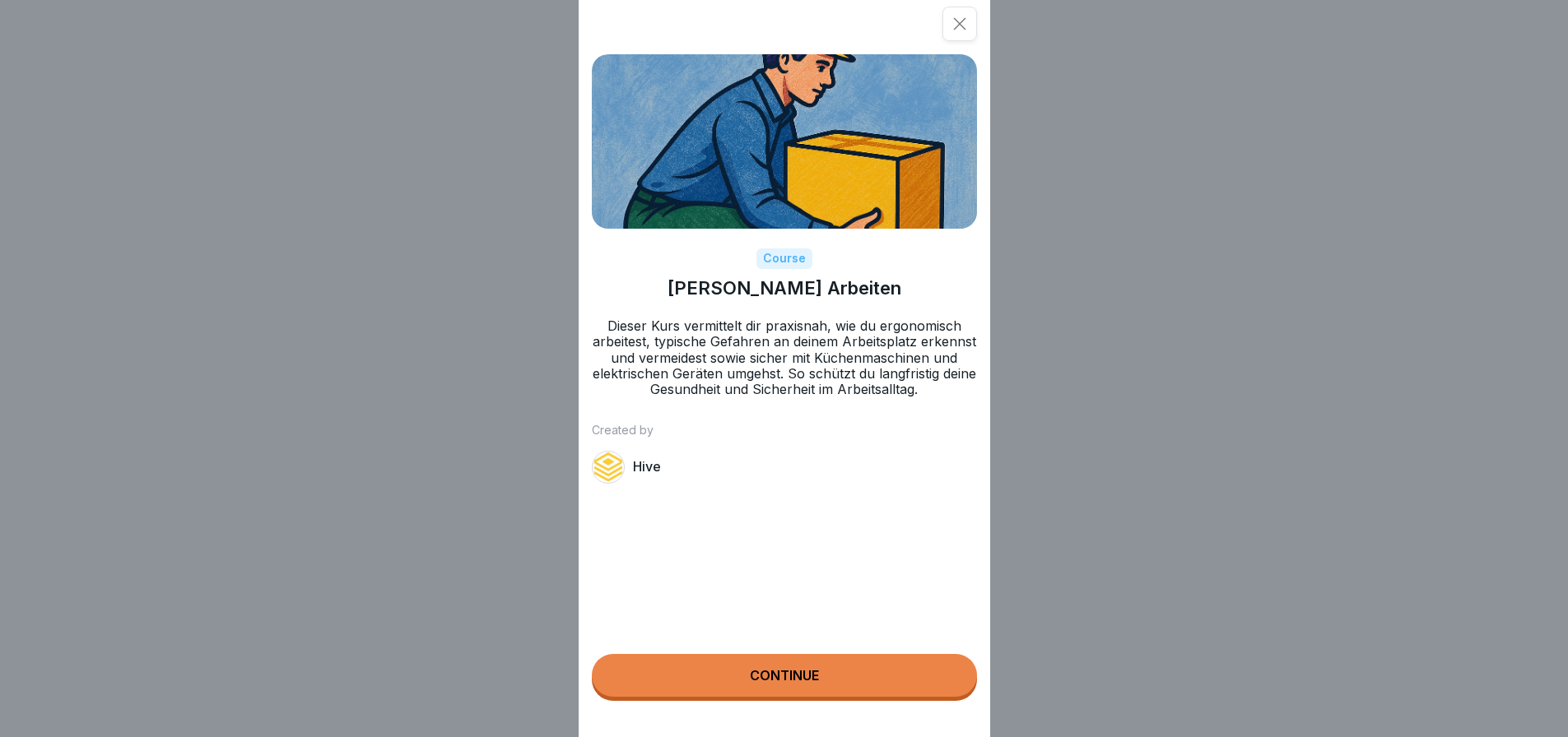
click at [976, 23] on div at bounding box center [959, 23] width 35 height 35
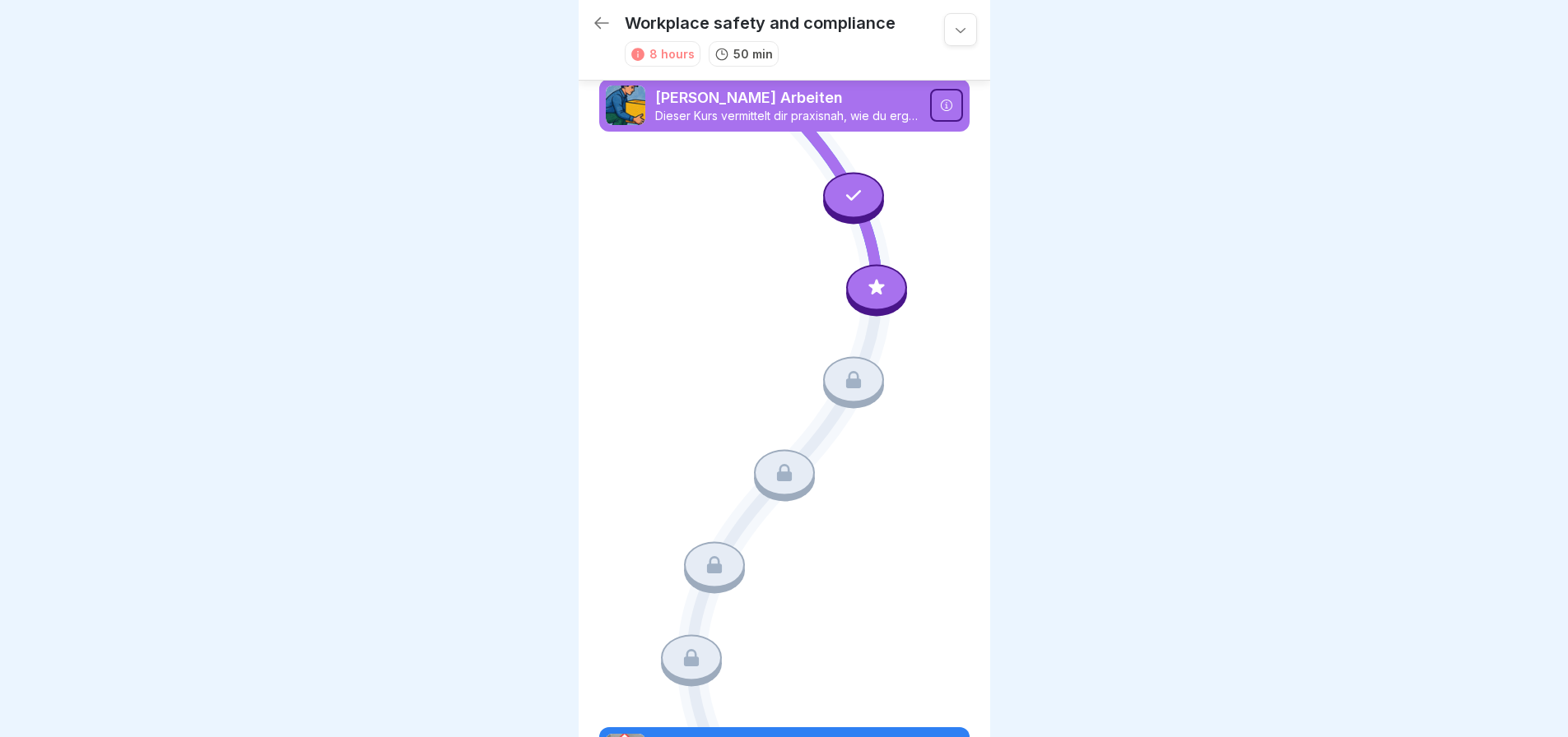
click at [868, 284] on icon at bounding box center [876, 287] width 16 height 16
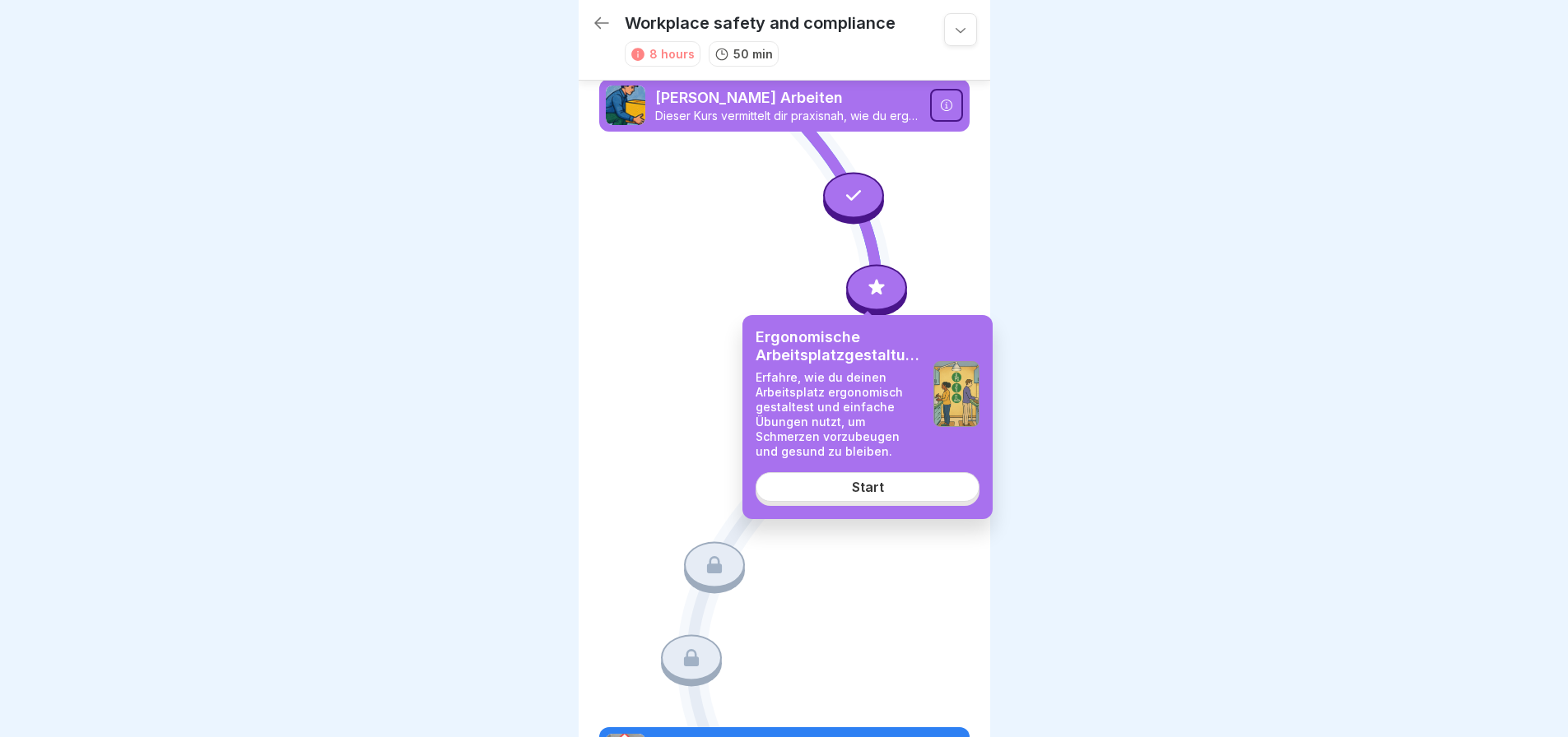
click at [877, 489] on div "Start" at bounding box center [868, 487] width 32 height 15
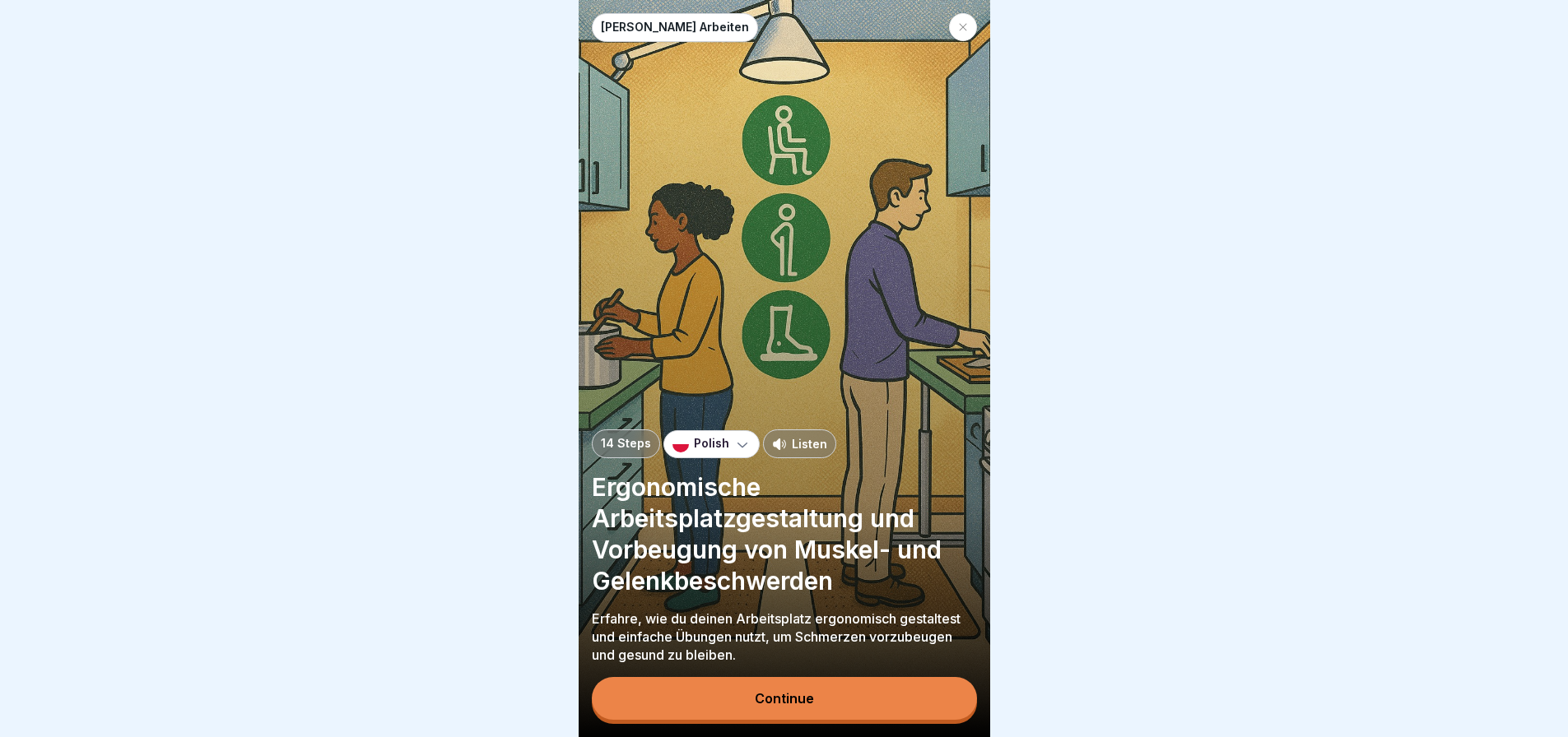
click at [802, 706] on div "Continue" at bounding box center [784, 698] width 60 height 15
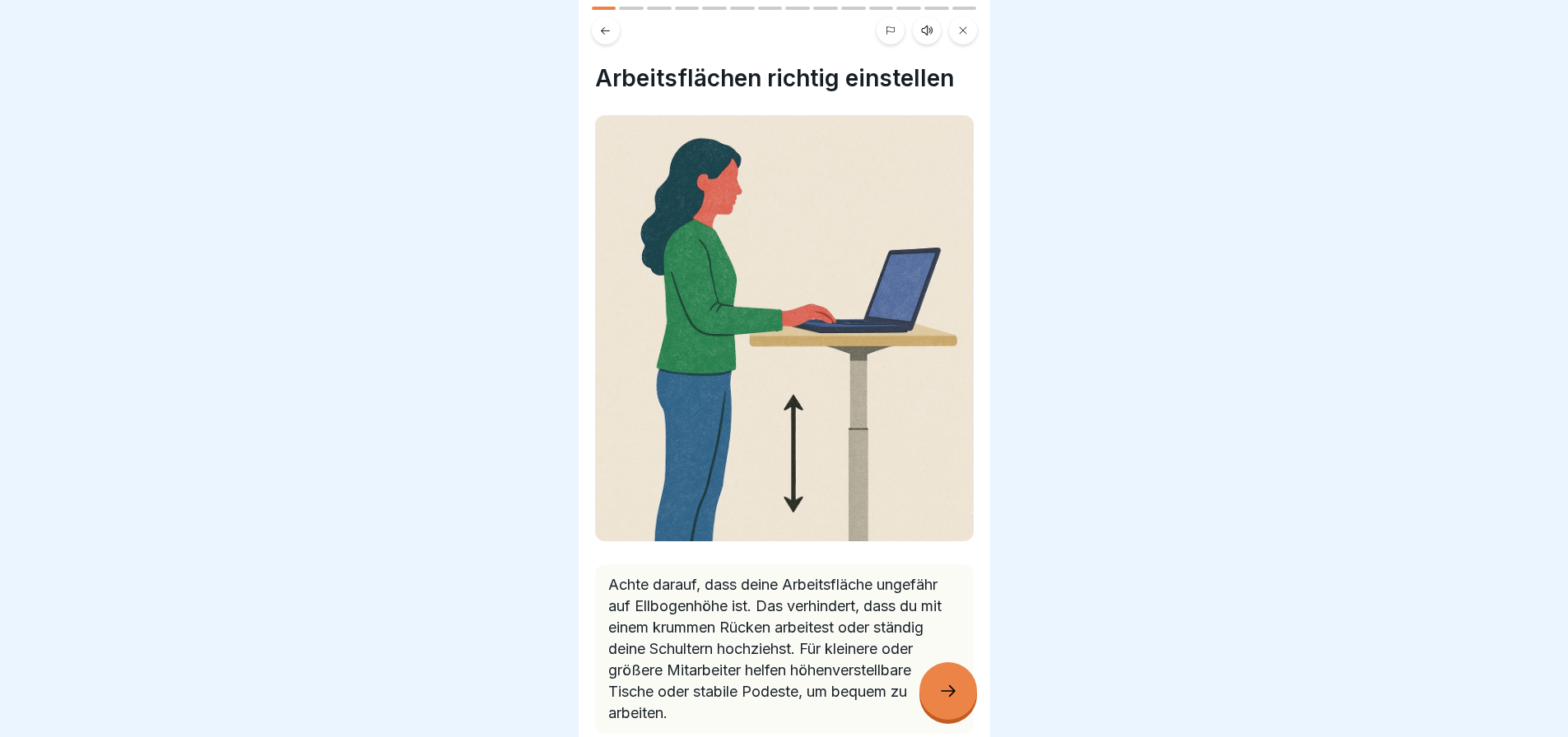
click at [943, 701] on icon at bounding box center [948, 691] width 20 height 20
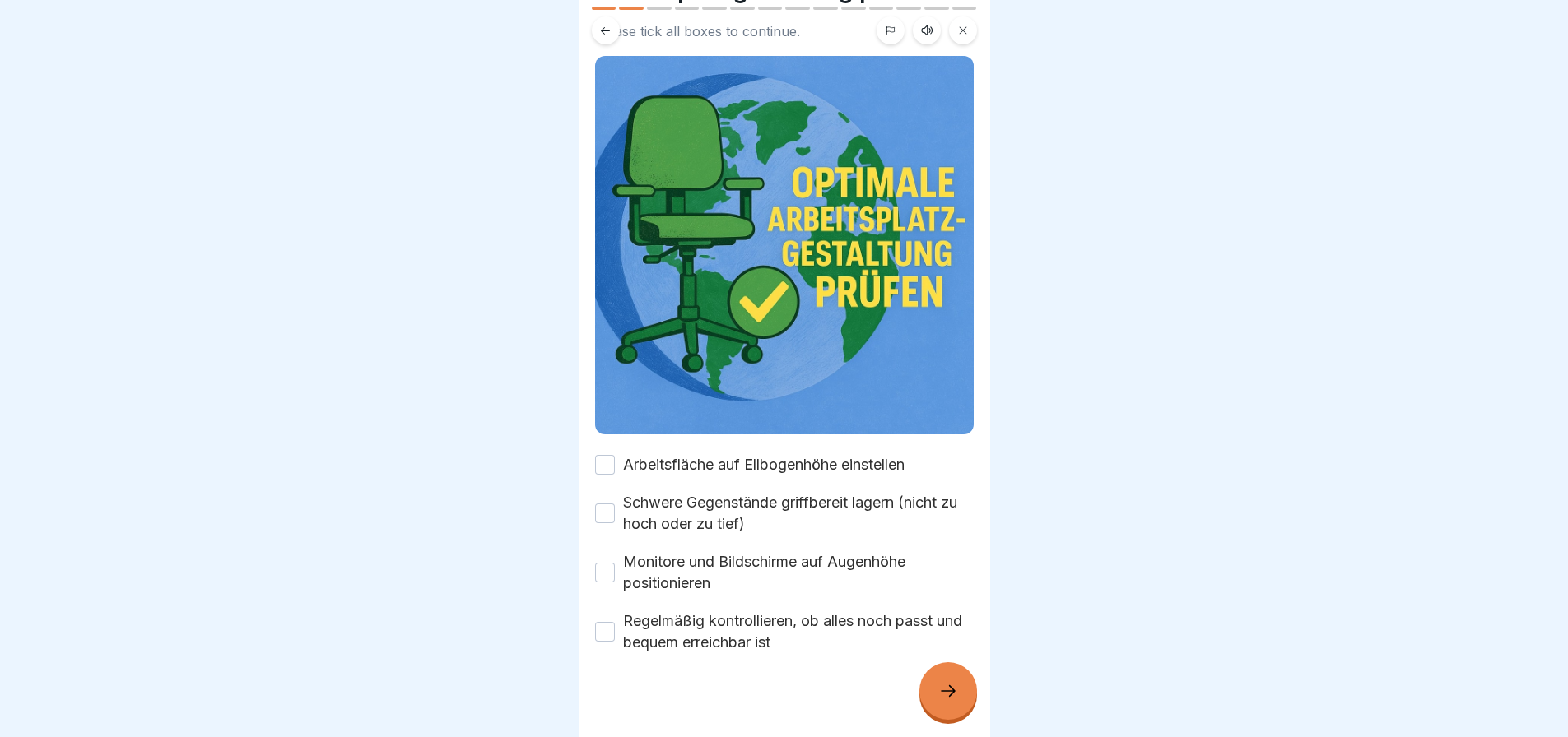
scroll to position [118, 0]
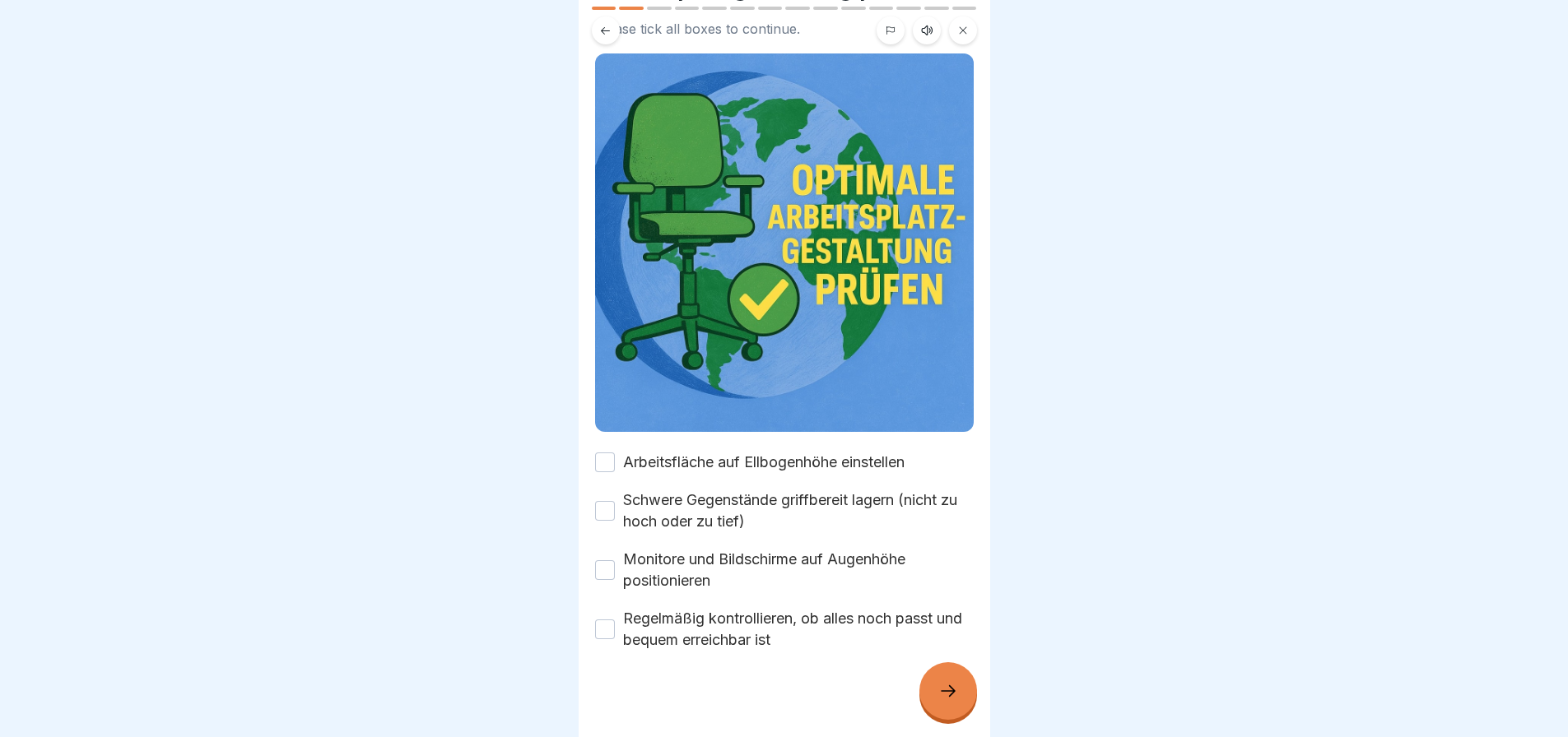
click at [609, 452] on button "Arbeitsfläche auf Ellbogenhöhe einstellen" at bounding box center [605, 462] width 20 height 20
click at [608, 502] on button "Schwere Gegenstände griffbereit lagern (nicht zu hoch oder zu tief)" at bounding box center [605, 511] width 20 height 20
drag, startPoint x: 614, startPoint y: 558, endPoint x: 597, endPoint y: 597, distance: 42.5
click at [613, 560] on button "Monitore und Bildschirme auf Augenhöhe positionieren" at bounding box center [605, 570] width 20 height 20
click at [603, 620] on button "Regelmäßig kontrollieren, ob alles noch passt und bequem erreichbar ist" at bounding box center [605, 630] width 20 height 20
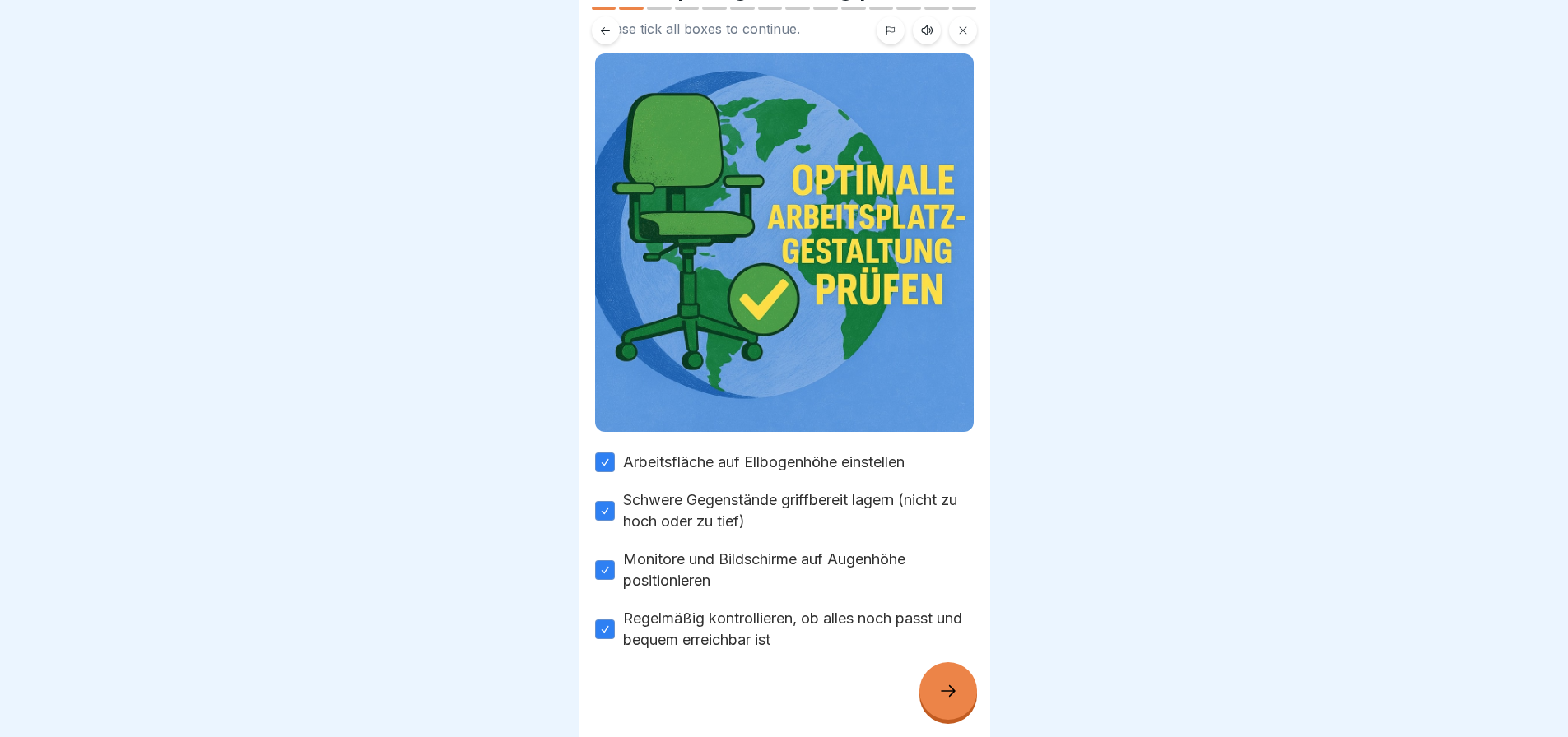
click at [952, 701] on icon at bounding box center [948, 691] width 20 height 20
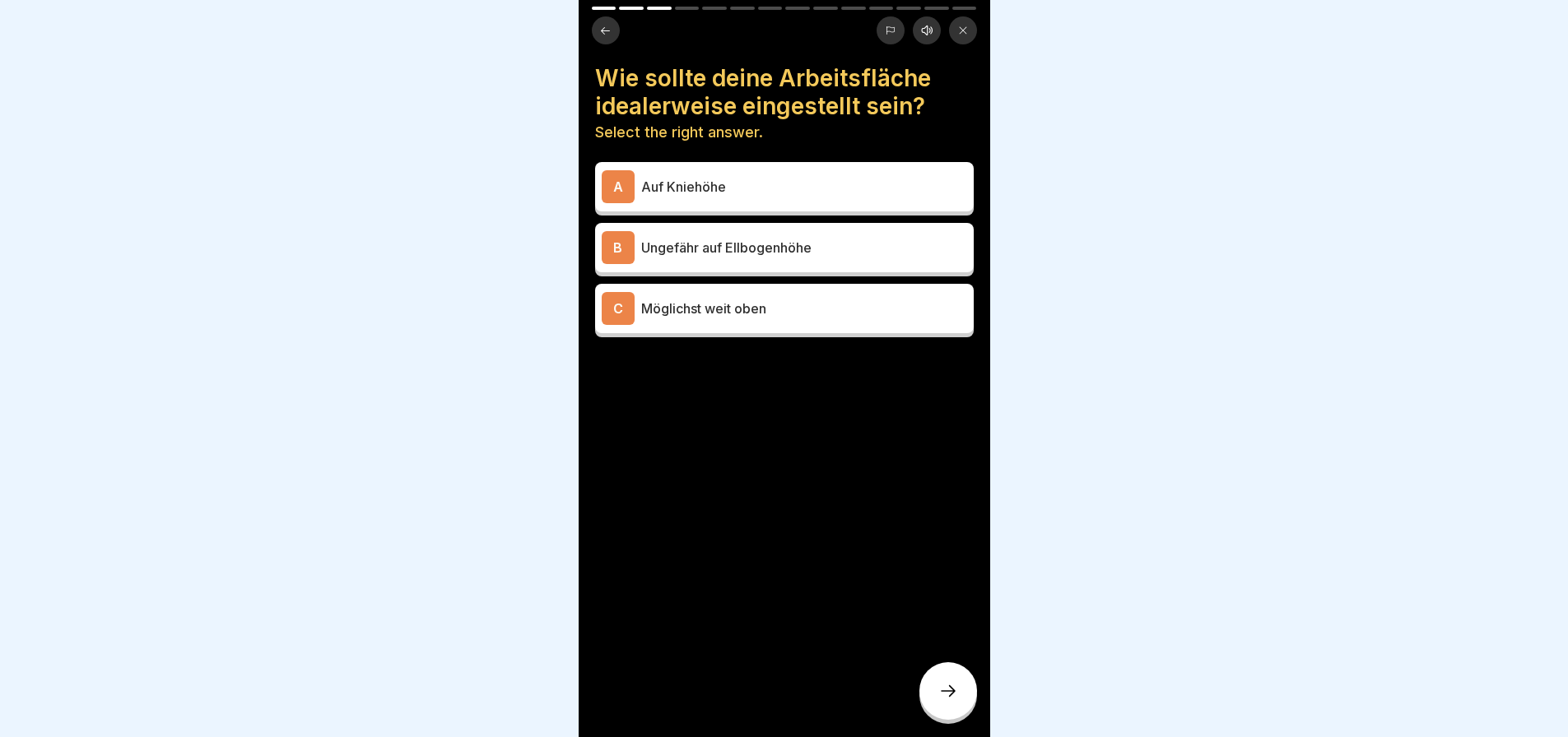
click at [666, 258] on div "B Ungefähr auf Ellbogenhöhe" at bounding box center [784, 247] width 365 height 33
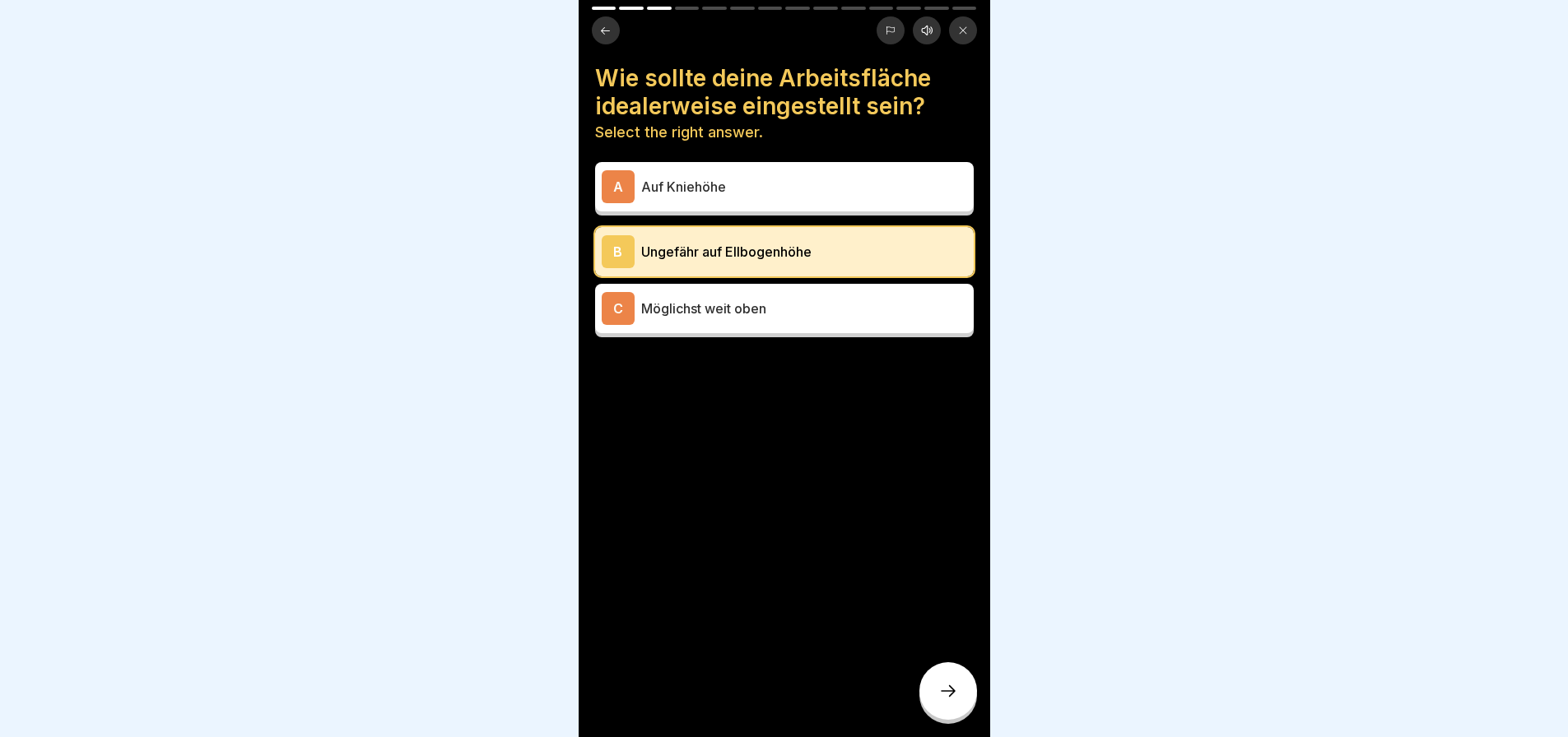
click at [963, 702] on div at bounding box center [948, 691] width 58 height 58
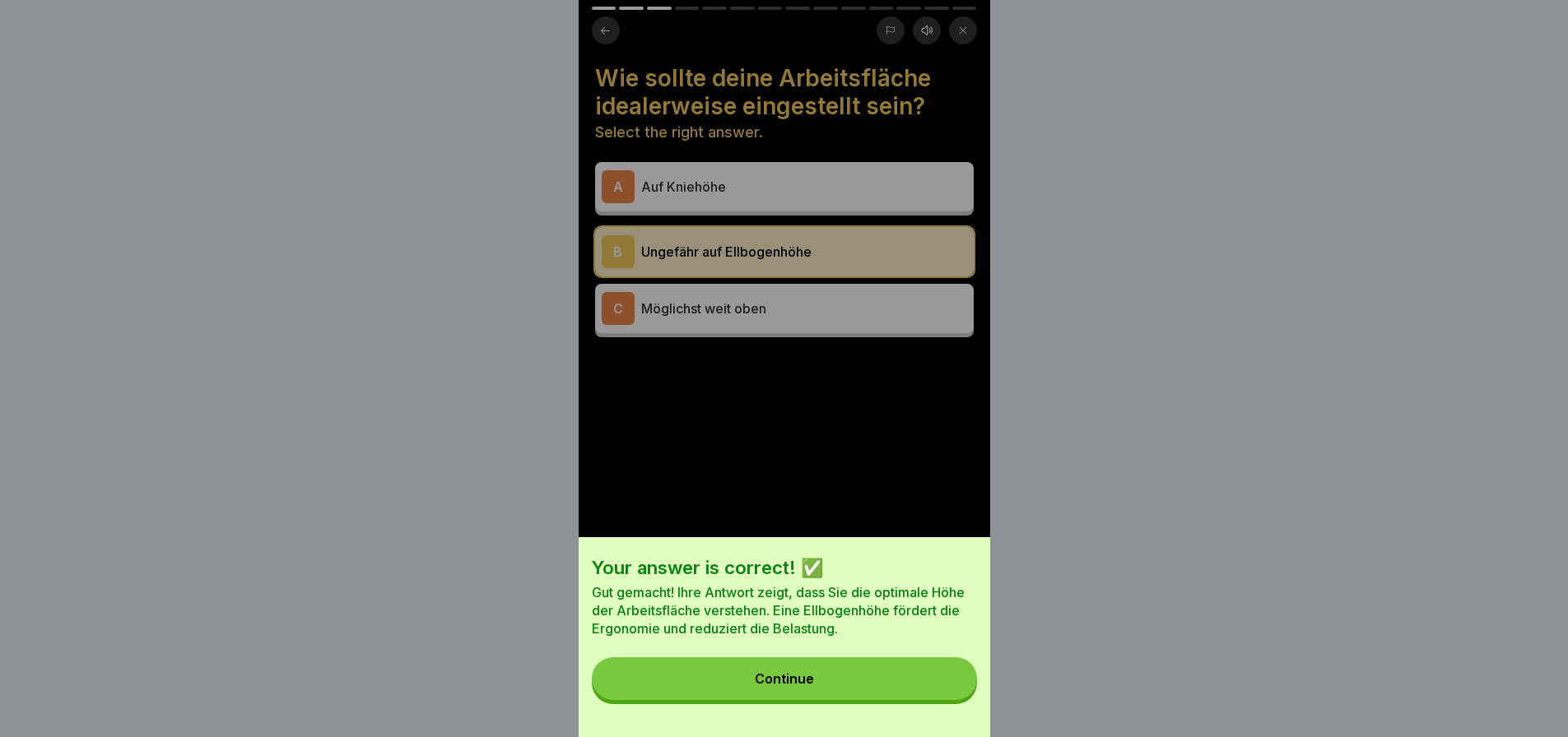
click at [899, 691] on button "Continue" at bounding box center [784, 678] width 386 height 43
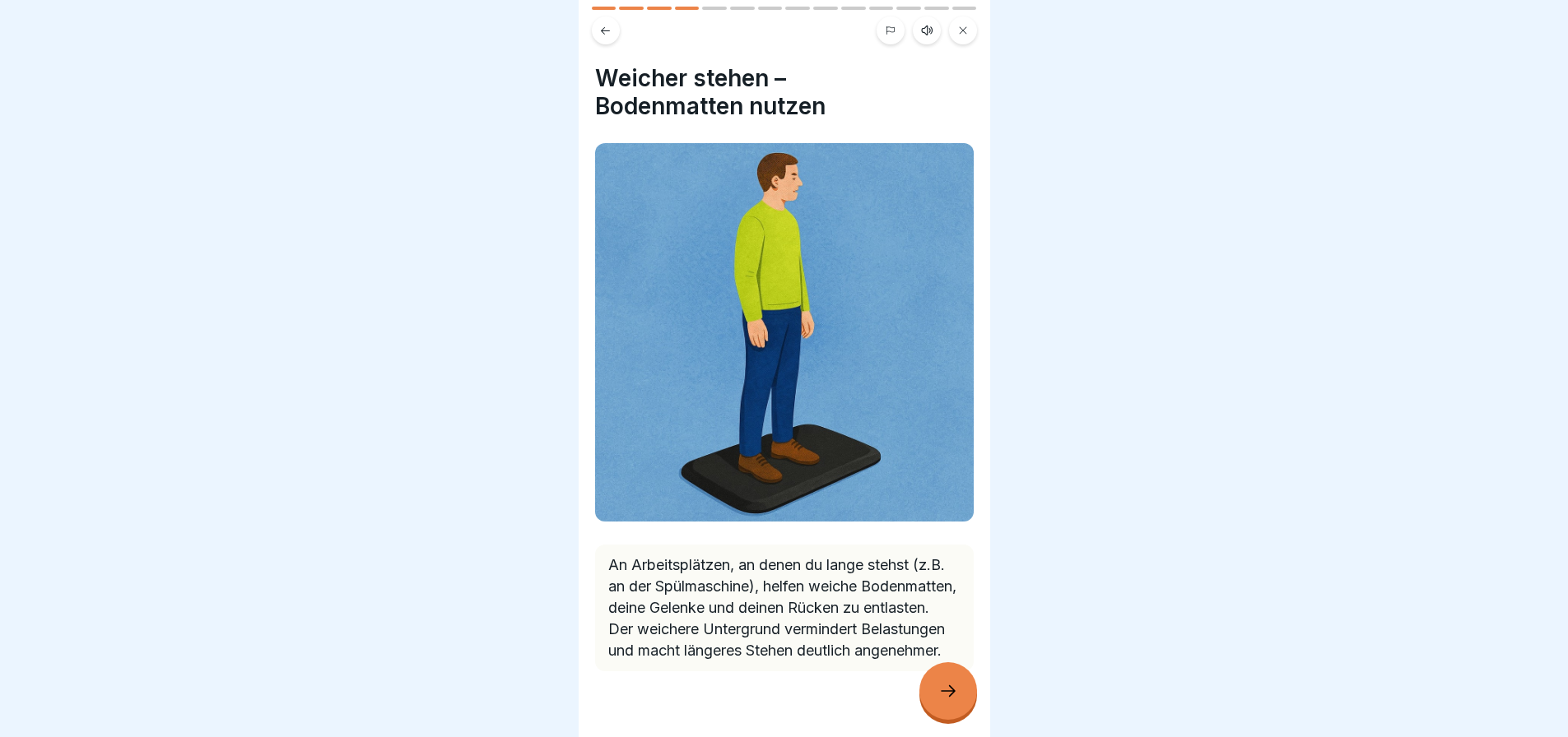
click at [464, 397] on div at bounding box center [784, 368] width 1568 height 737
click at [955, 701] on icon at bounding box center [948, 691] width 20 height 20
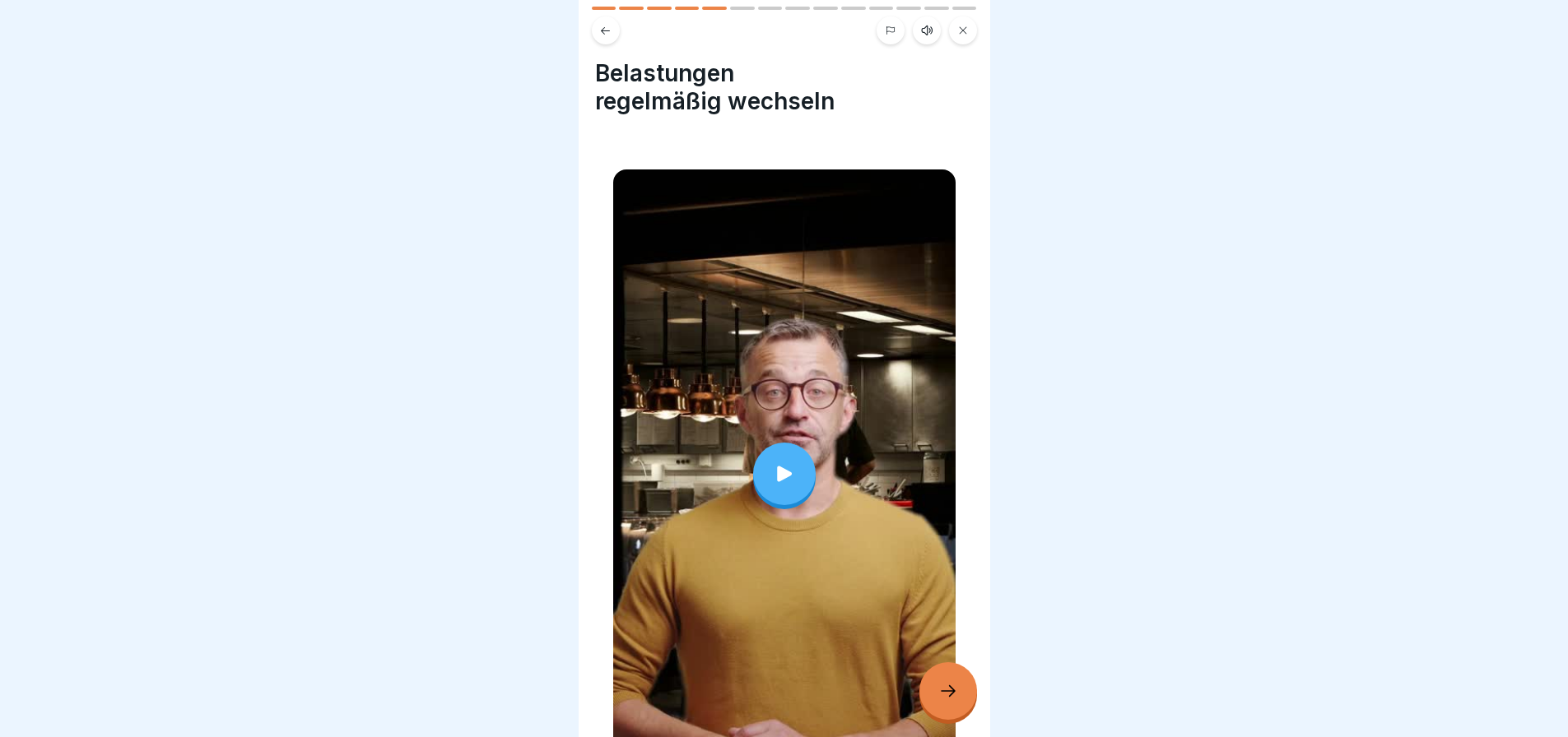
scroll to position [0, 0]
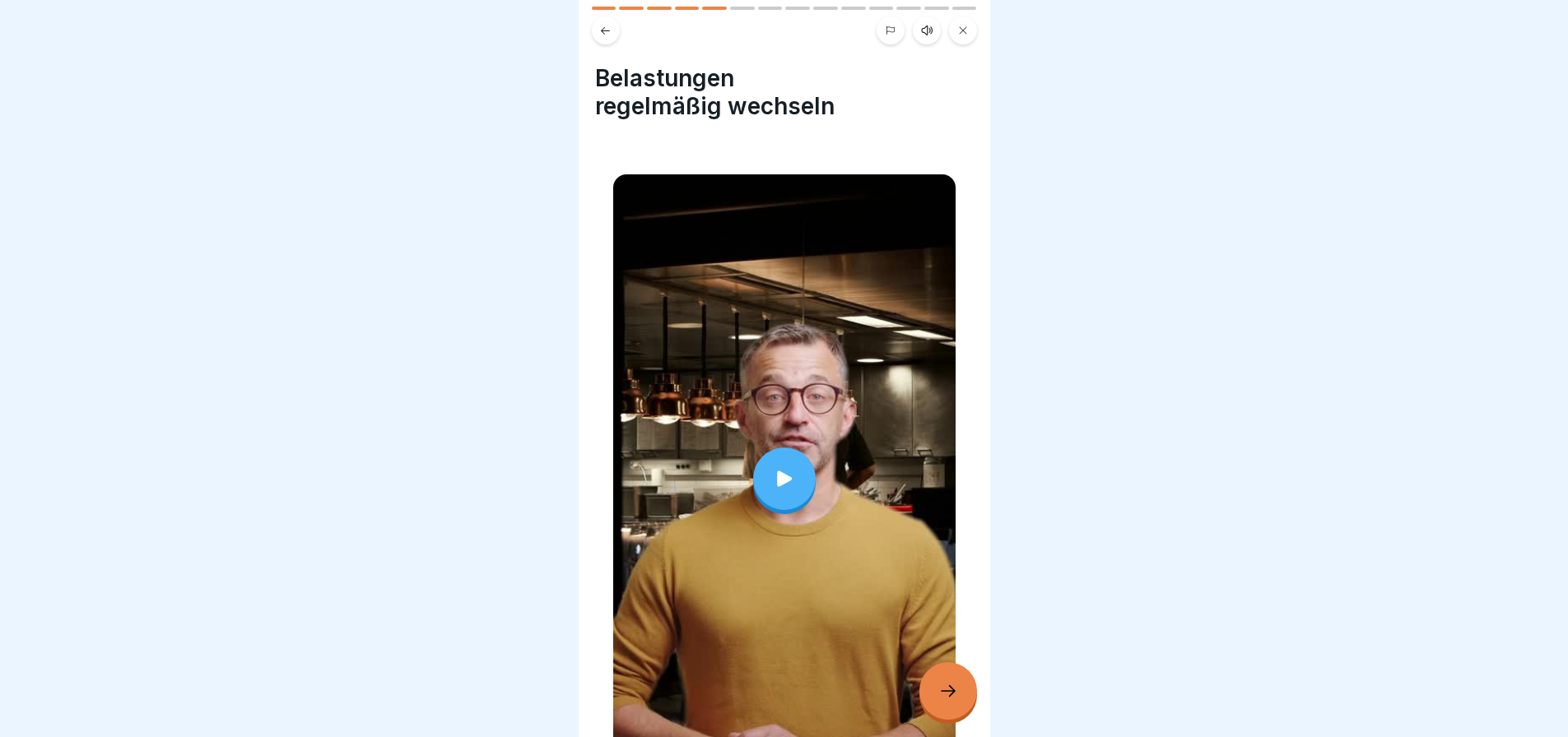
click at [783, 474] on icon at bounding box center [784, 479] width 23 height 23
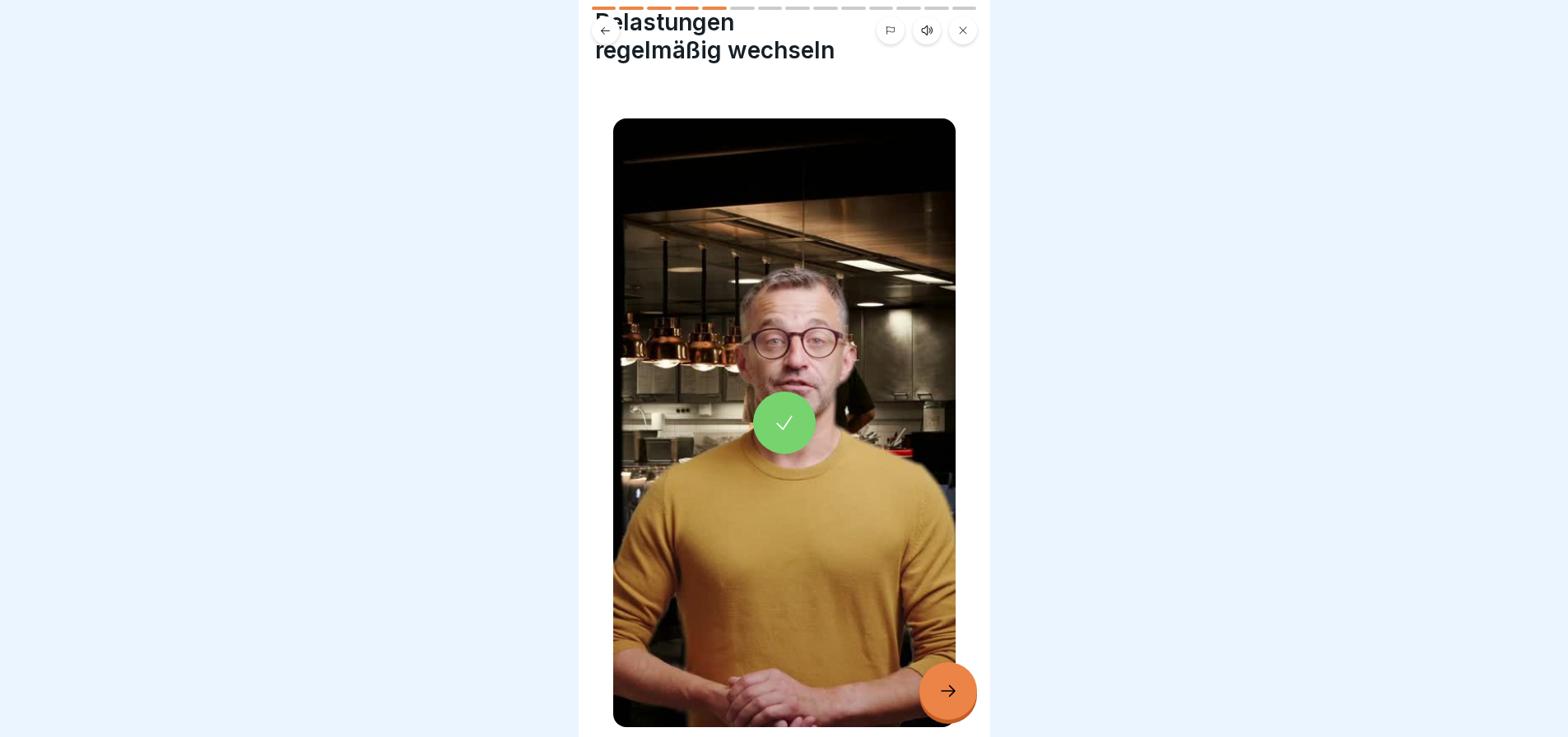
scroll to position [123, 0]
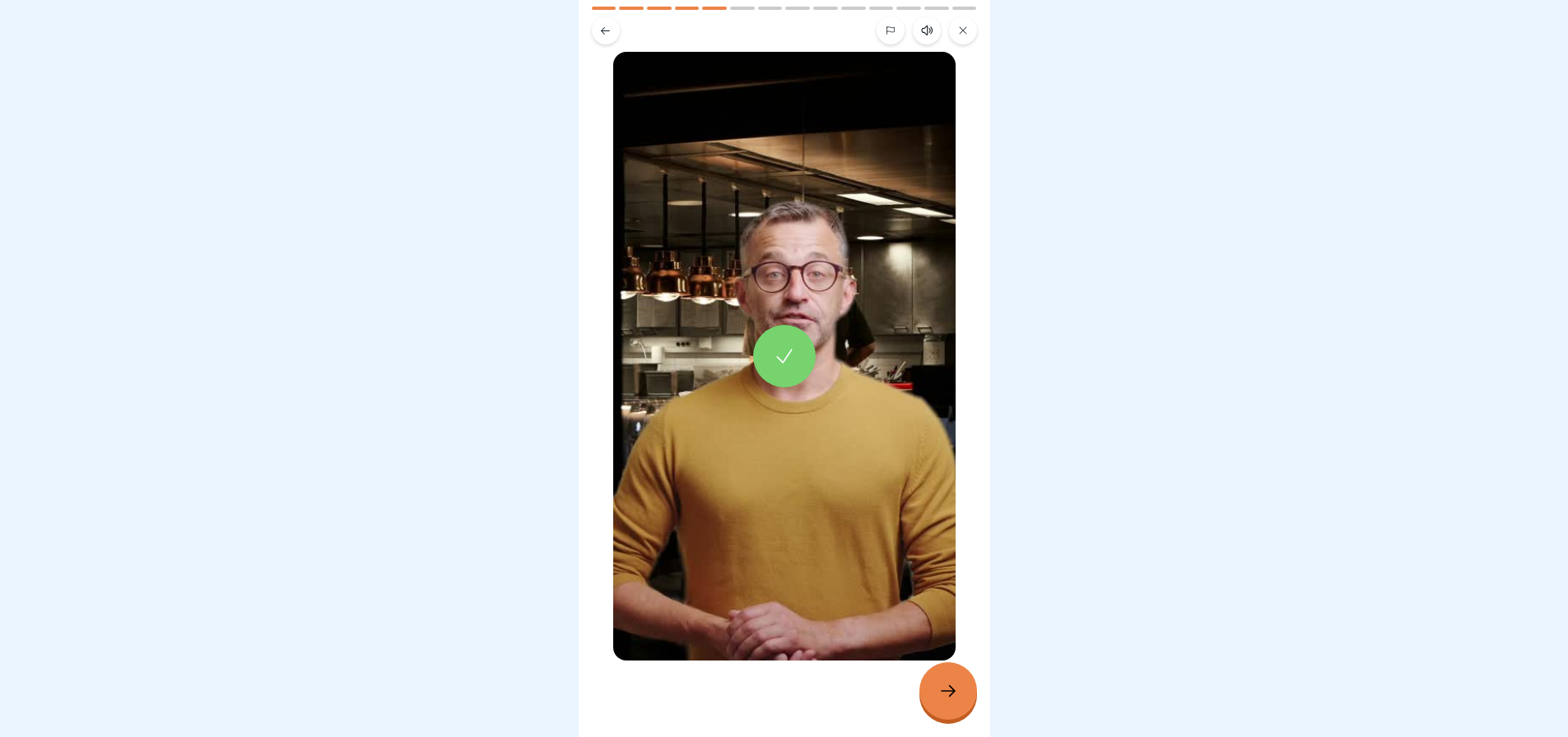
click at [965, 709] on div at bounding box center [948, 691] width 58 height 58
